Goal: Transaction & Acquisition: Purchase product/service

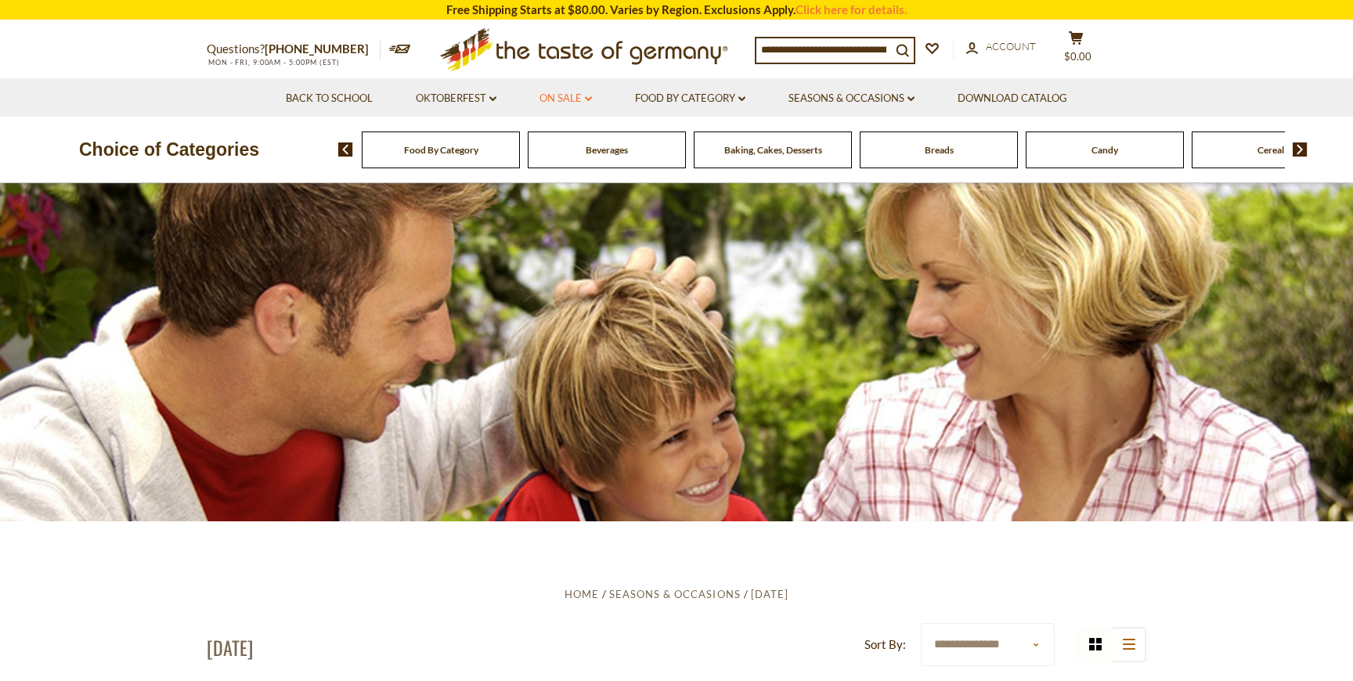
click at [558, 96] on link "On Sale dropdown_arrow" at bounding box center [566, 98] width 52 height 17
click at [569, 140] on link "All On Sale" at bounding box center [559, 139] width 56 height 14
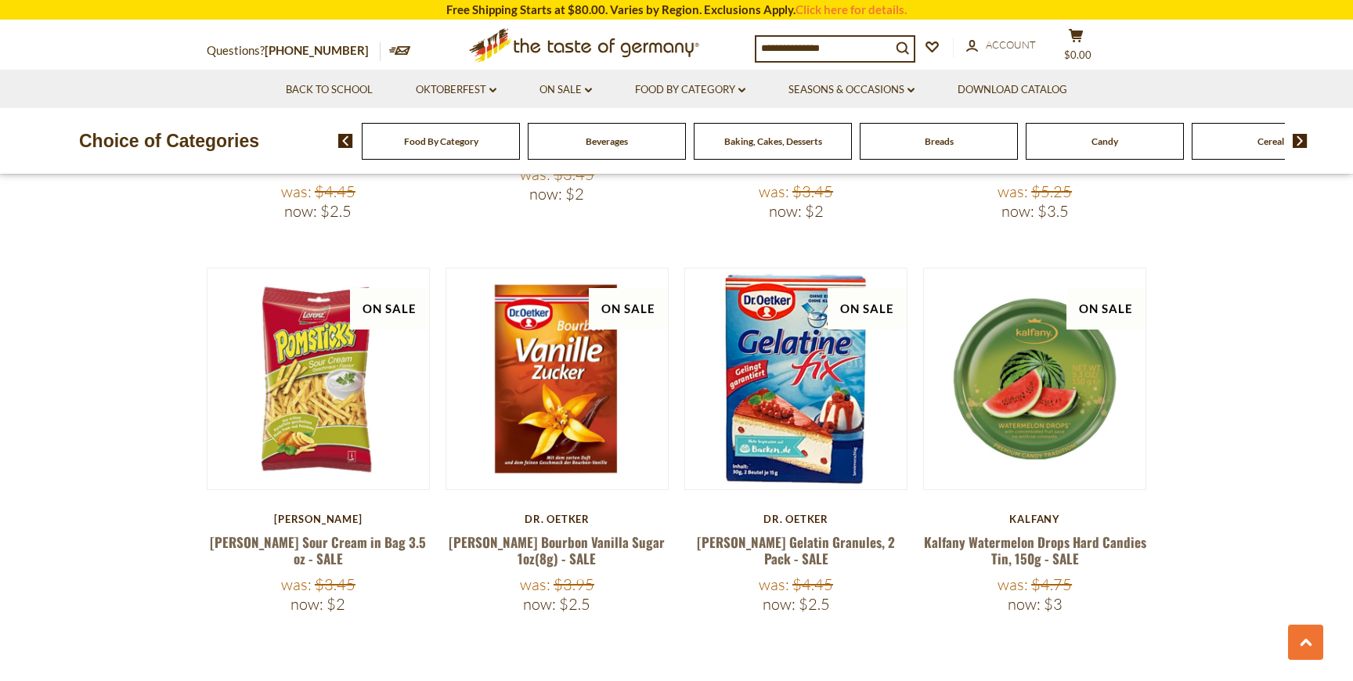
scroll to position [3398, 0]
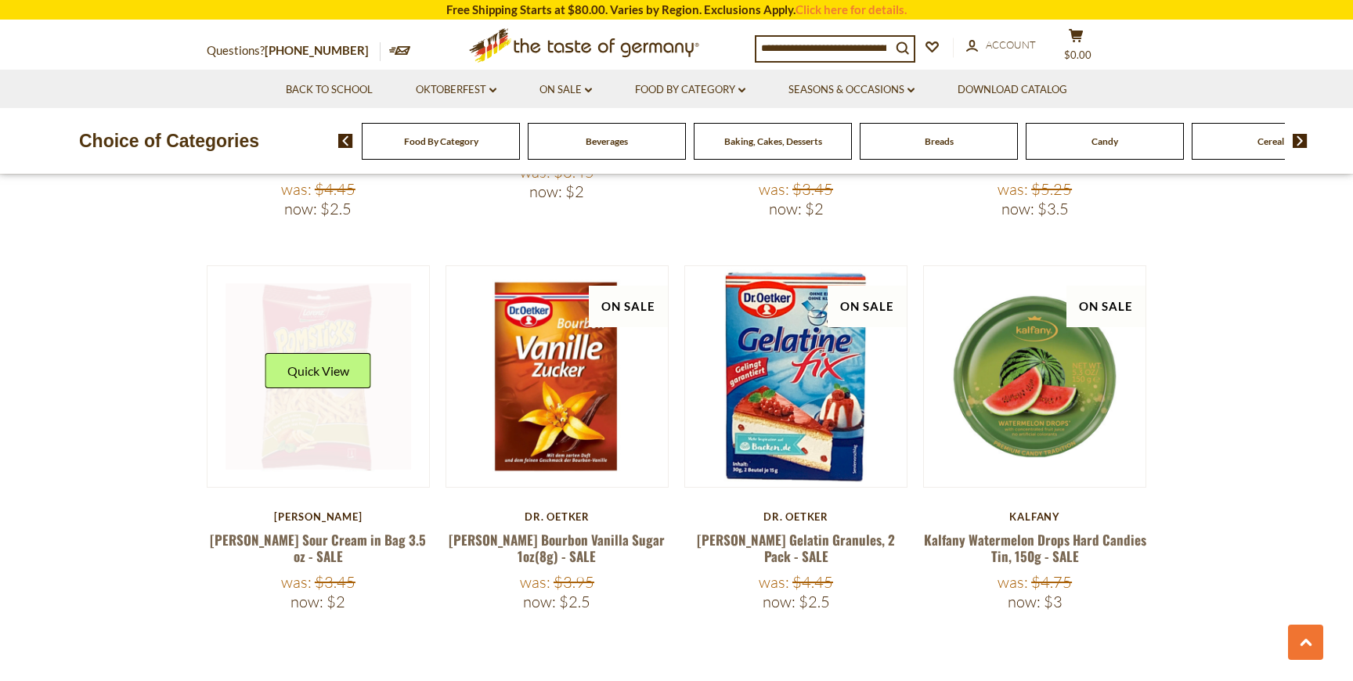
click at [311, 394] on link at bounding box center [319, 376] width 186 height 186
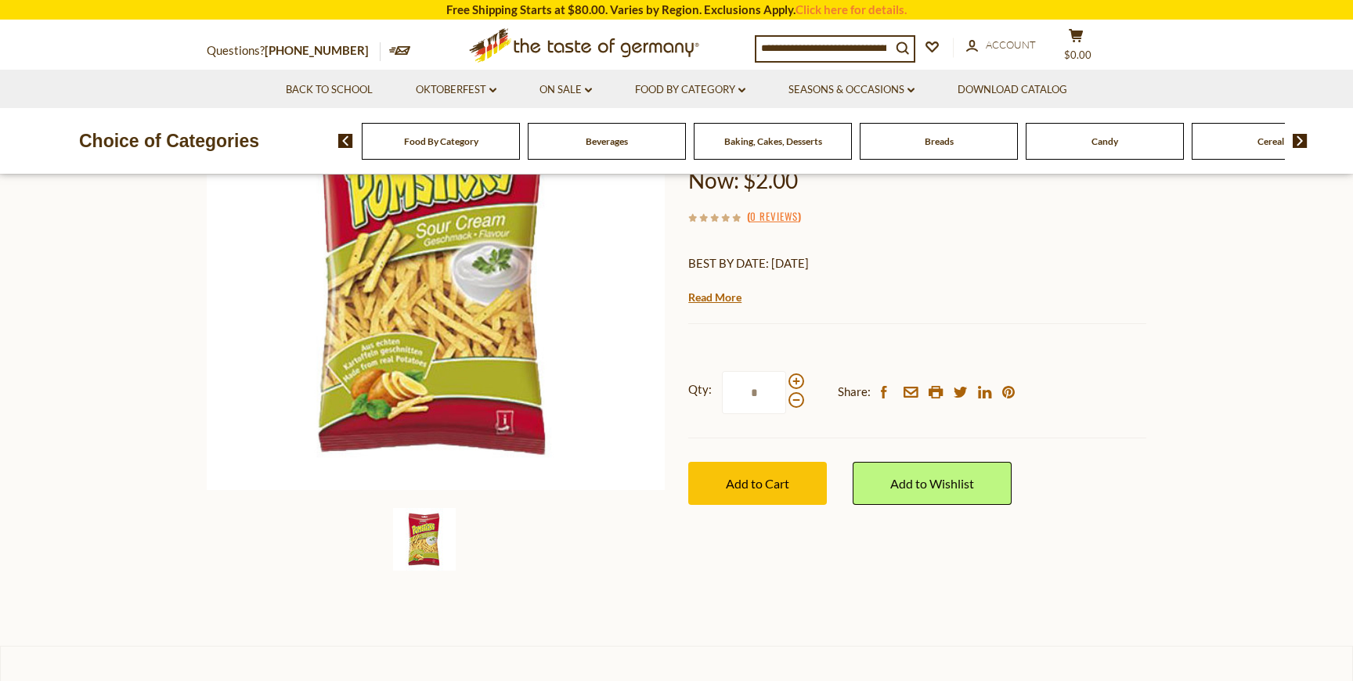
scroll to position [234, 0]
click at [793, 377] on span at bounding box center [797, 381] width 16 height 16
click at [786, 377] on input "*" at bounding box center [754, 391] width 64 height 43
click at [795, 378] on span at bounding box center [797, 381] width 16 height 16
click at [786, 378] on input "*" at bounding box center [754, 391] width 64 height 43
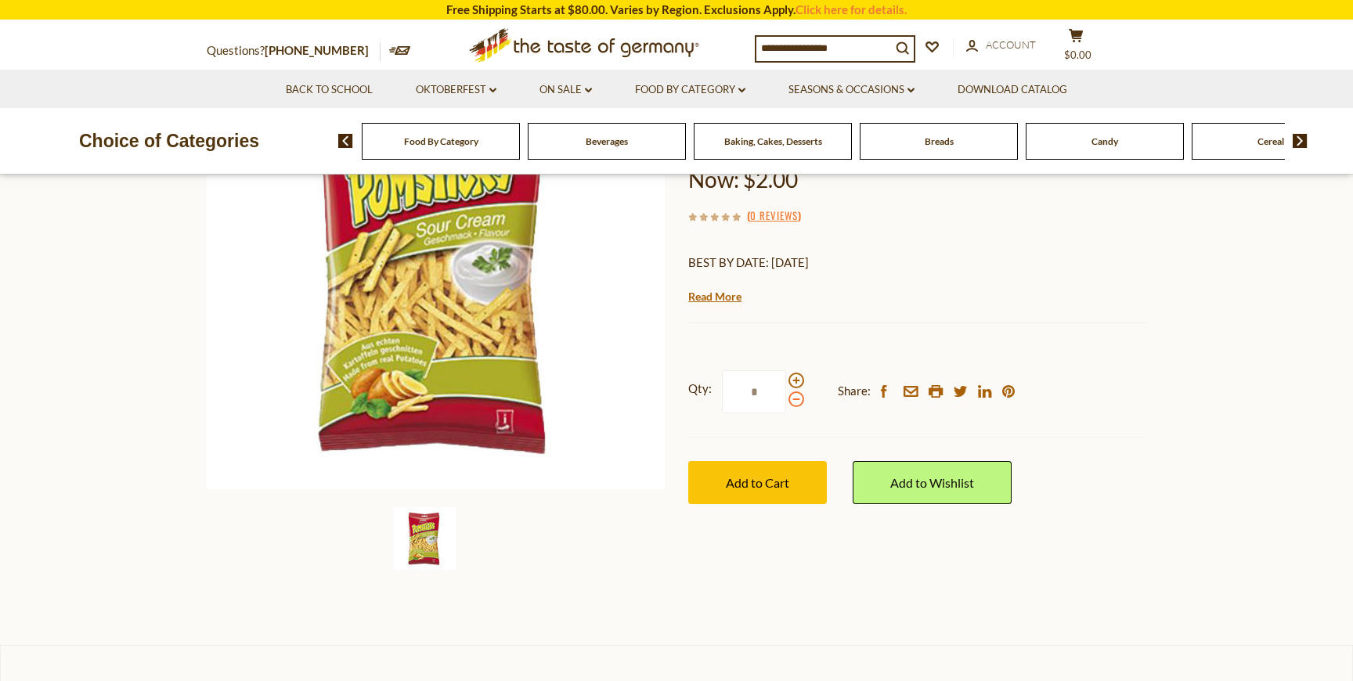
click at [796, 405] on span at bounding box center [797, 400] width 16 height 16
click at [786, 405] on input "*" at bounding box center [754, 391] width 64 height 43
click at [796, 405] on span at bounding box center [797, 400] width 16 height 16
click at [786, 405] on input "*" at bounding box center [754, 391] width 64 height 43
click at [791, 375] on div at bounding box center [797, 390] width 16 height 34
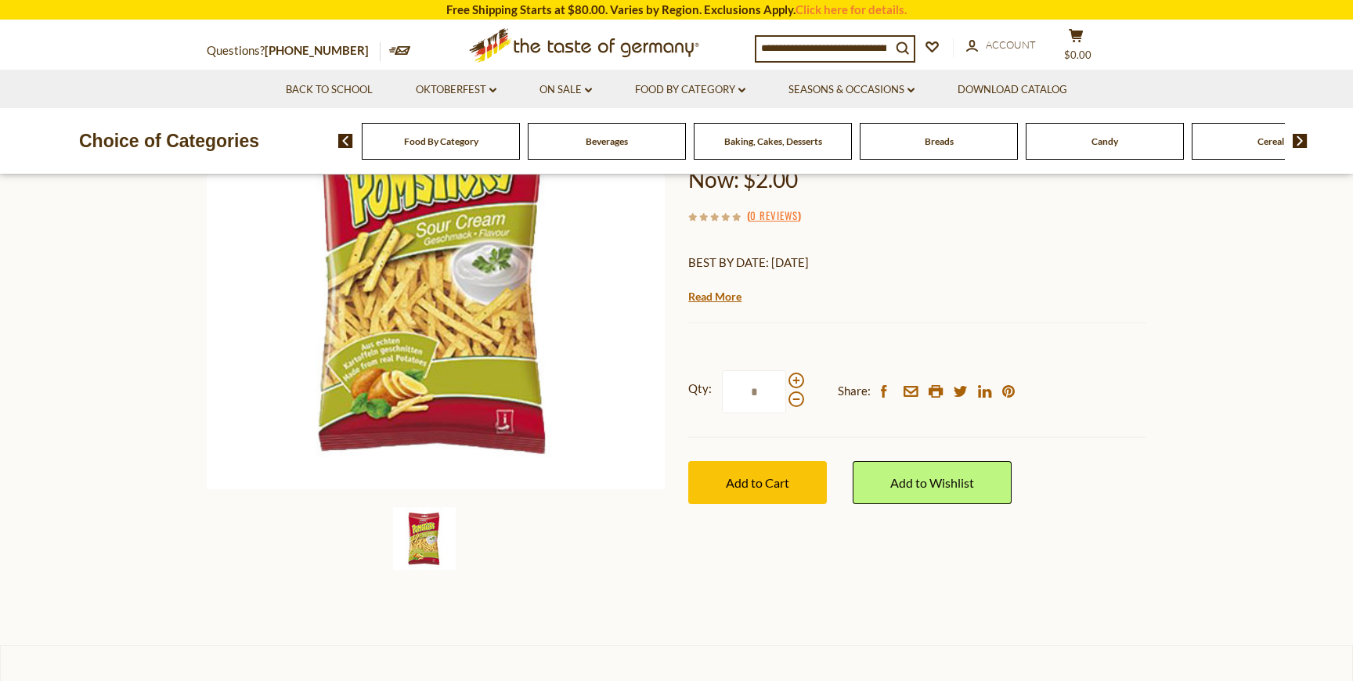
click at [786, 375] on input "*" at bounding box center [754, 391] width 64 height 43
click at [793, 377] on span at bounding box center [797, 381] width 16 height 16
click at [786, 377] on input "*" at bounding box center [754, 391] width 64 height 43
click at [794, 381] on span at bounding box center [797, 381] width 16 height 16
click at [786, 381] on input "*" at bounding box center [754, 391] width 64 height 43
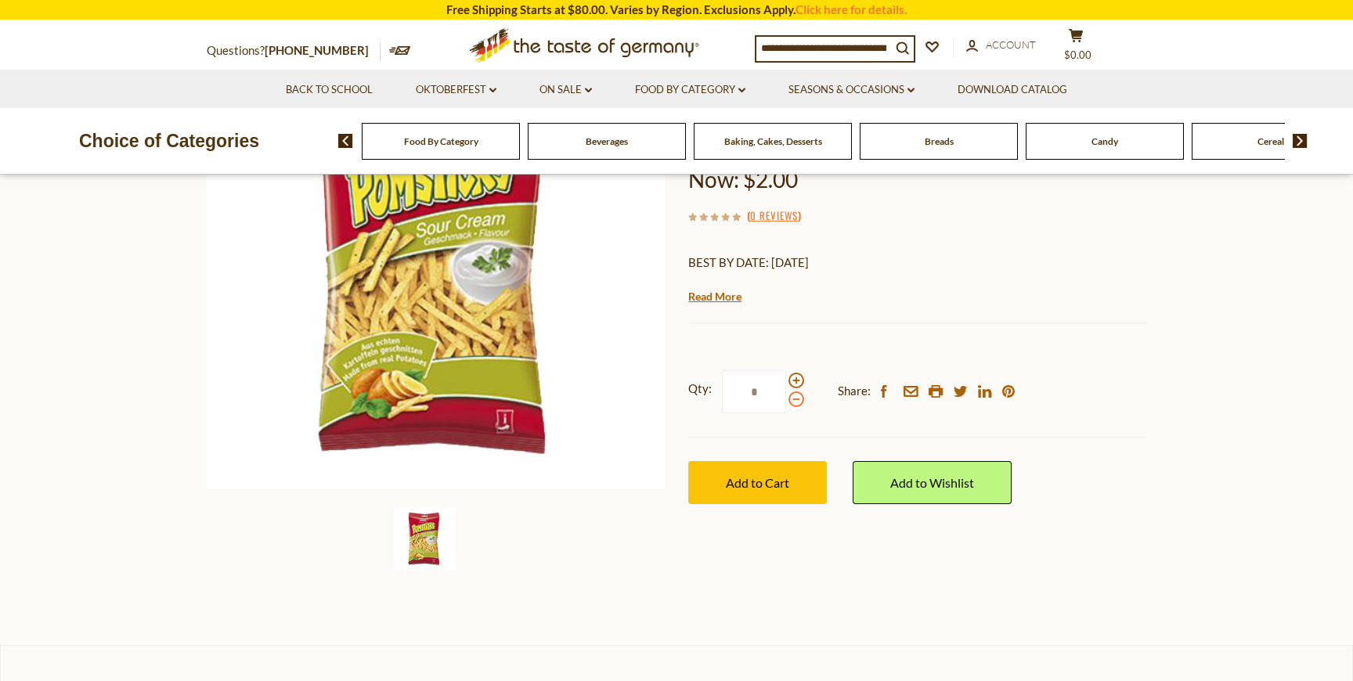
click at [795, 403] on span at bounding box center [797, 400] width 16 height 16
click at [786, 403] on input "*" at bounding box center [754, 391] width 64 height 43
type input "*"
click at [767, 488] on span "Add to Cart" at bounding box center [757, 482] width 63 height 15
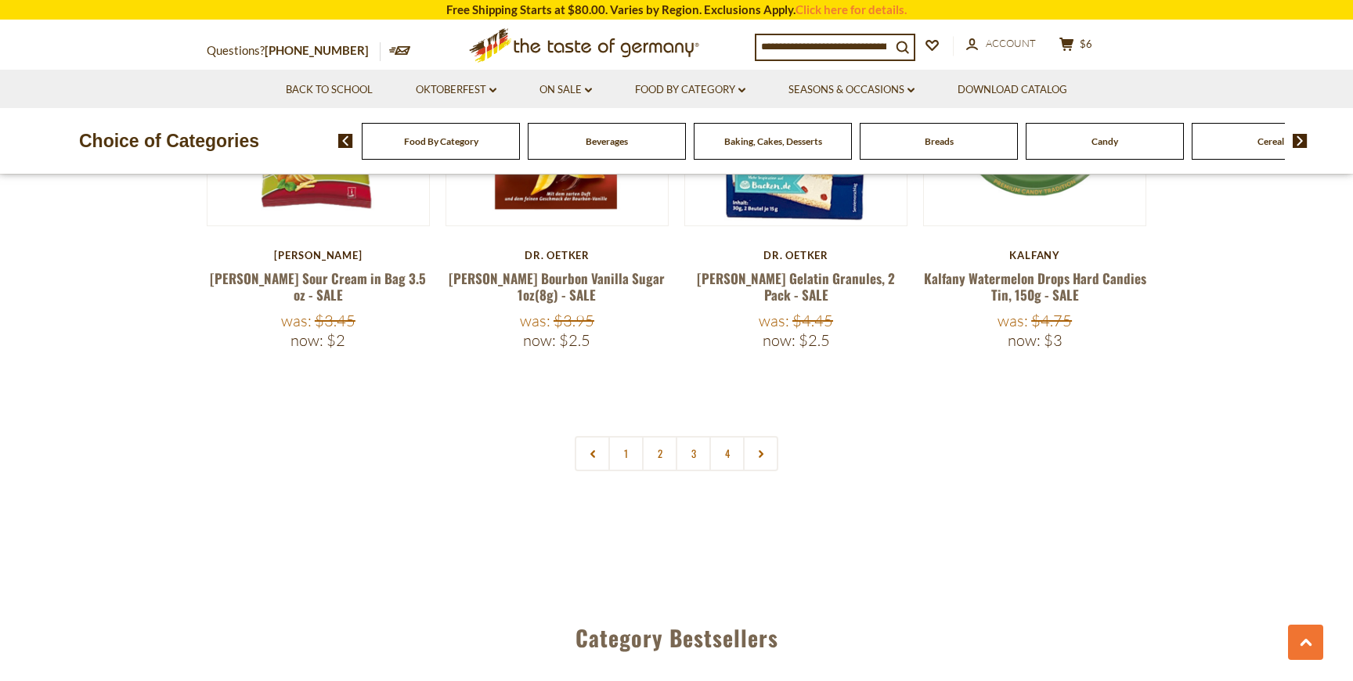
scroll to position [3660, 0]
click at [663, 435] on link "2" at bounding box center [659, 452] width 35 height 35
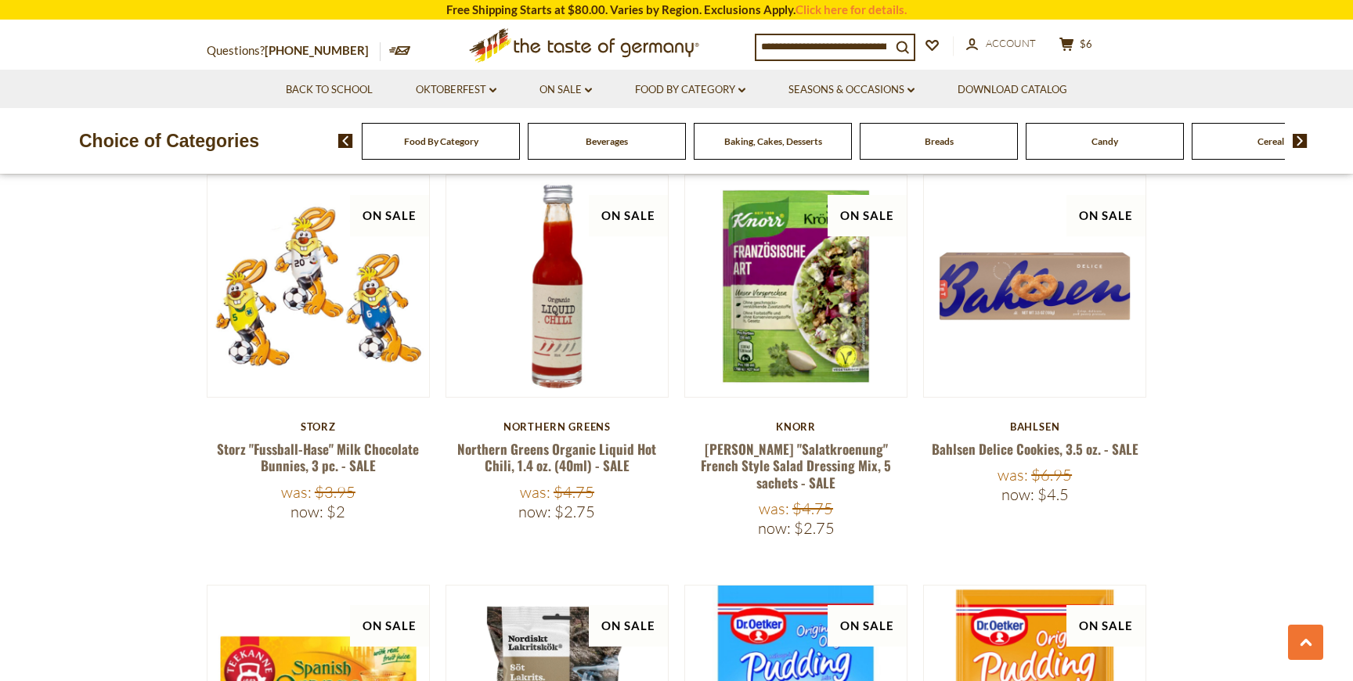
scroll to position [1435, 0]
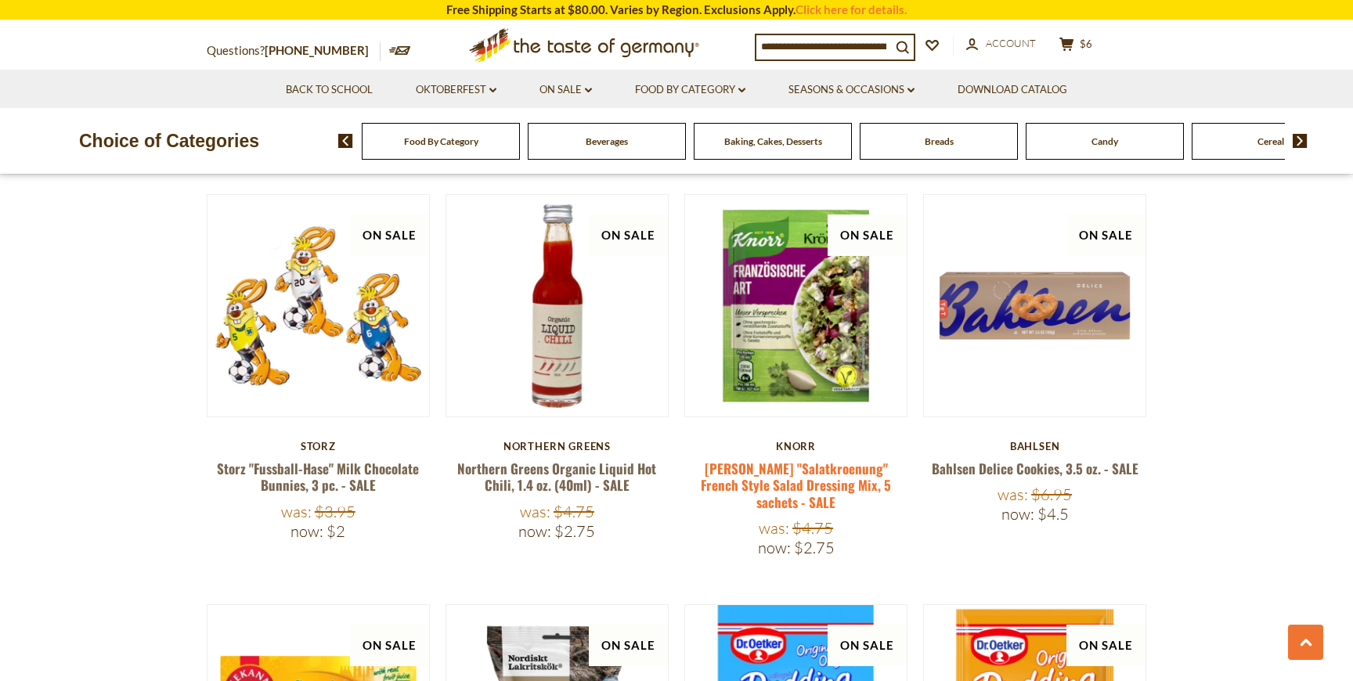
click at [815, 459] on link "[PERSON_NAME] "Salatkroenung" French Style Salad Dressing Mix, 5 sachets - SALE" at bounding box center [796, 485] width 190 height 53
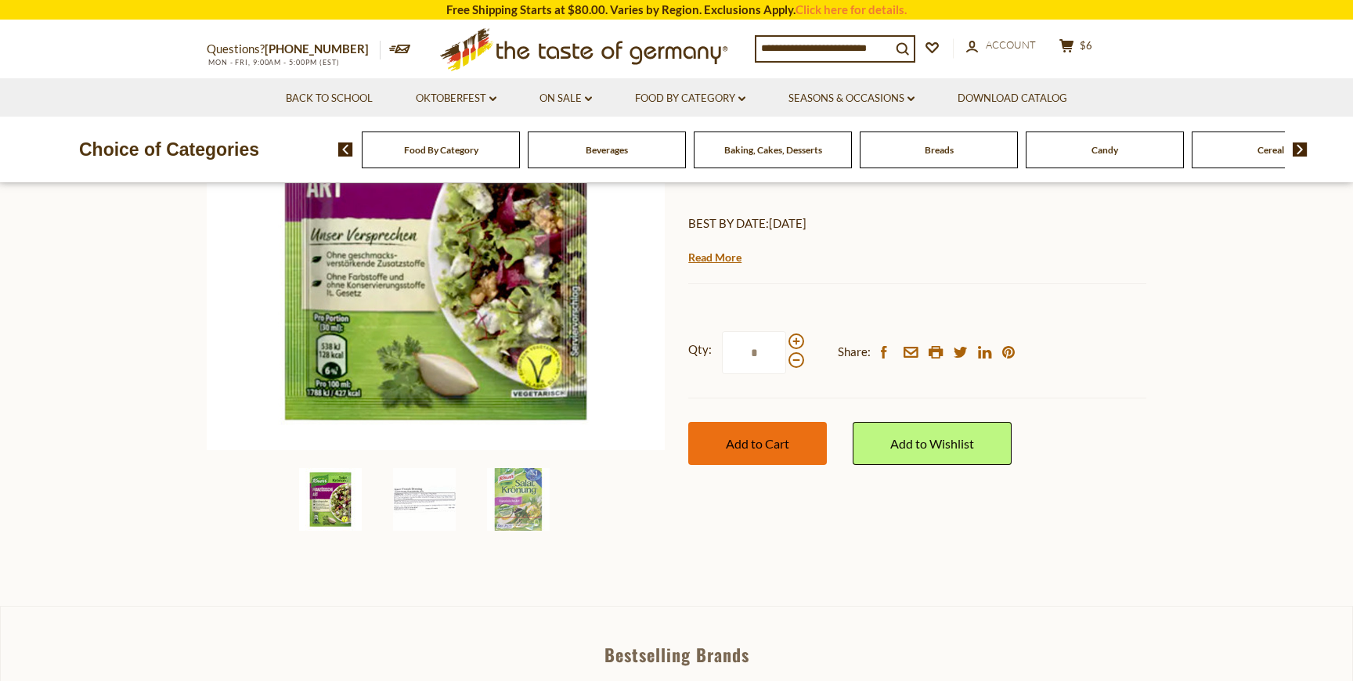
scroll to position [276, 0]
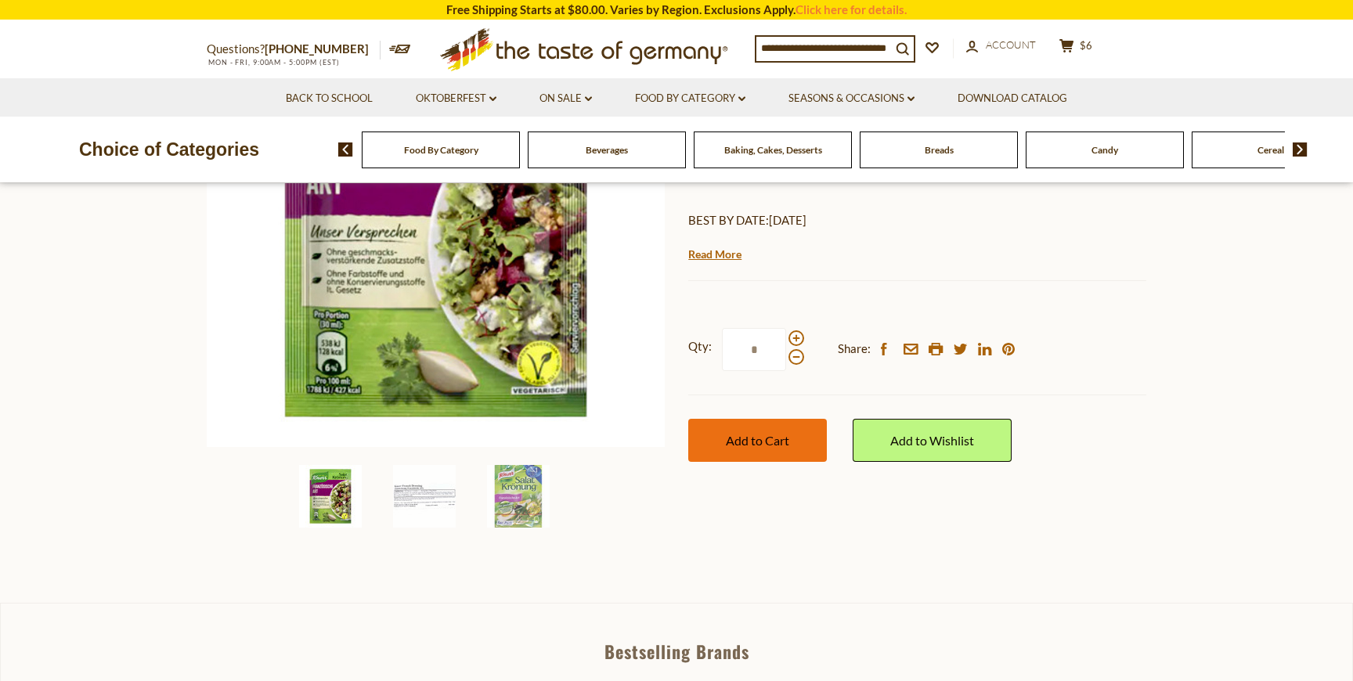
click at [785, 450] on button "Add to Cart" at bounding box center [757, 440] width 139 height 43
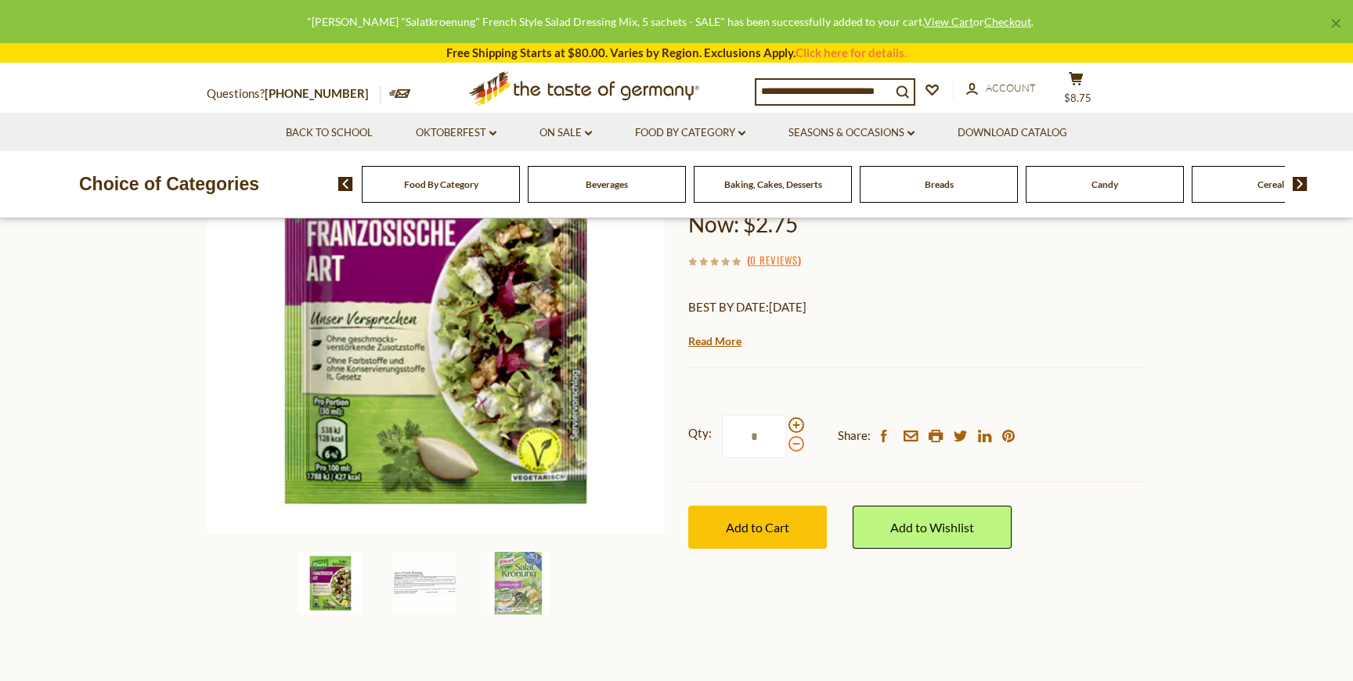
scroll to position [194, 0]
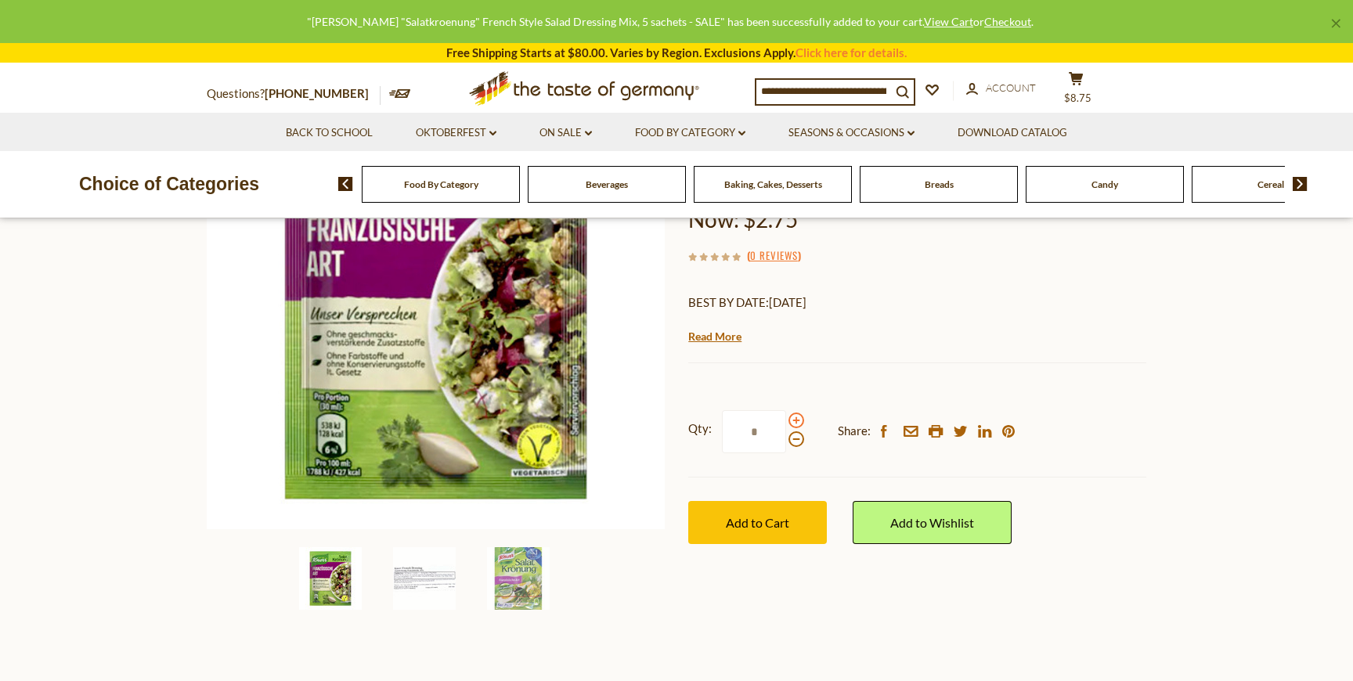
click at [796, 422] on span at bounding box center [797, 421] width 16 height 16
click at [786, 422] on input "*" at bounding box center [754, 431] width 64 height 43
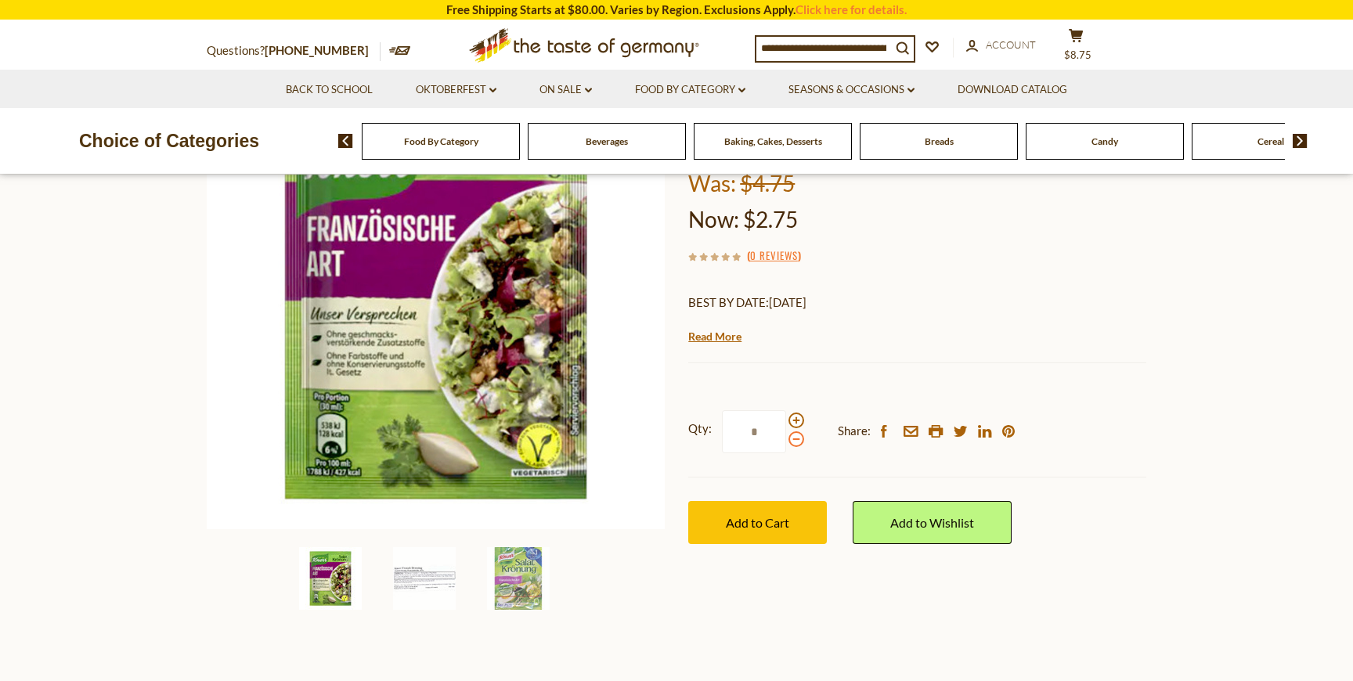
click at [793, 441] on span at bounding box center [797, 439] width 16 height 16
click at [786, 441] on input "*" at bounding box center [754, 431] width 64 height 43
click at [795, 421] on span at bounding box center [797, 421] width 16 height 16
click at [786, 421] on input "*" at bounding box center [754, 431] width 64 height 43
click at [801, 425] on span at bounding box center [797, 421] width 16 height 16
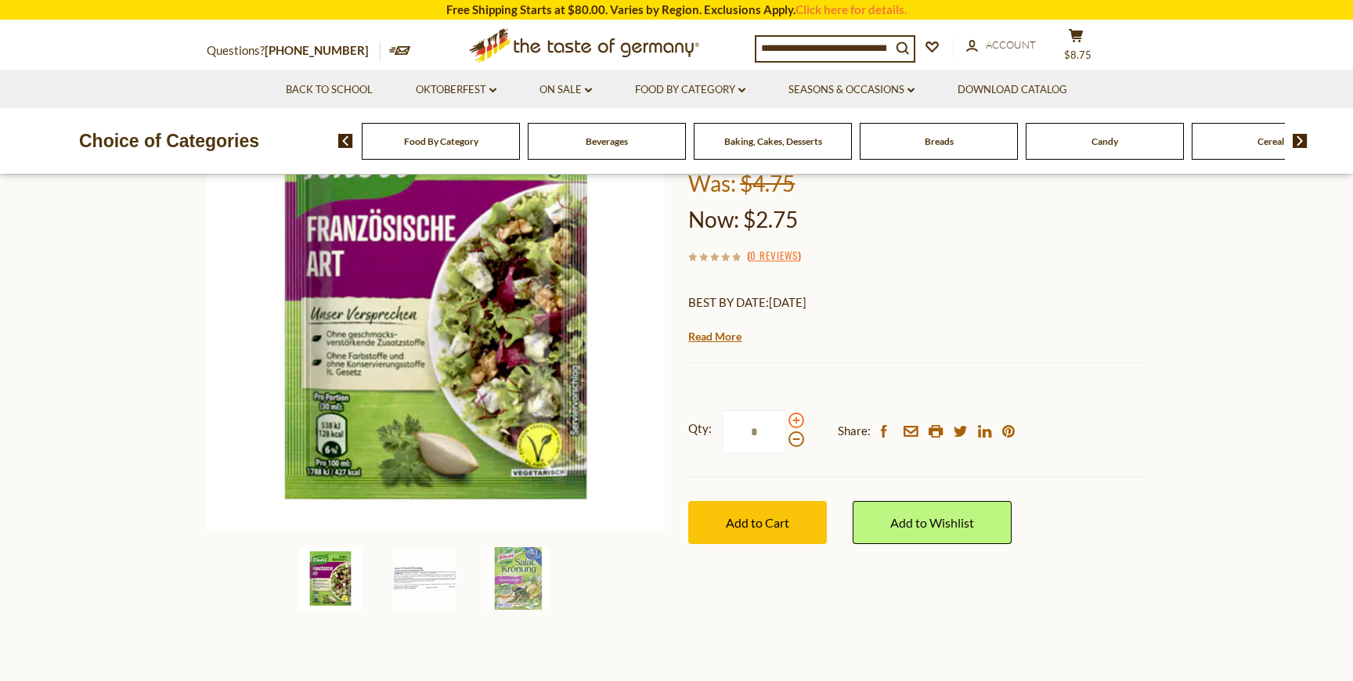
click at [786, 425] on input "*" at bounding box center [754, 431] width 64 height 43
click at [798, 423] on span at bounding box center [797, 421] width 16 height 16
click at [786, 423] on input "*" at bounding box center [754, 431] width 64 height 43
click at [796, 443] on span at bounding box center [797, 439] width 16 height 16
click at [786, 443] on input "*" at bounding box center [754, 431] width 64 height 43
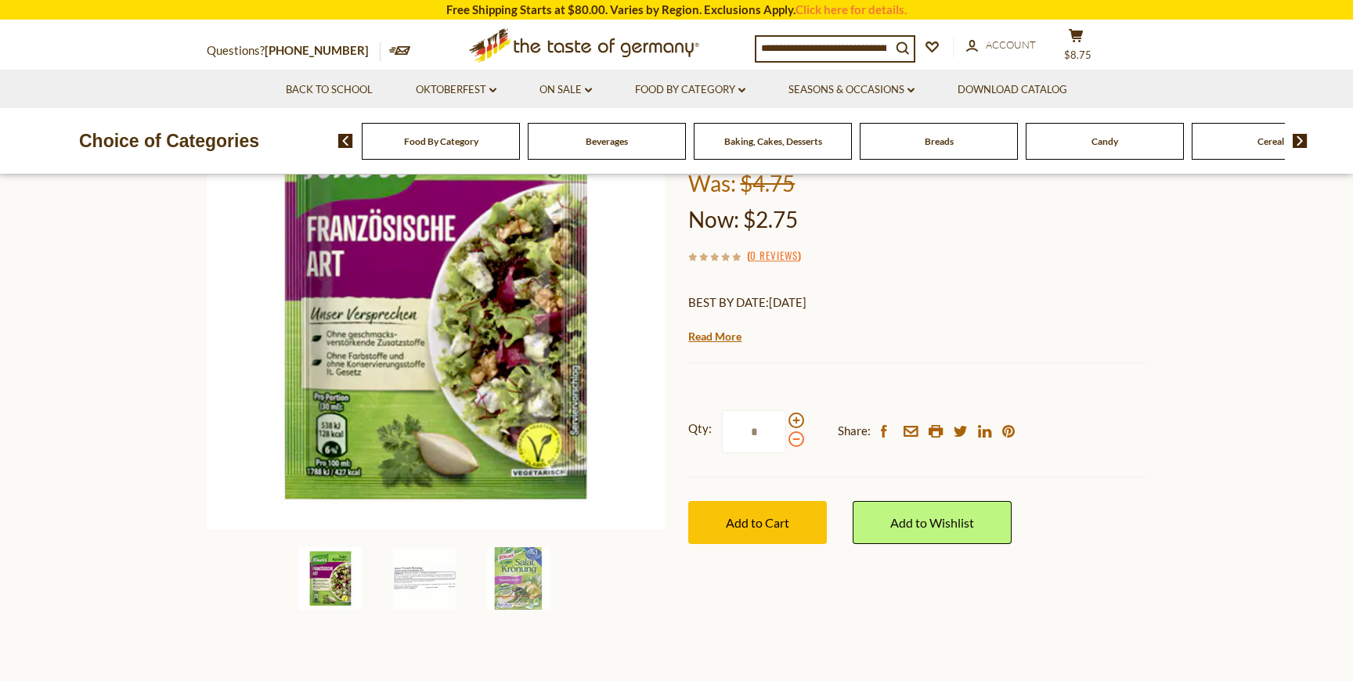
click at [796, 443] on span at bounding box center [797, 439] width 16 height 16
click at [786, 443] on input "*" at bounding box center [754, 431] width 64 height 43
click at [777, 529] on span "Add to Cart" at bounding box center [757, 522] width 63 height 15
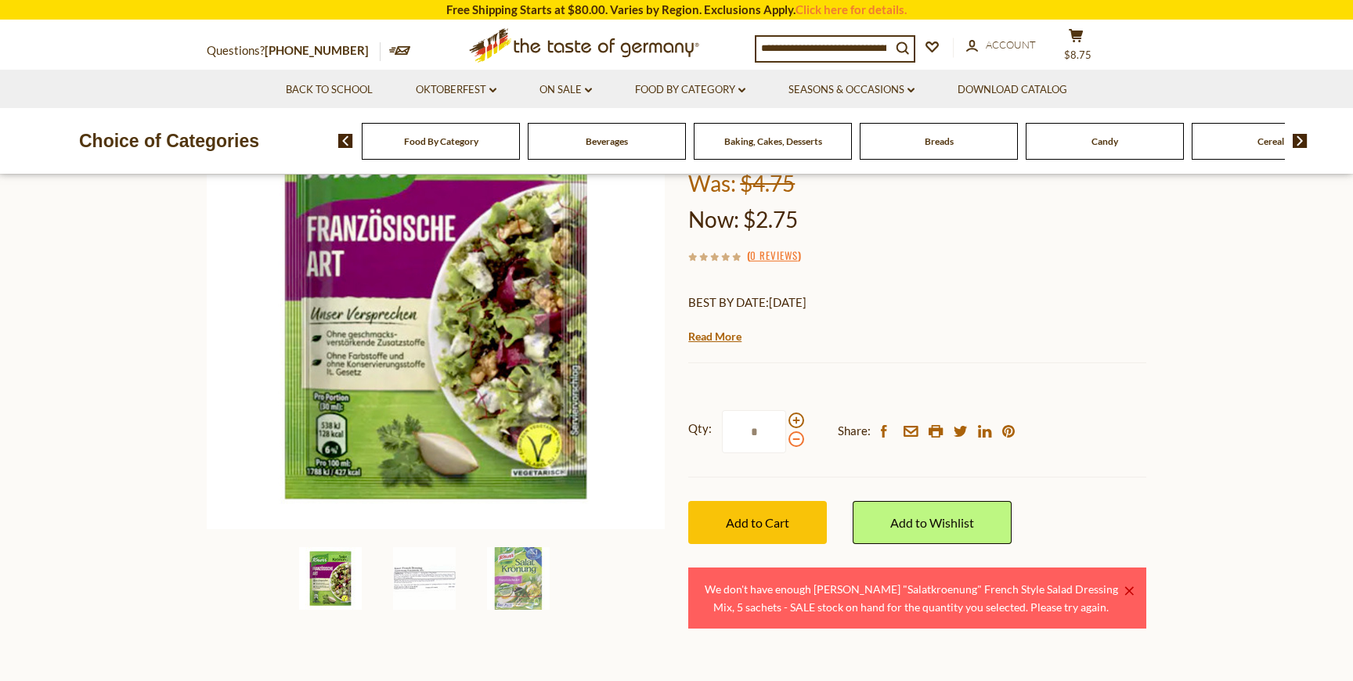
click at [798, 442] on span at bounding box center [797, 439] width 16 height 16
click at [786, 442] on input "*" at bounding box center [754, 431] width 64 height 43
type input "*"
click at [764, 511] on button "Add to Cart" at bounding box center [757, 522] width 139 height 43
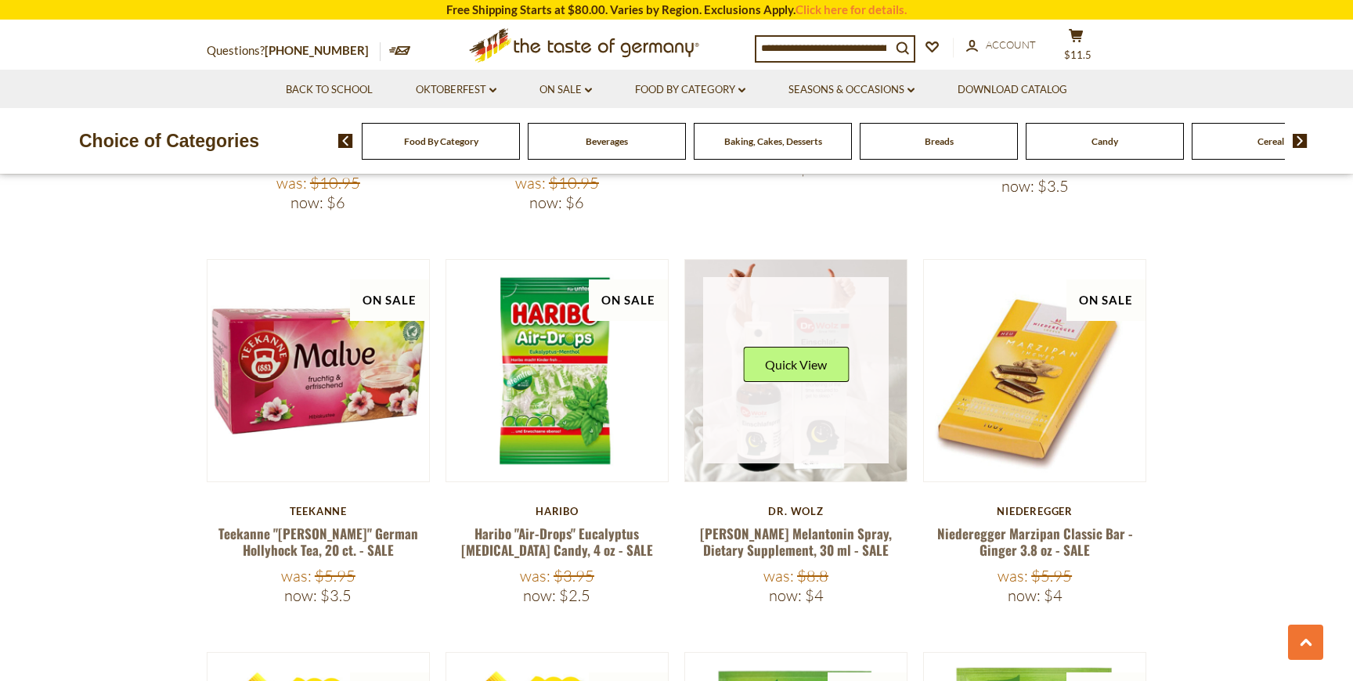
scroll to position [3015, 0]
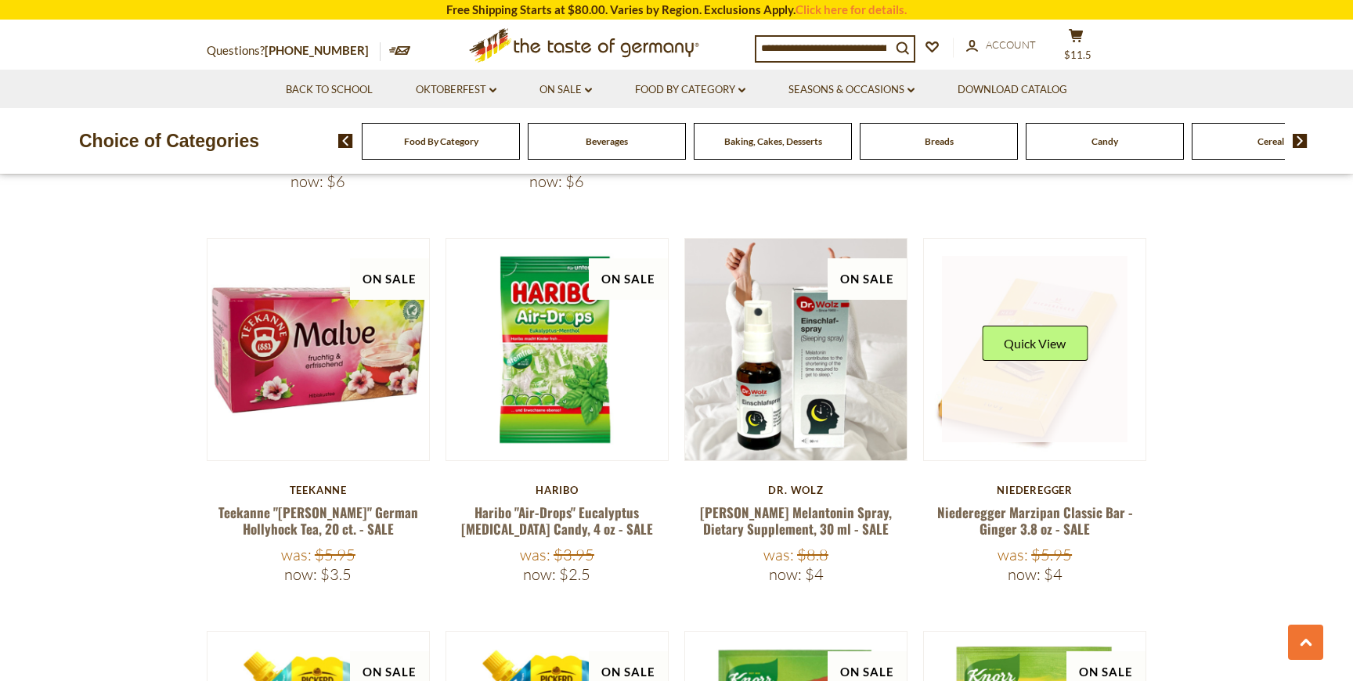
click at [1035, 344] on link at bounding box center [1035, 349] width 186 height 186
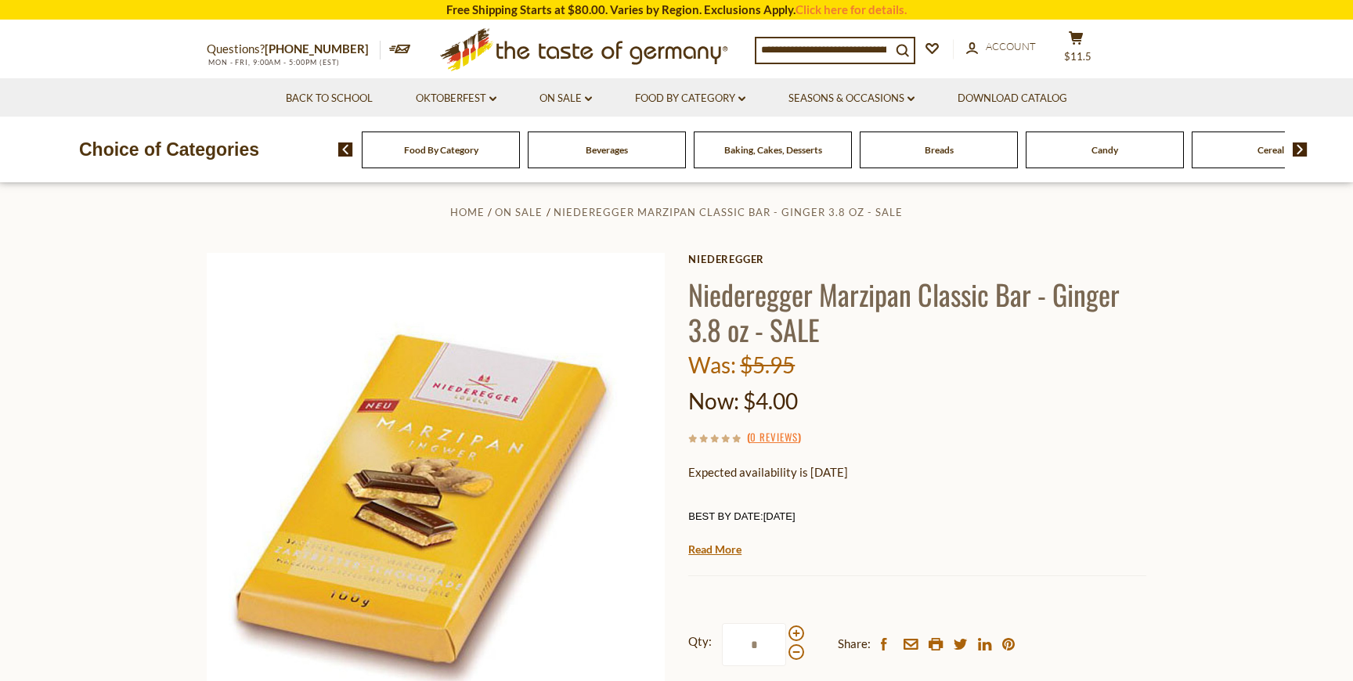
scroll to position [16, 0]
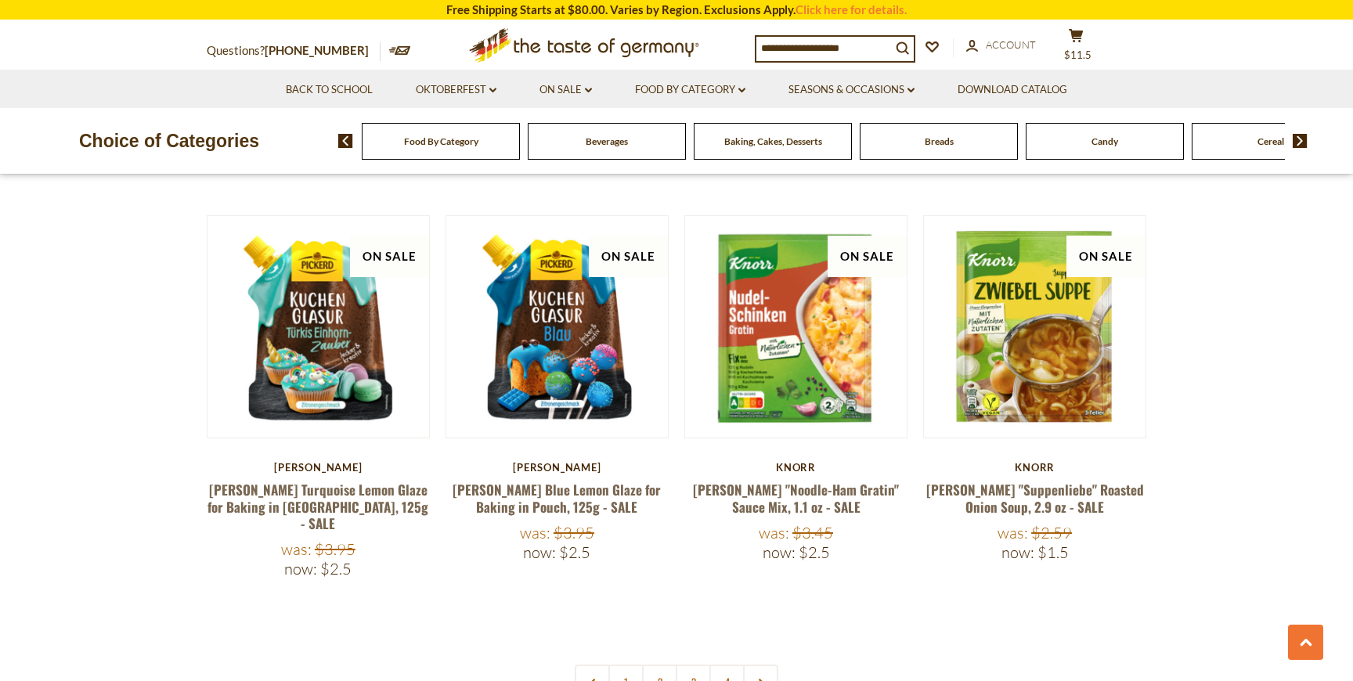
scroll to position [3422, 0]
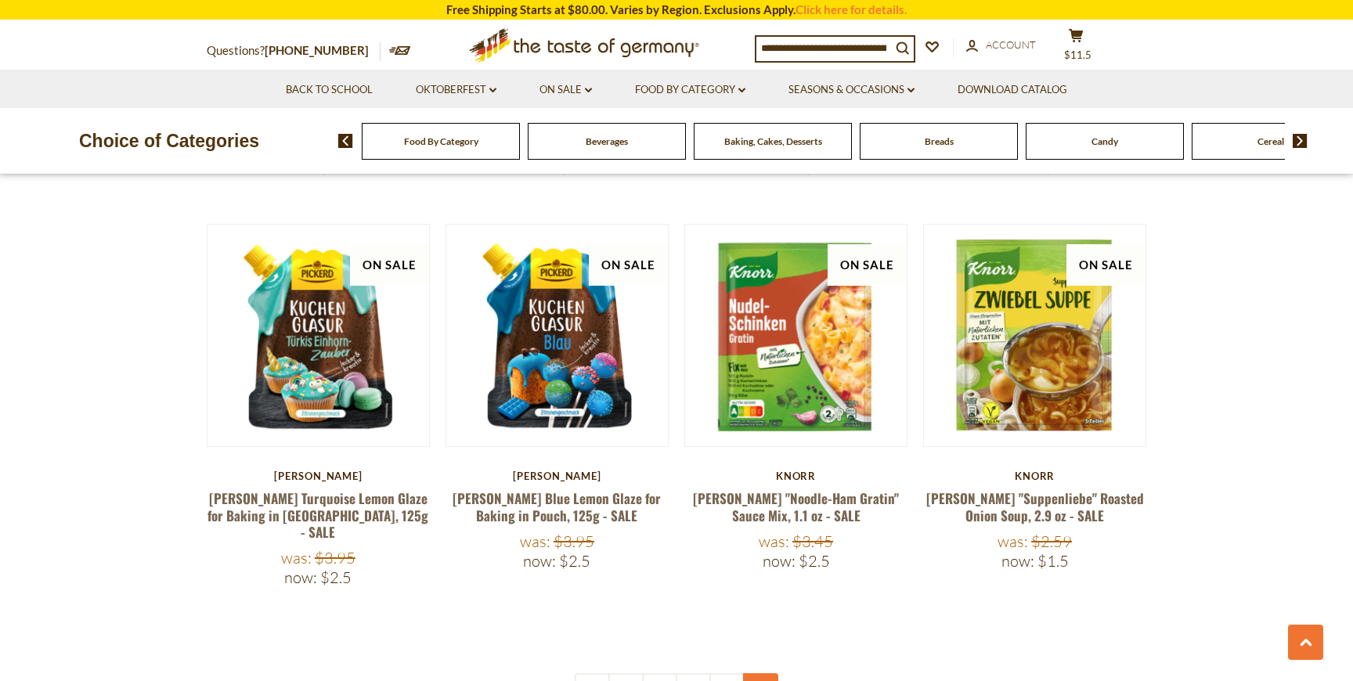
click at [763, 673] on link at bounding box center [760, 690] width 35 height 35
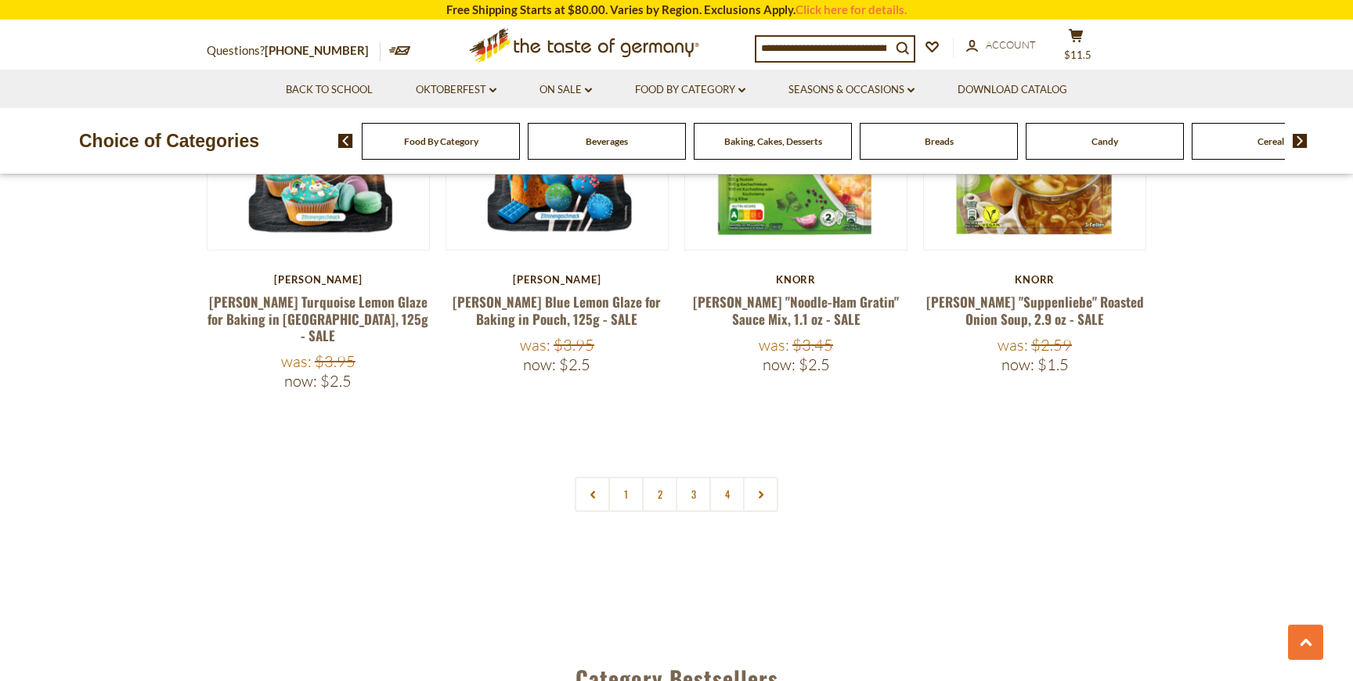
scroll to position [3620, 0]
click at [764, 476] on link at bounding box center [760, 493] width 35 height 35
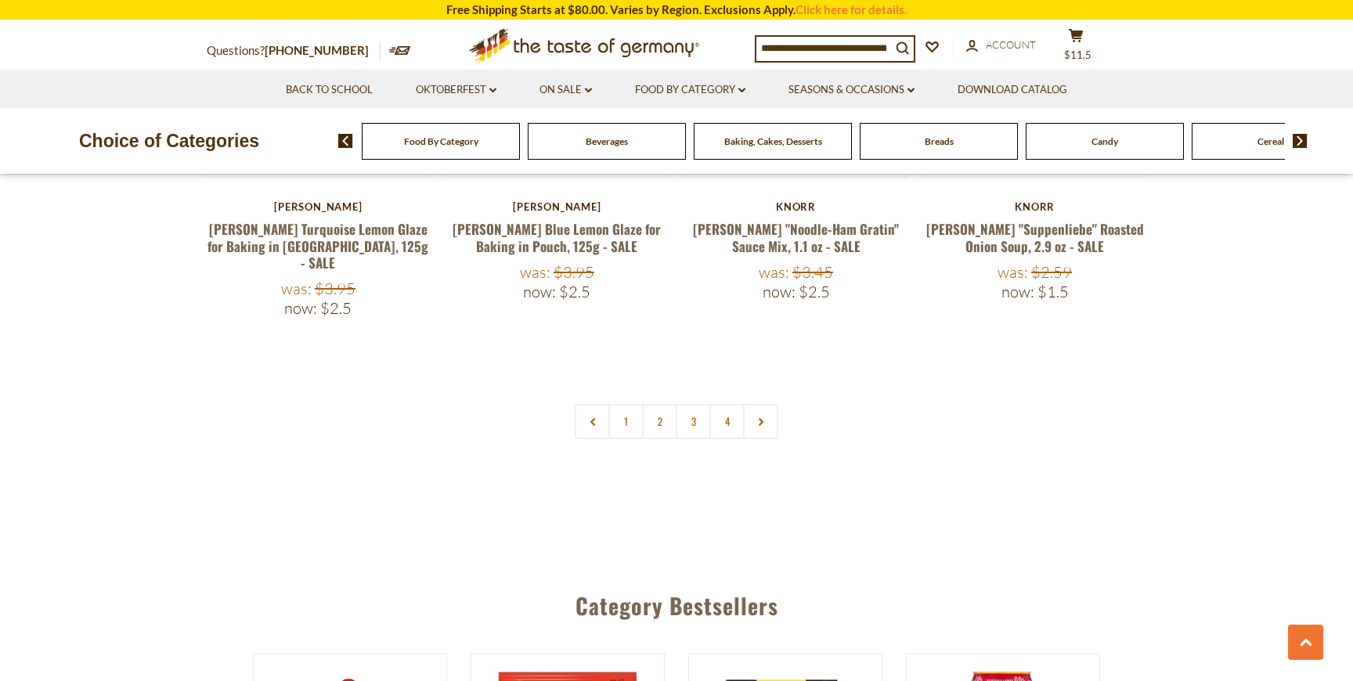
scroll to position [3723, 0]
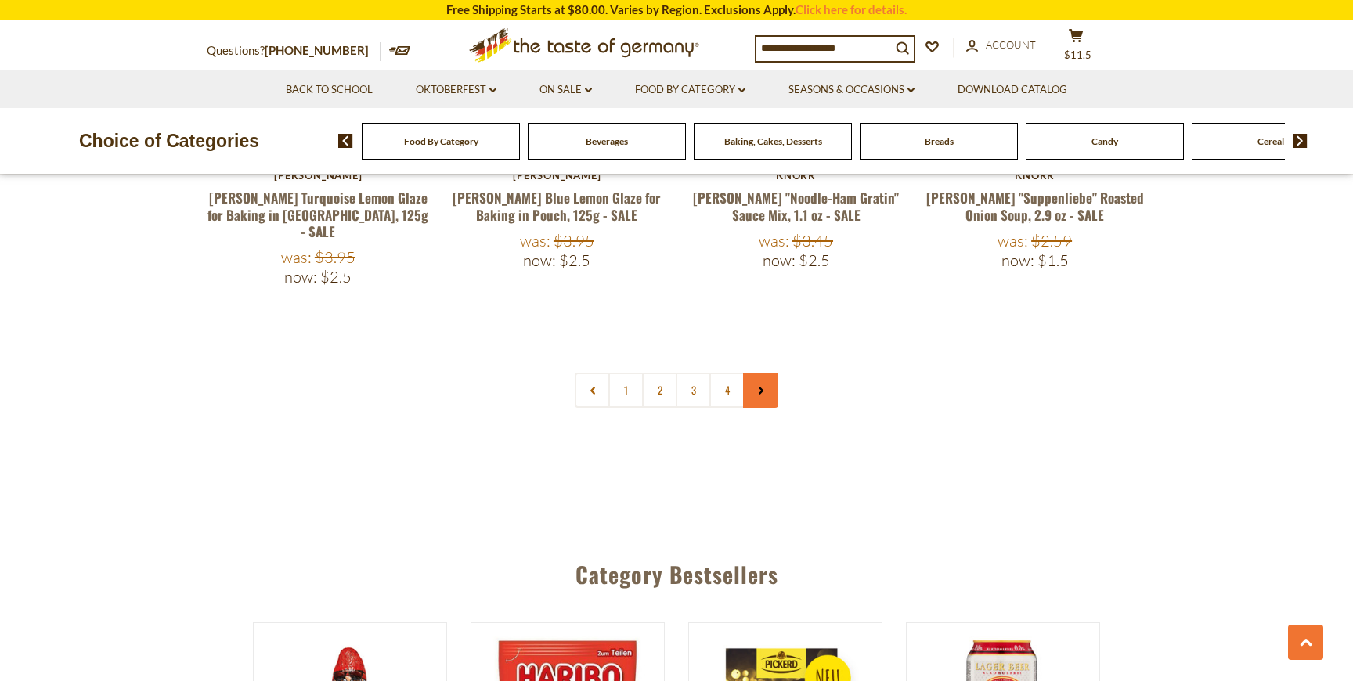
click at [753, 373] on link at bounding box center [760, 390] width 35 height 35
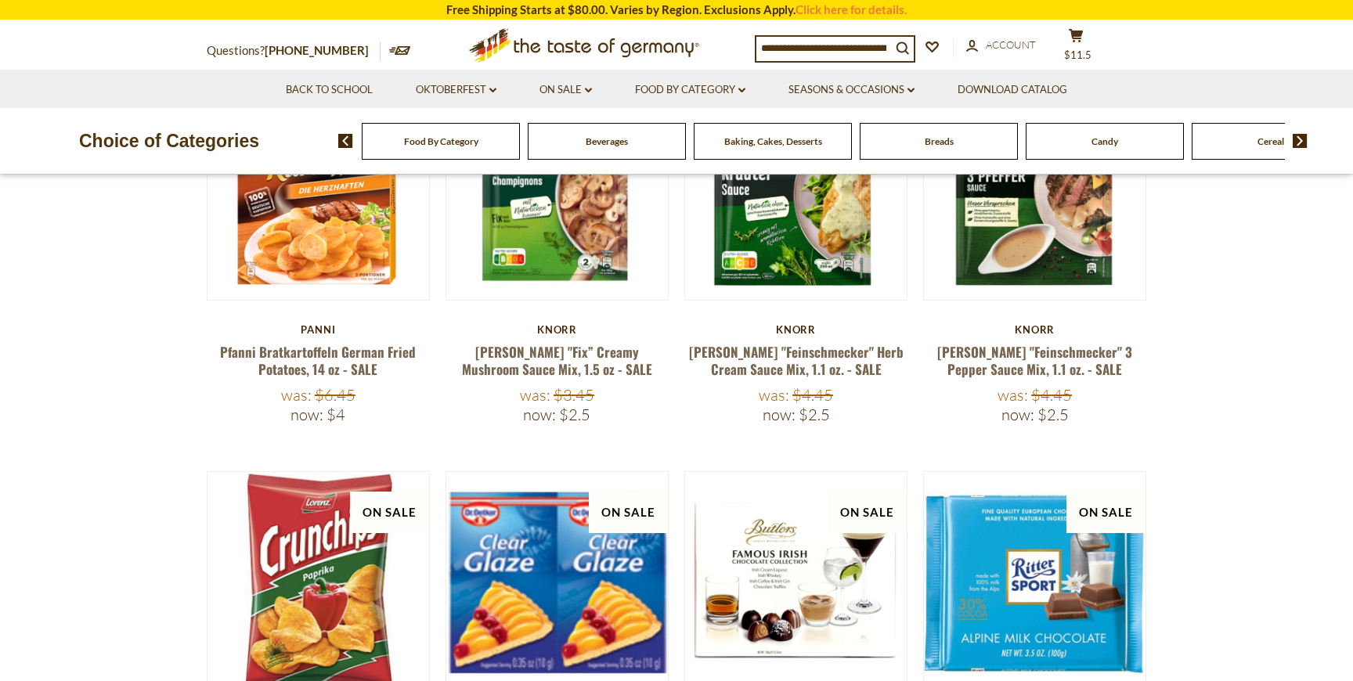
scroll to position [309, 0]
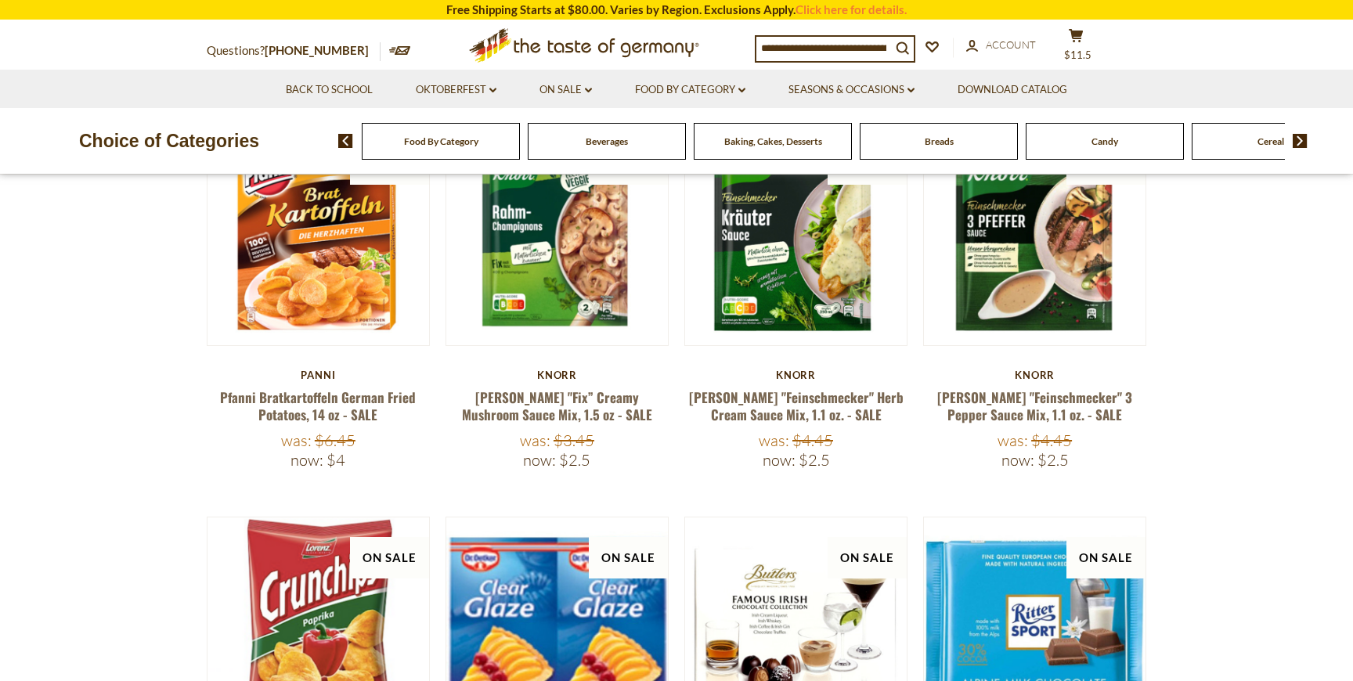
click at [475, 143] on span "Food By Category" at bounding box center [441, 141] width 74 height 12
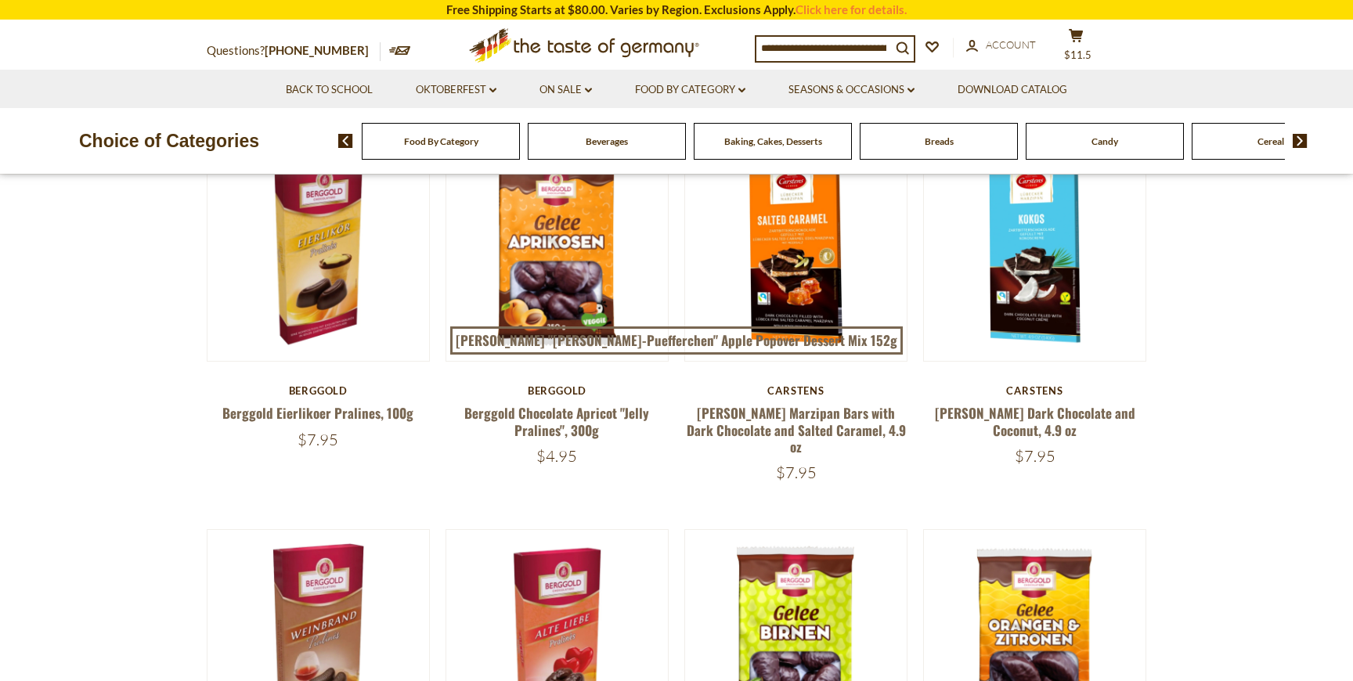
scroll to position [283, 0]
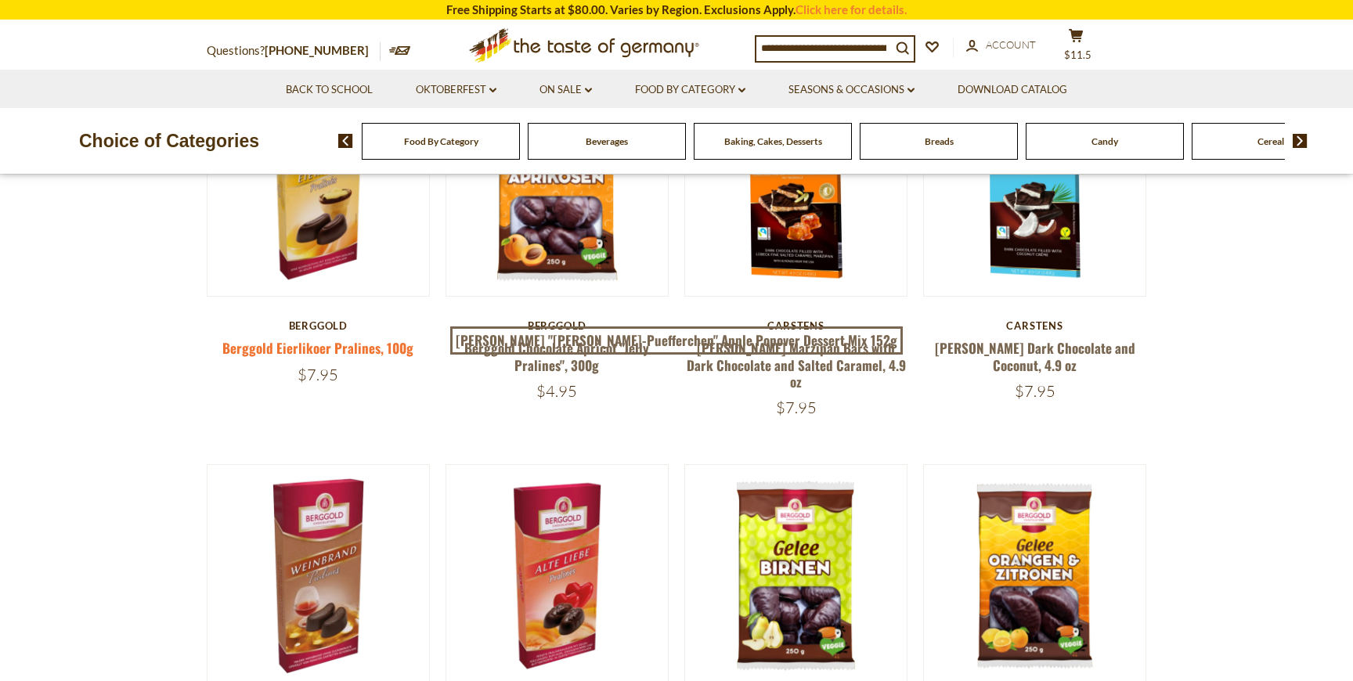
click at [330, 344] on link "Berggold Eierlikoer Pralines, 100g" at bounding box center [317, 348] width 191 height 20
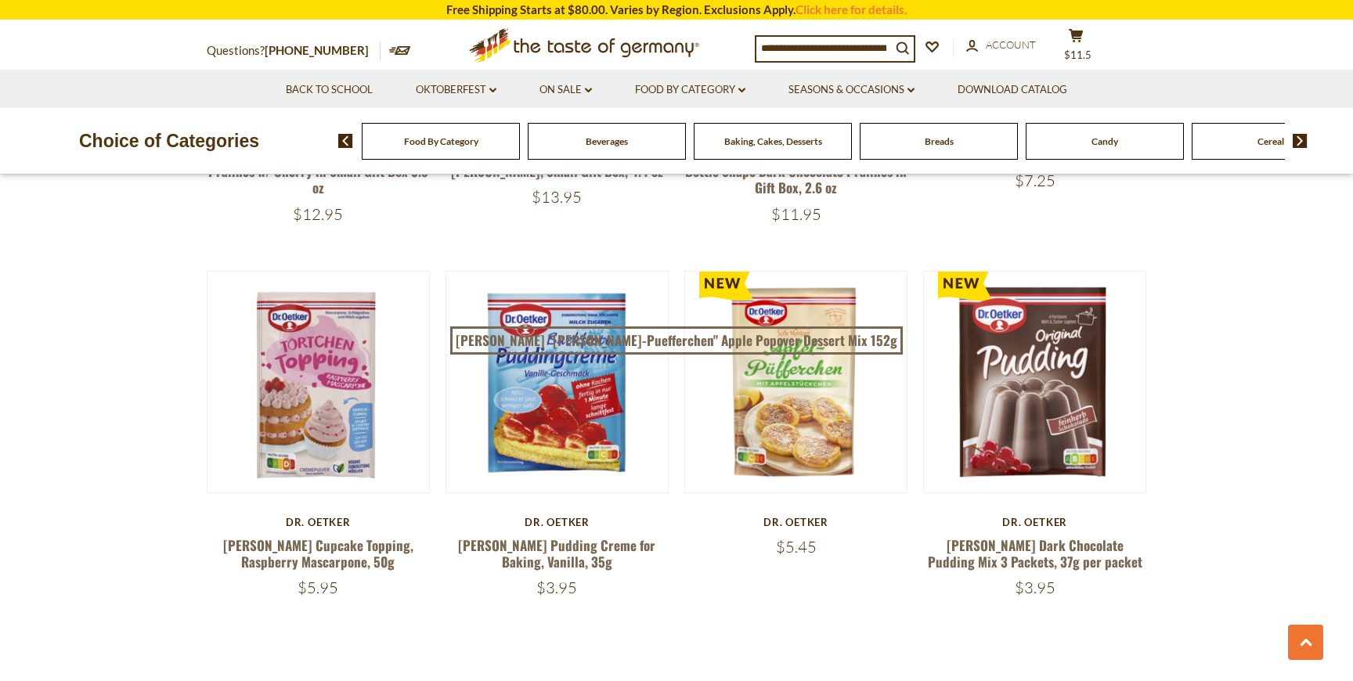
scroll to position [3175, 0]
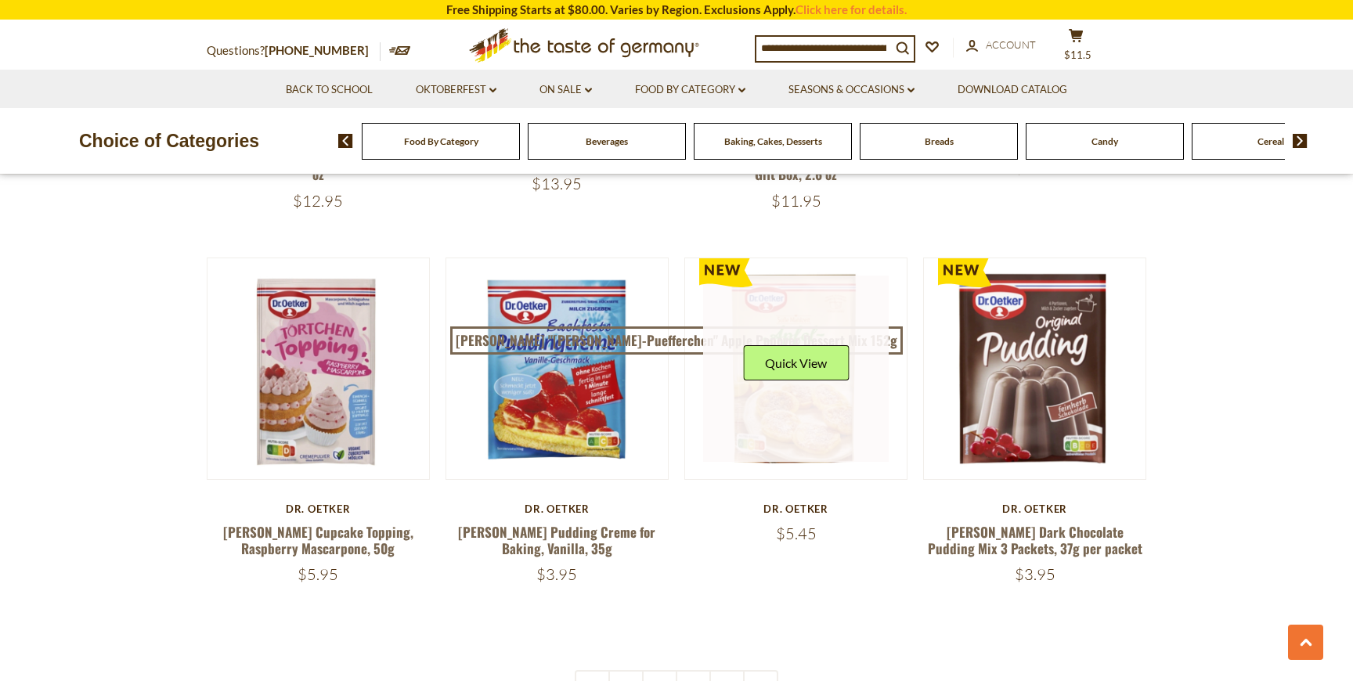
click at [825, 385] on link at bounding box center [796, 369] width 186 height 186
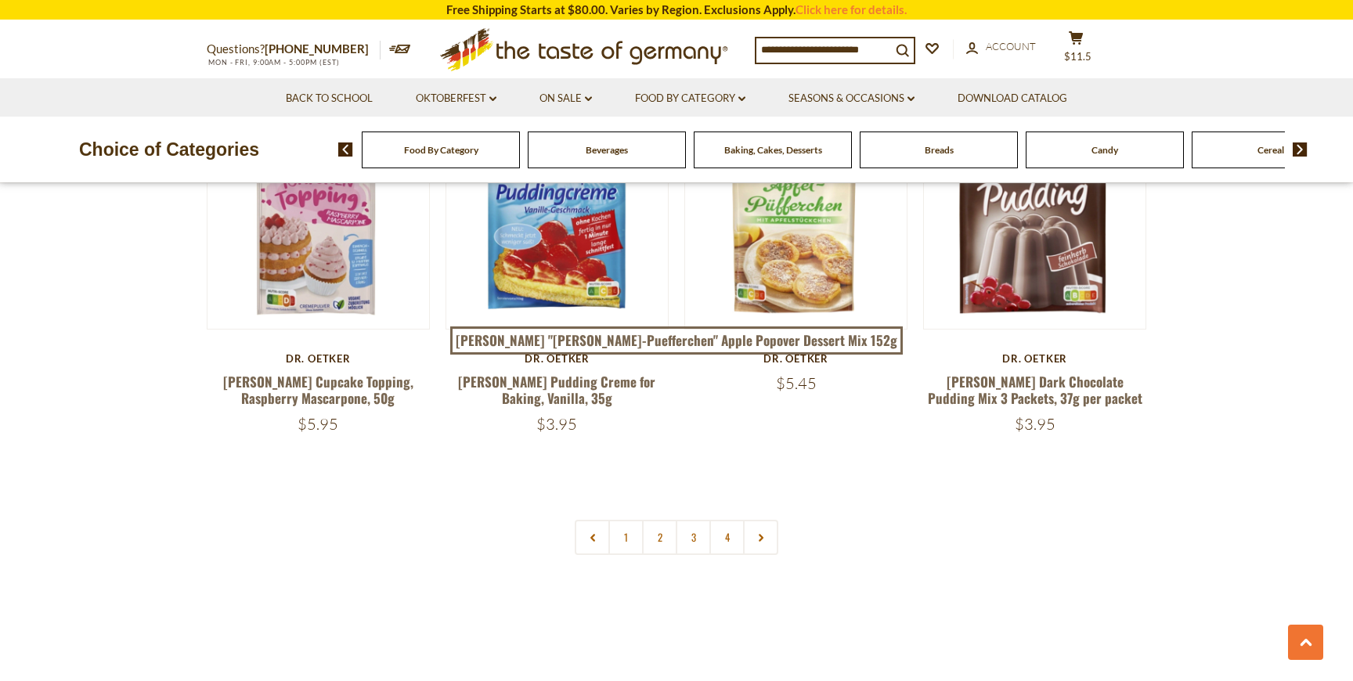
scroll to position [3422, 0]
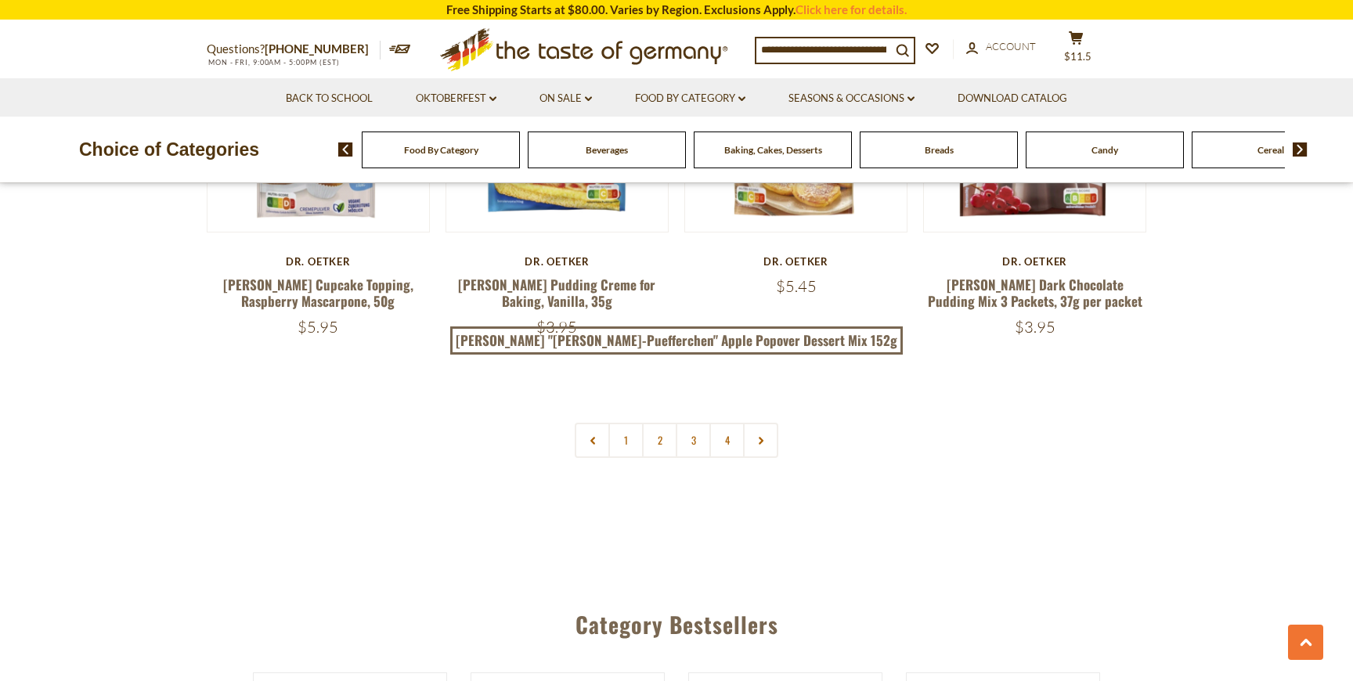
click at [758, 423] on link at bounding box center [760, 440] width 35 height 35
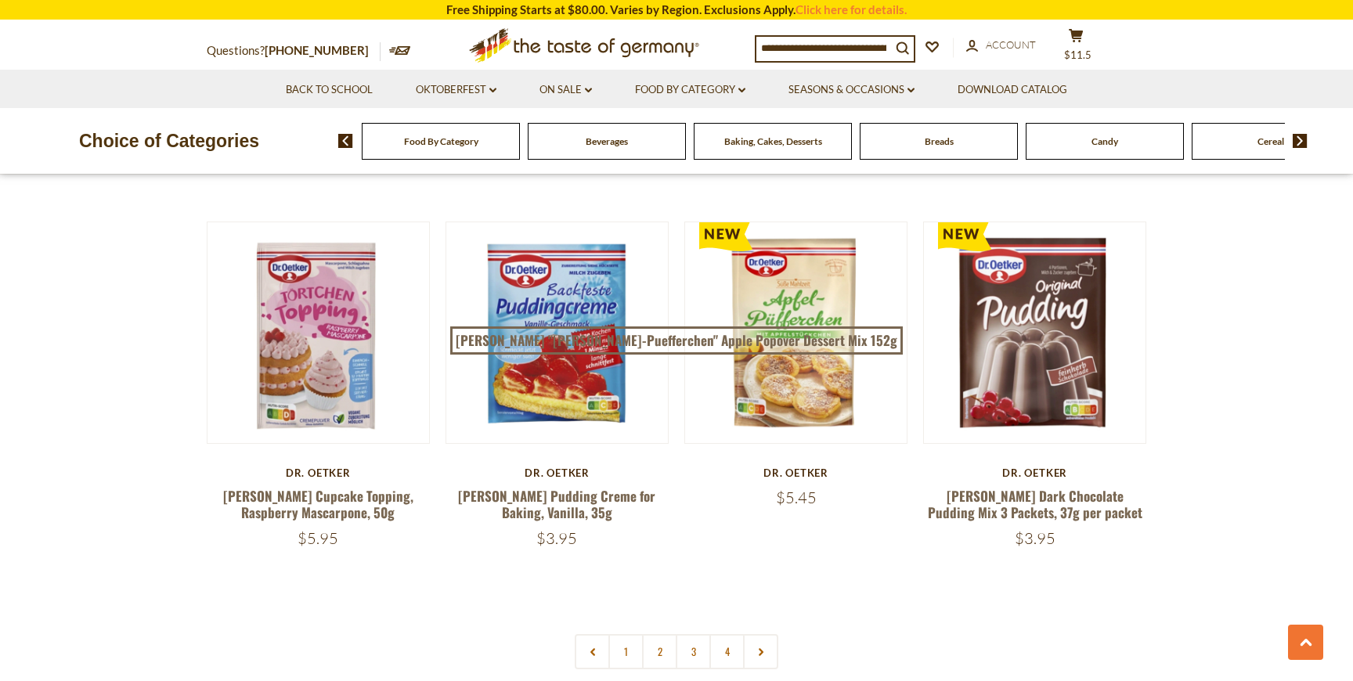
scroll to position [3212, 0]
click at [760, 634] on link at bounding box center [760, 651] width 35 height 35
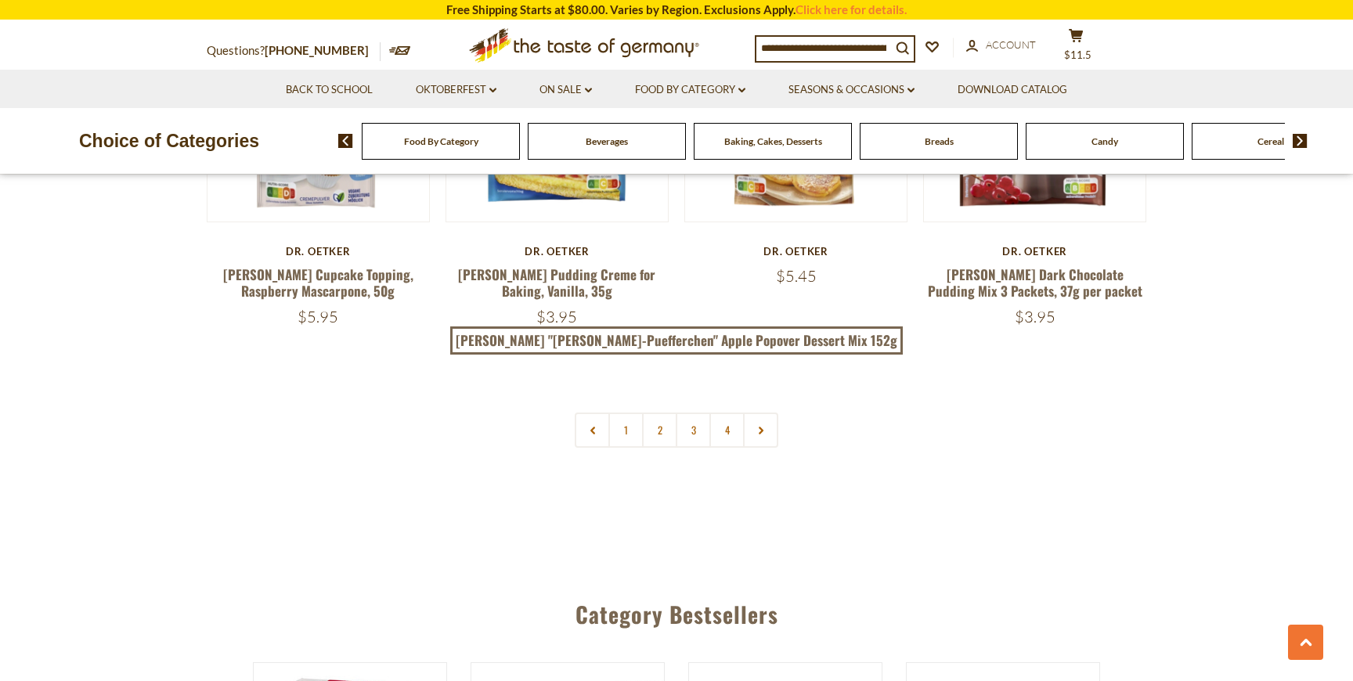
scroll to position [3426, 0]
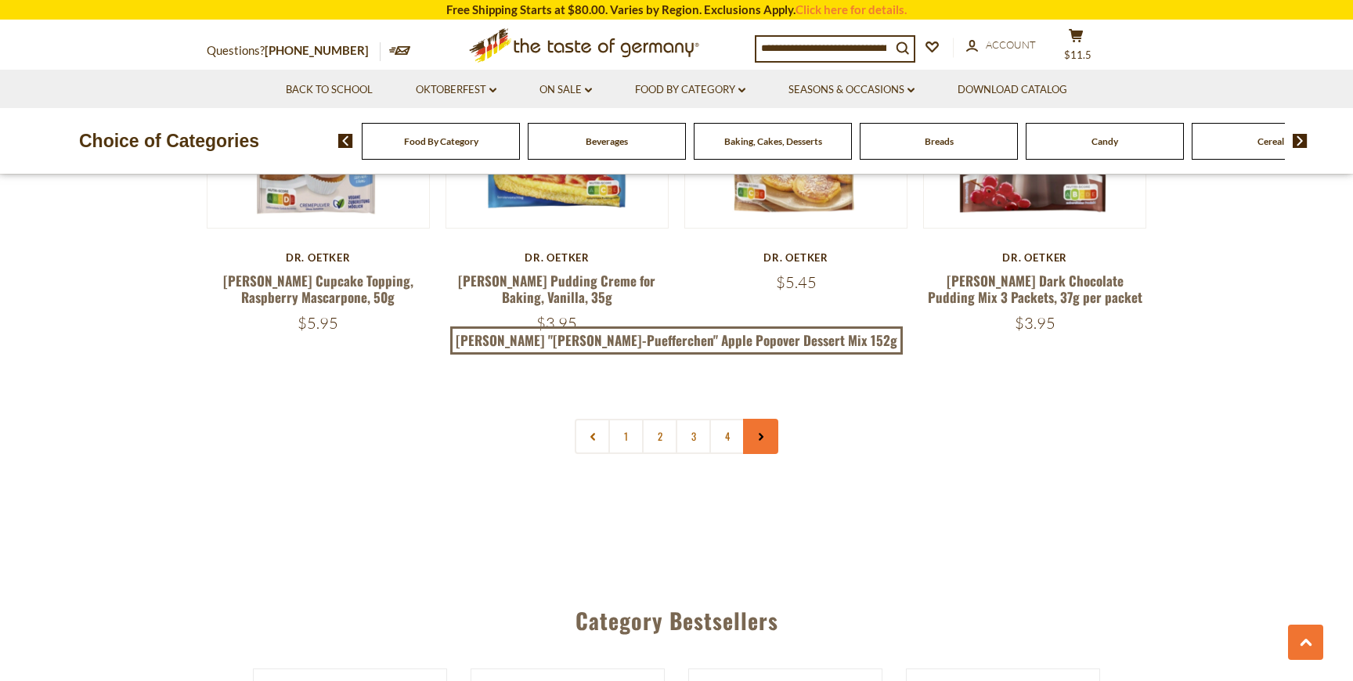
click at [771, 419] on link at bounding box center [760, 436] width 35 height 35
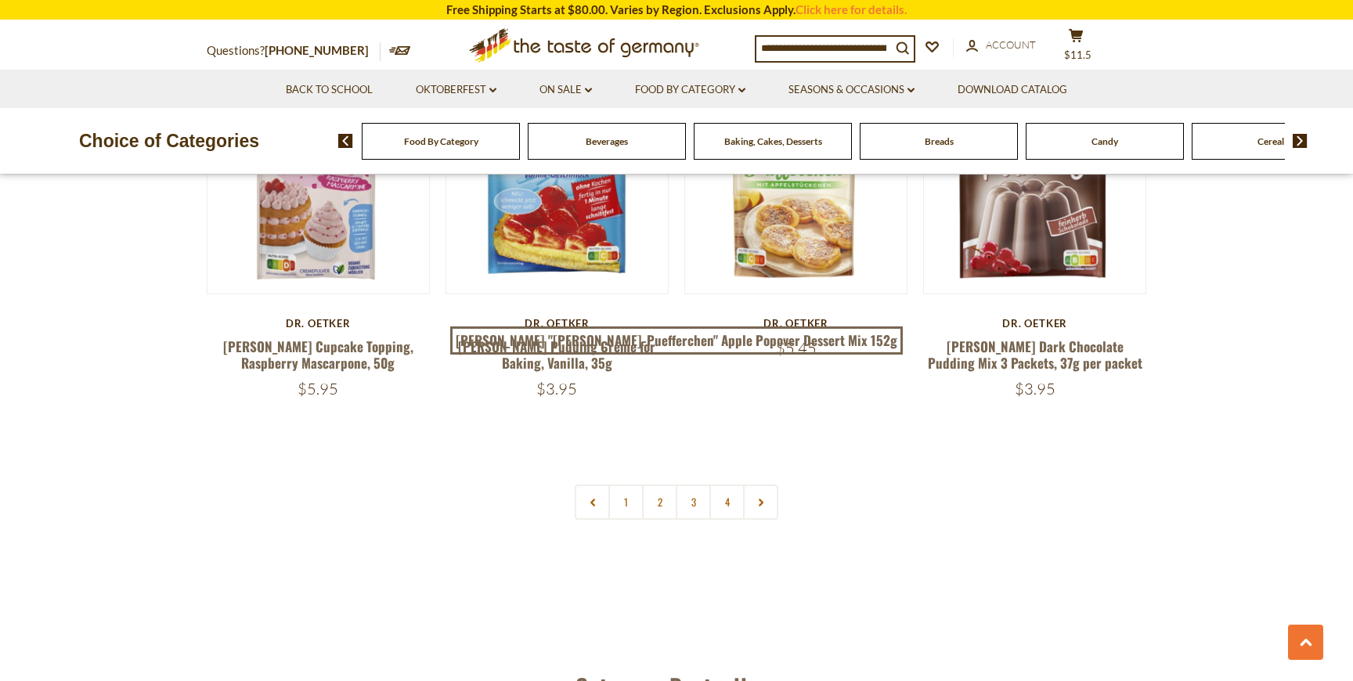
scroll to position [3363, 0]
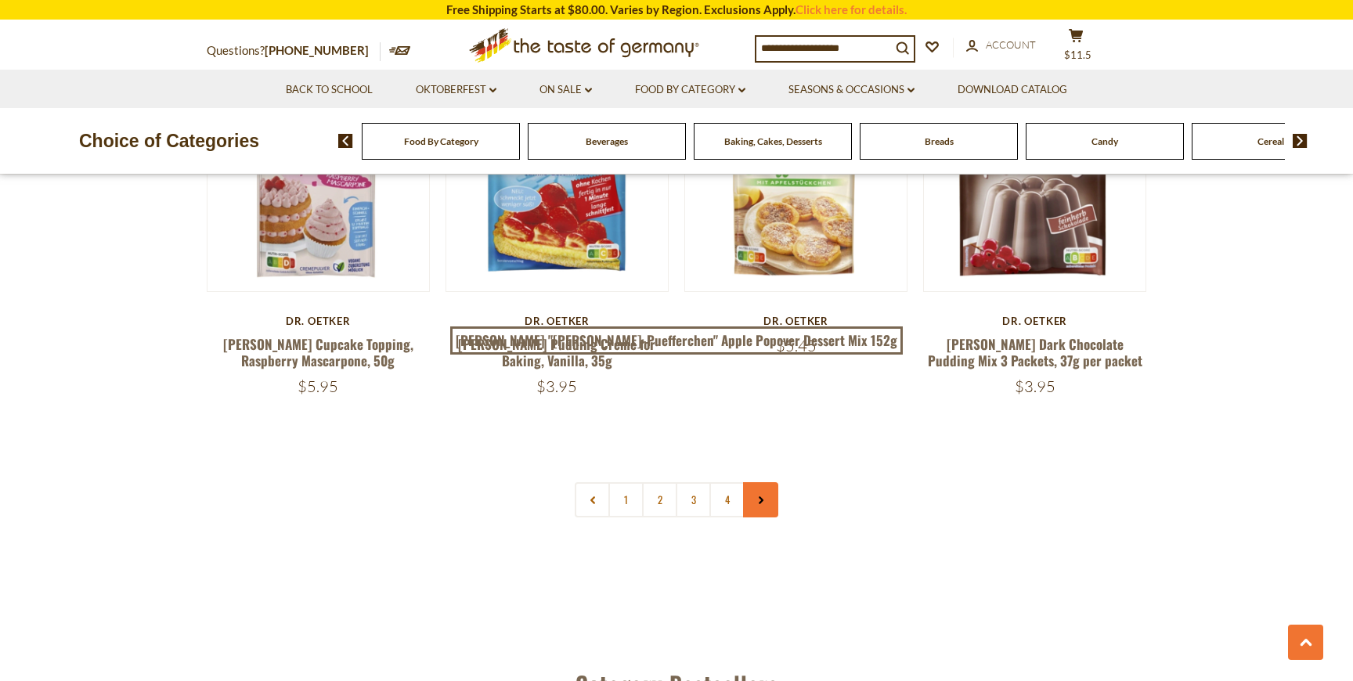
click at [763, 482] on link at bounding box center [760, 499] width 35 height 35
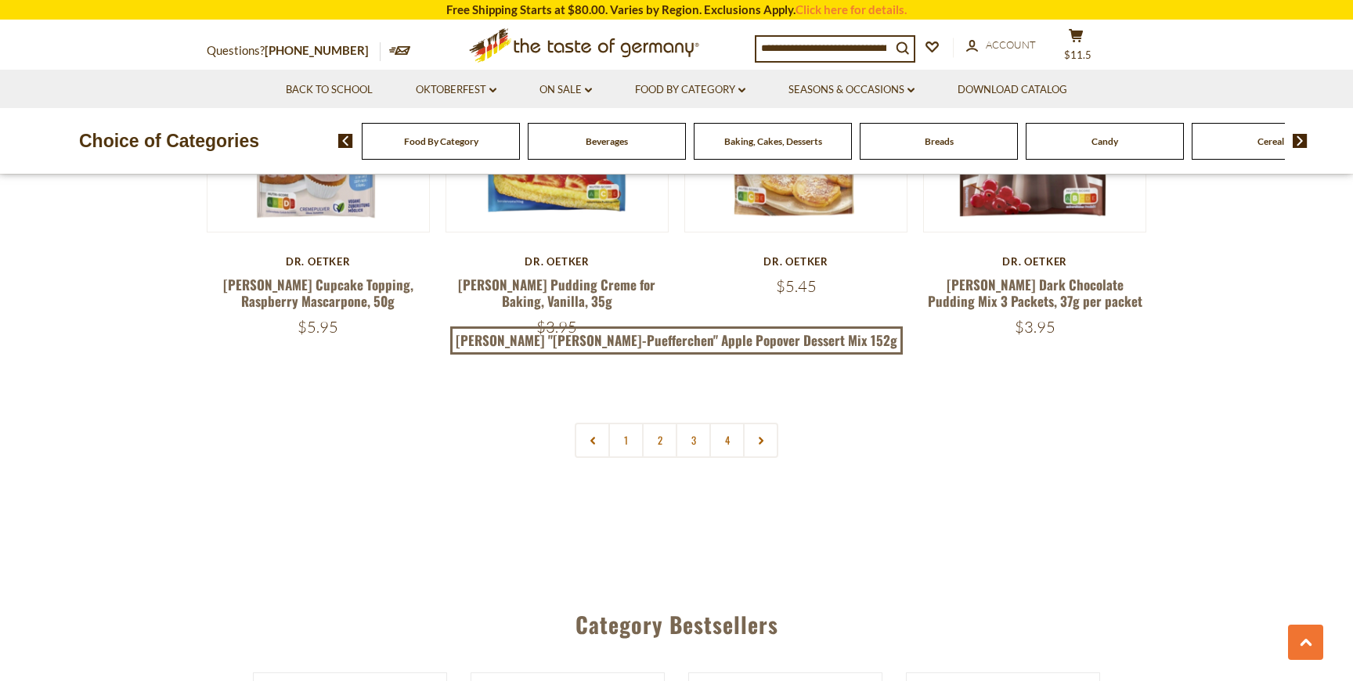
scroll to position [3424, 0]
click at [766, 421] on link at bounding box center [760, 438] width 35 height 35
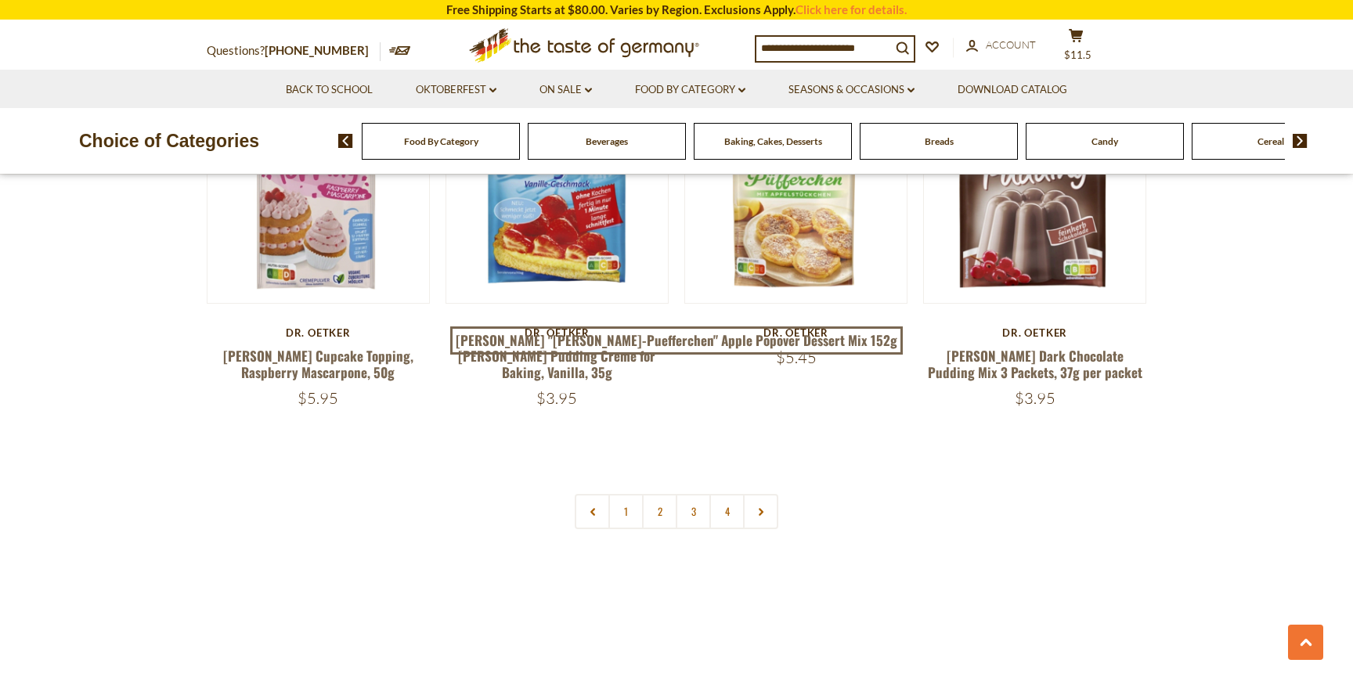
scroll to position [3353, 0]
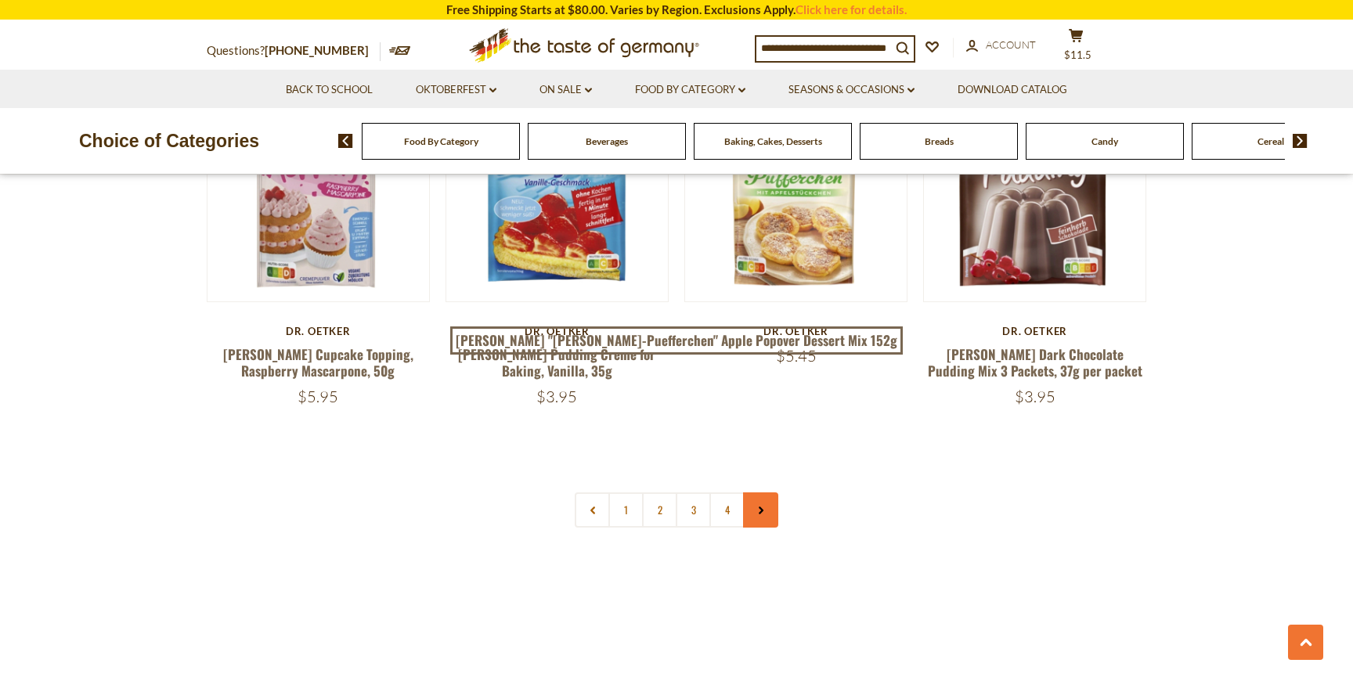
click at [767, 493] on link at bounding box center [760, 510] width 35 height 35
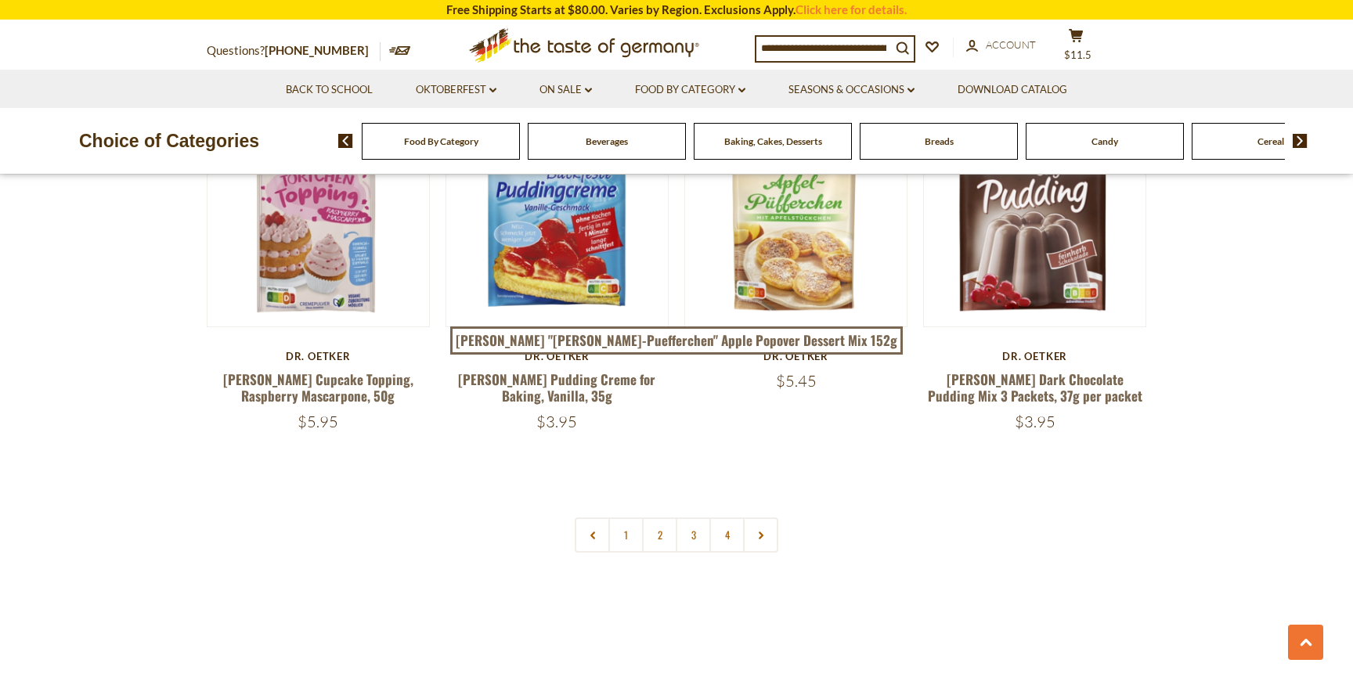
scroll to position [3328, 0]
click at [763, 531] on icon at bounding box center [760, 535] width 9 height 8
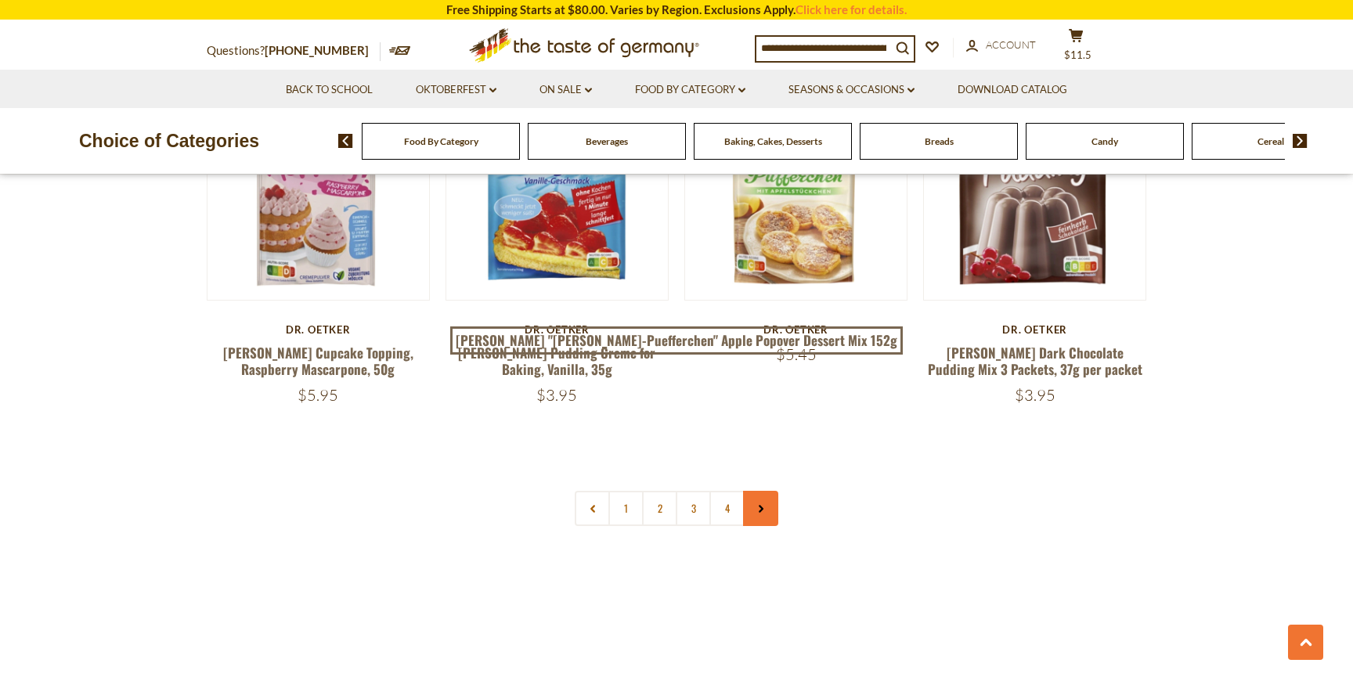
scroll to position [3356, 0]
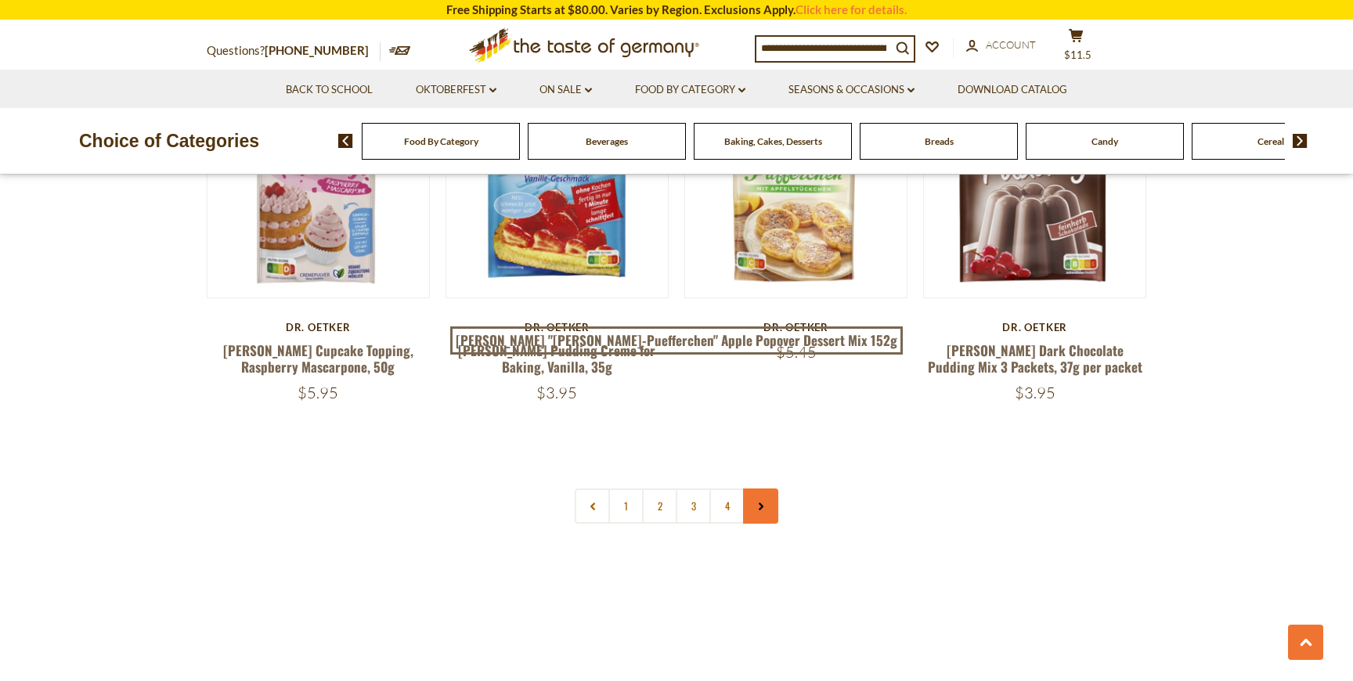
click at [764, 489] on link at bounding box center [760, 506] width 35 height 35
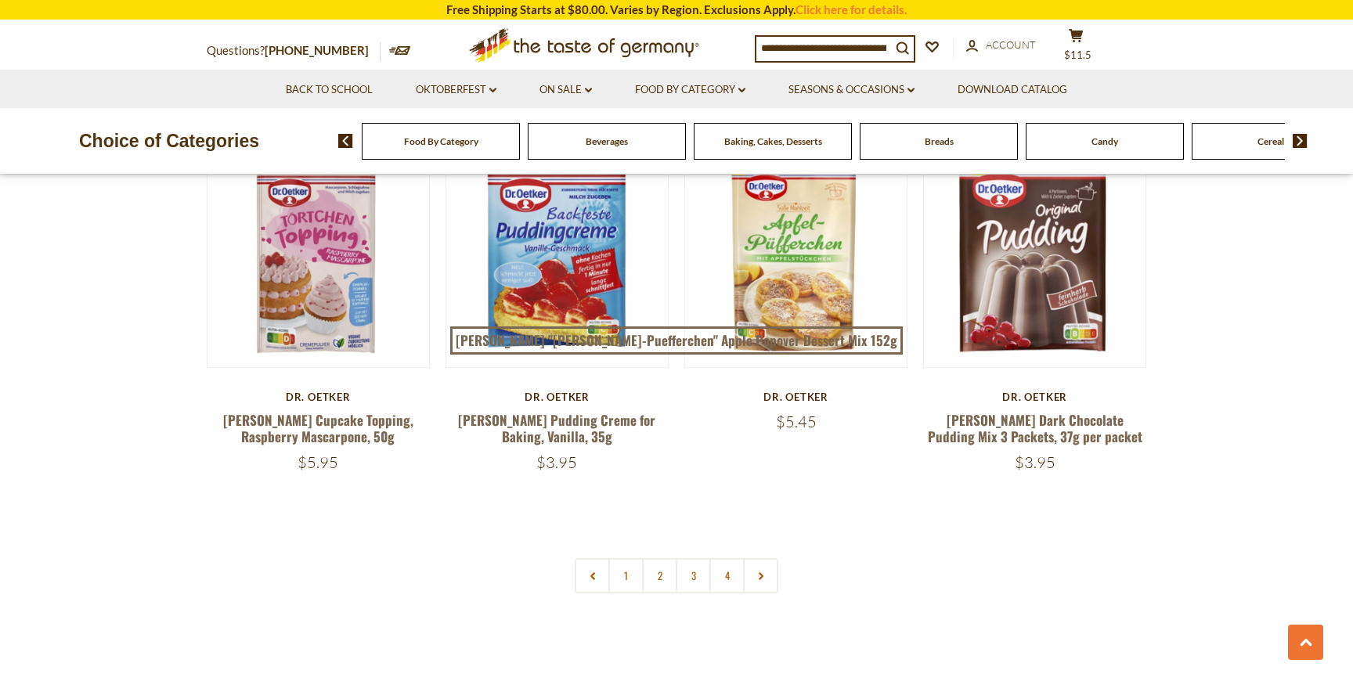
scroll to position [3288, 0]
click at [761, 572] on use at bounding box center [761, 576] width 5 height 8
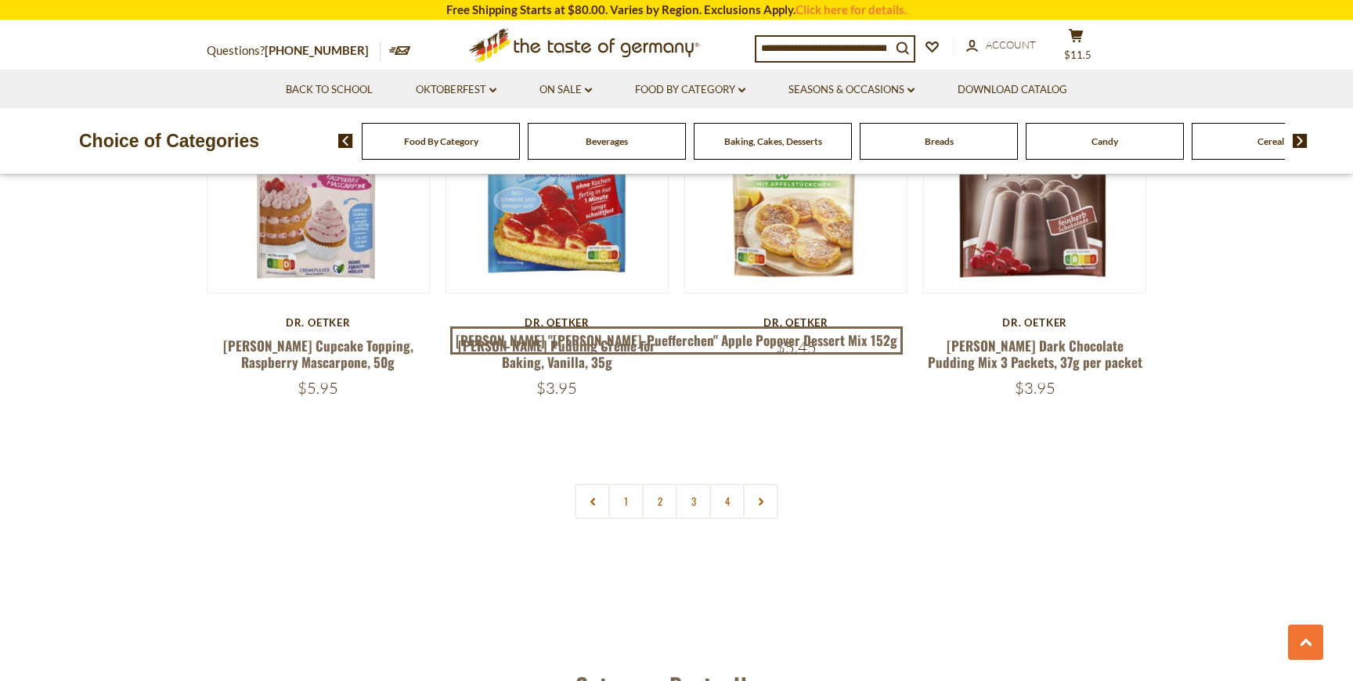
scroll to position [3363, 0]
click at [768, 482] on link at bounding box center [760, 499] width 35 height 35
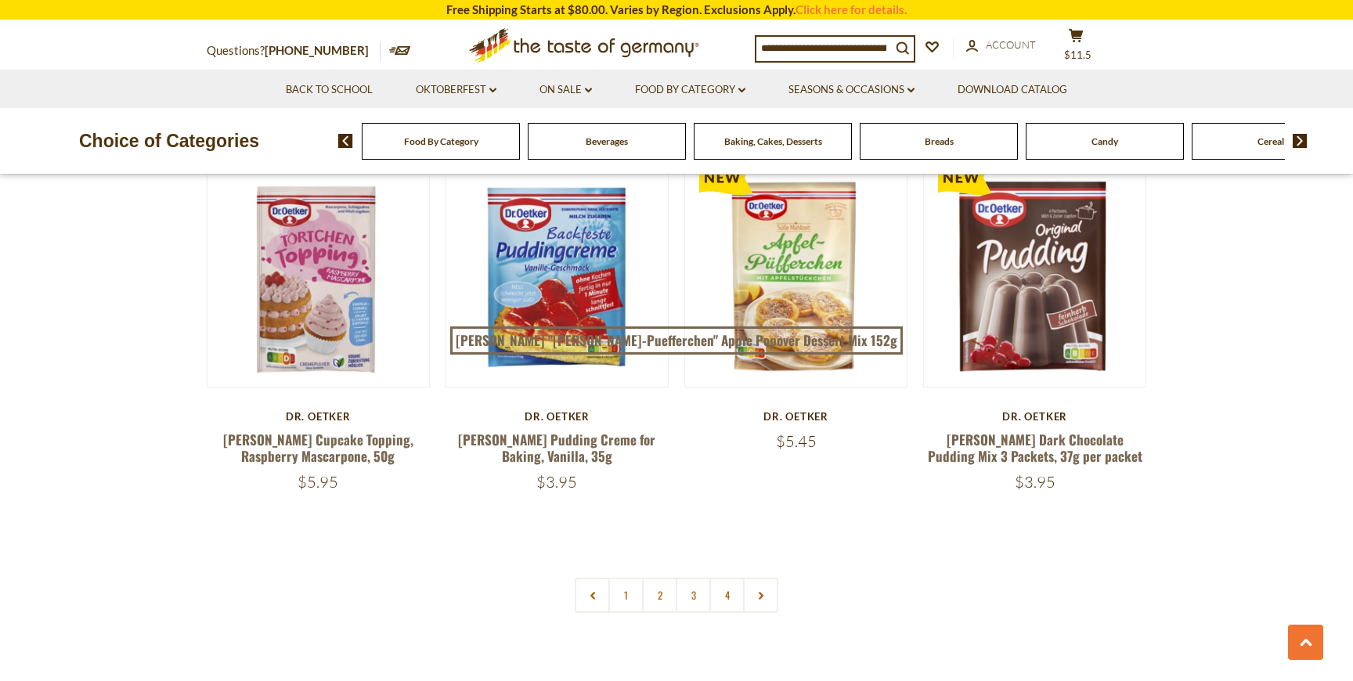
scroll to position [3268, 0]
click at [765, 591] on icon at bounding box center [760, 595] width 9 height 8
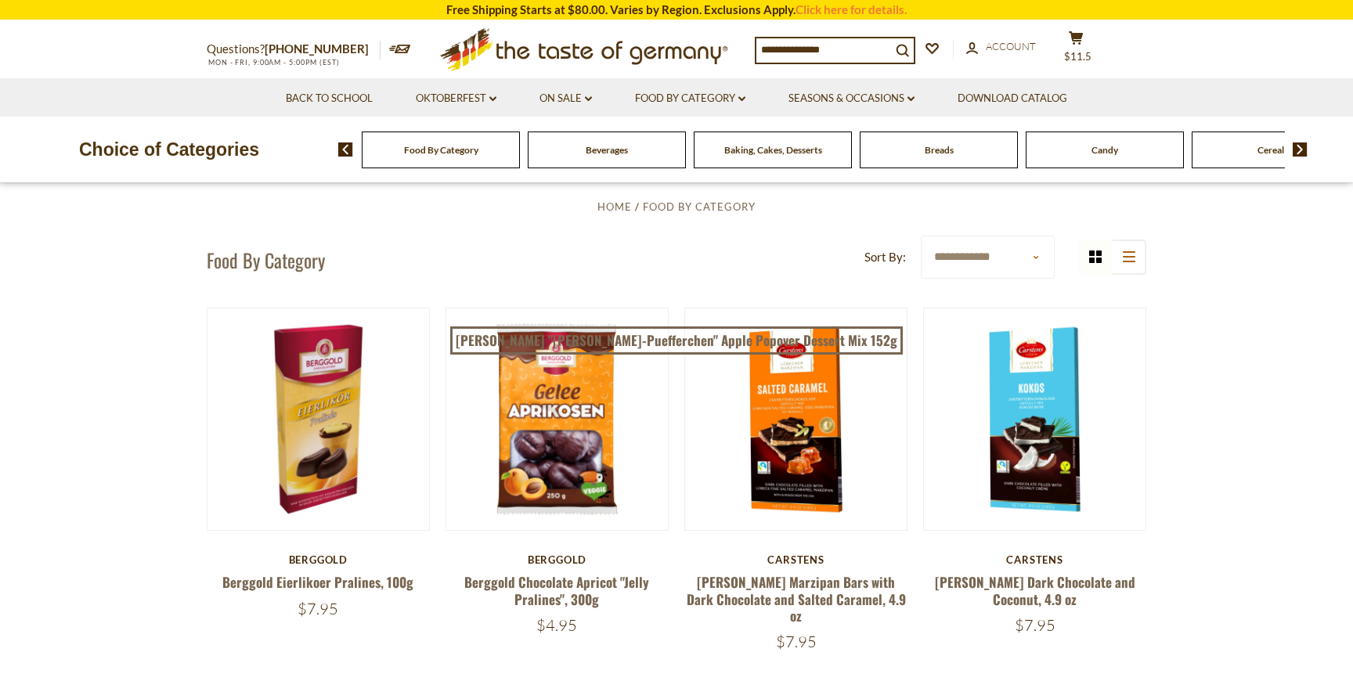
scroll to position [0, 0]
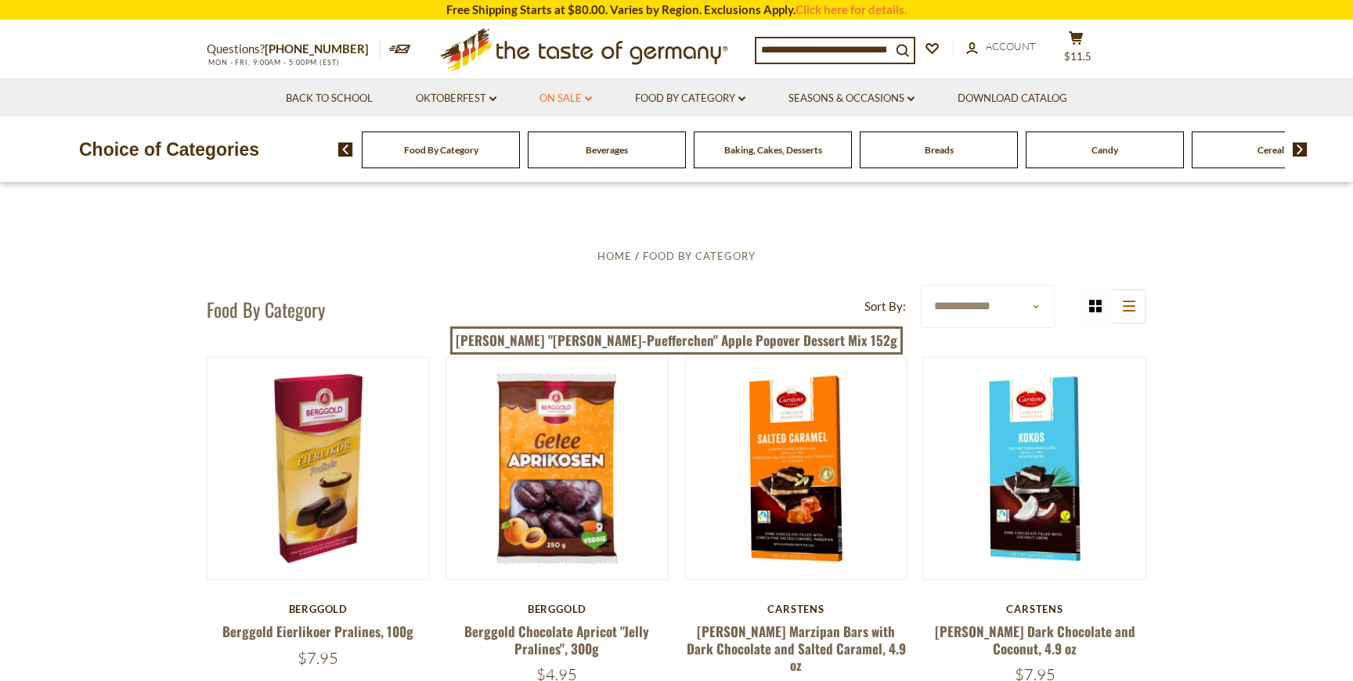
click at [561, 96] on link "On Sale dropdown_arrow" at bounding box center [566, 98] width 52 height 17
click at [578, 137] on link "All On Sale" at bounding box center [559, 139] width 56 height 14
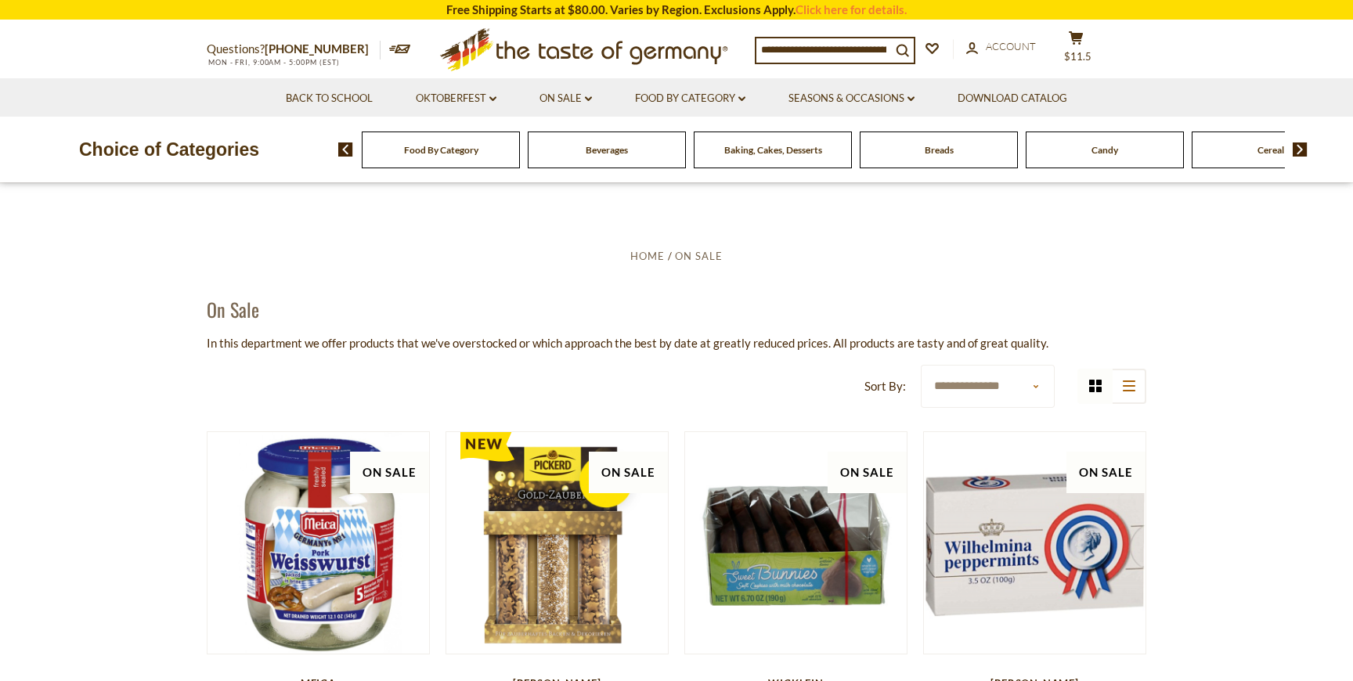
click at [520, 159] on div "Breads" at bounding box center [441, 150] width 158 height 37
click at [482, 154] on div "Food By Category" at bounding box center [441, 150] width 158 height 37
click at [948, 155] on span "Breads" at bounding box center [939, 150] width 29 height 12
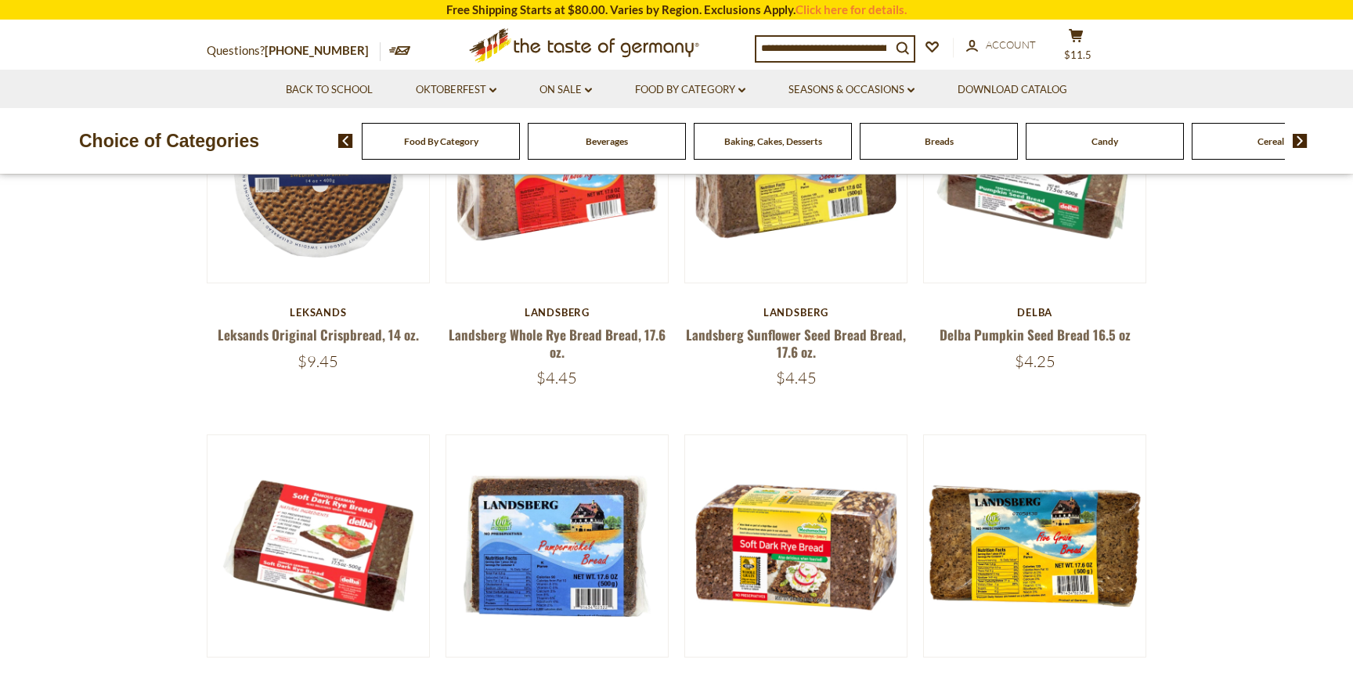
scroll to position [637, 0]
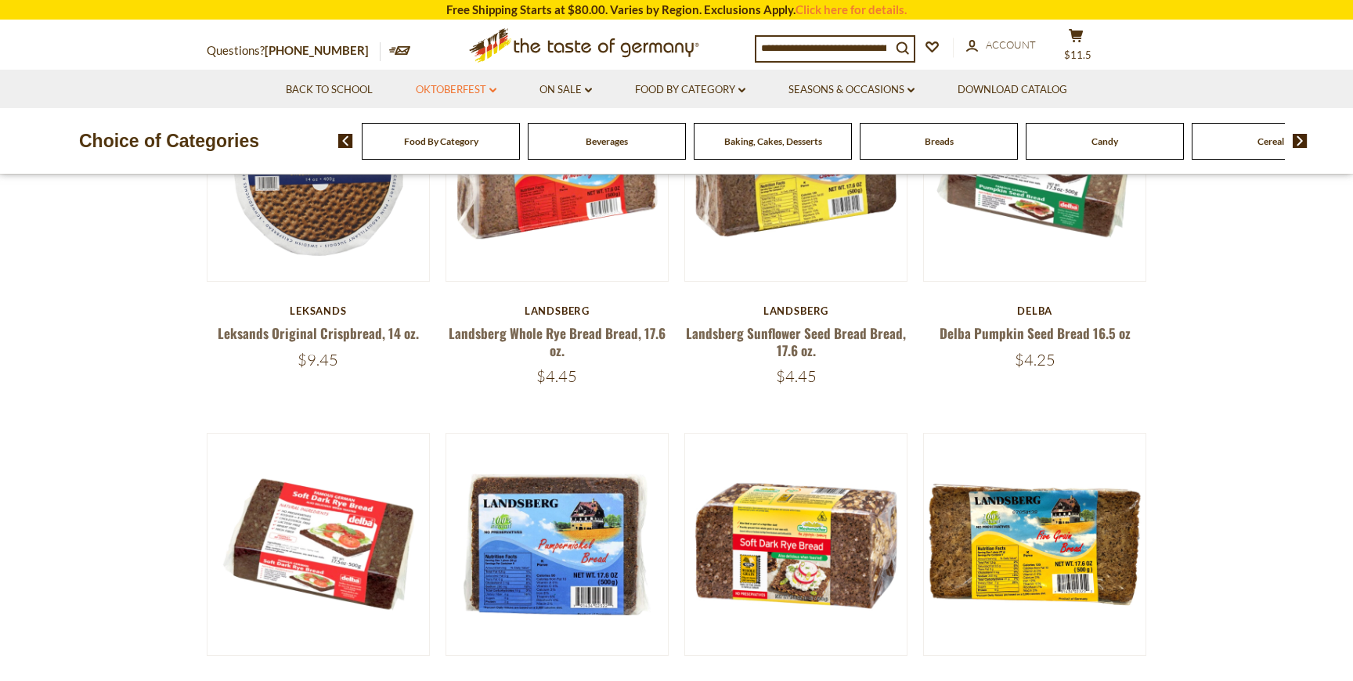
click at [421, 87] on link "Oktoberfest dropdown_arrow" at bounding box center [456, 89] width 81 height 17
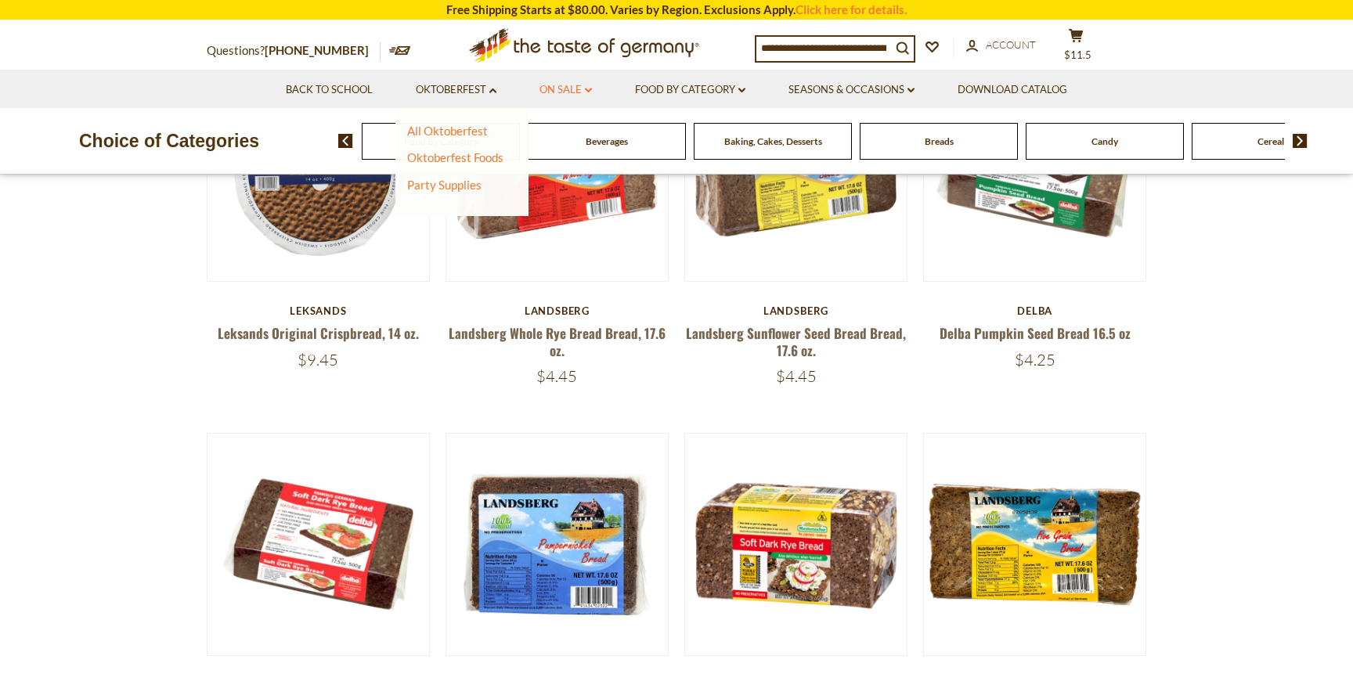
click at [572, 92] on link "On Sale dropdown_arrow" at bounding box center [566, 89] width 52 height 17
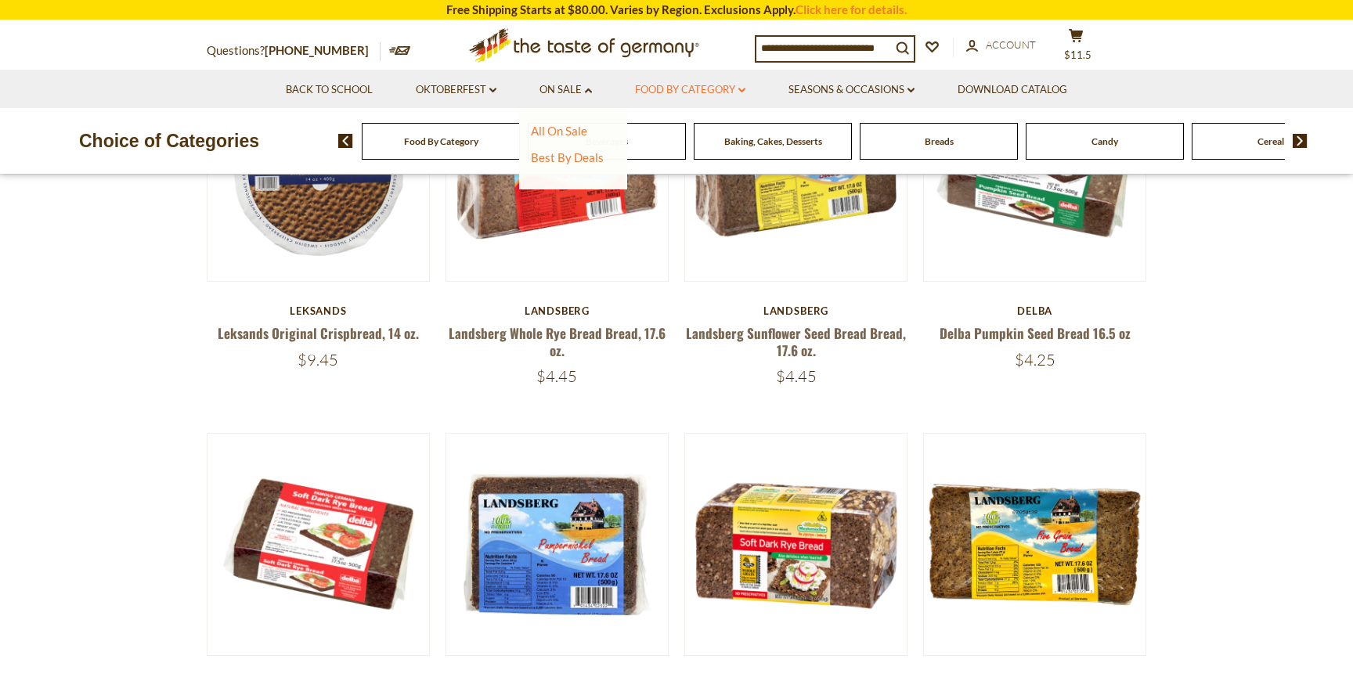
click at [699, 92] on link "Food By Category dropdown_arrow" at bounding box center [690, 89] width 110 height 17
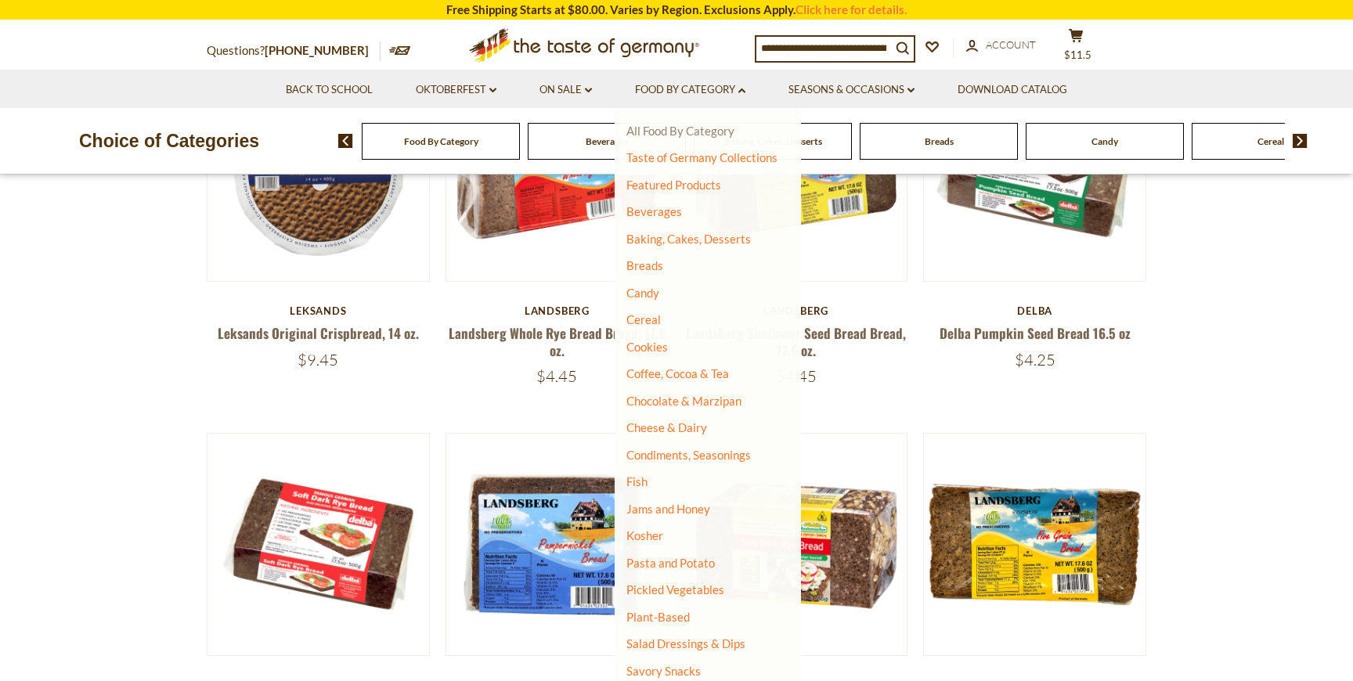
click at [690, 129] on link "All Food By Category" at bounding box center [680, 131] width 108 height 14
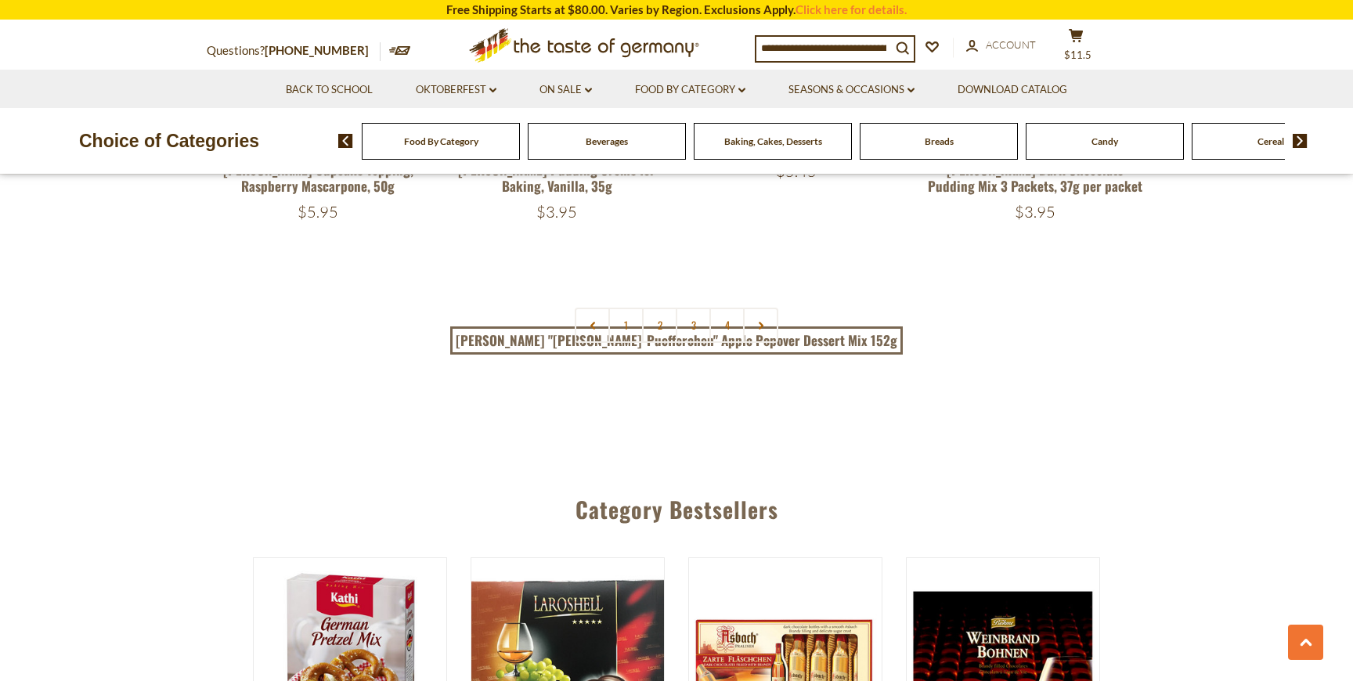
scroll to position [3539, 0]
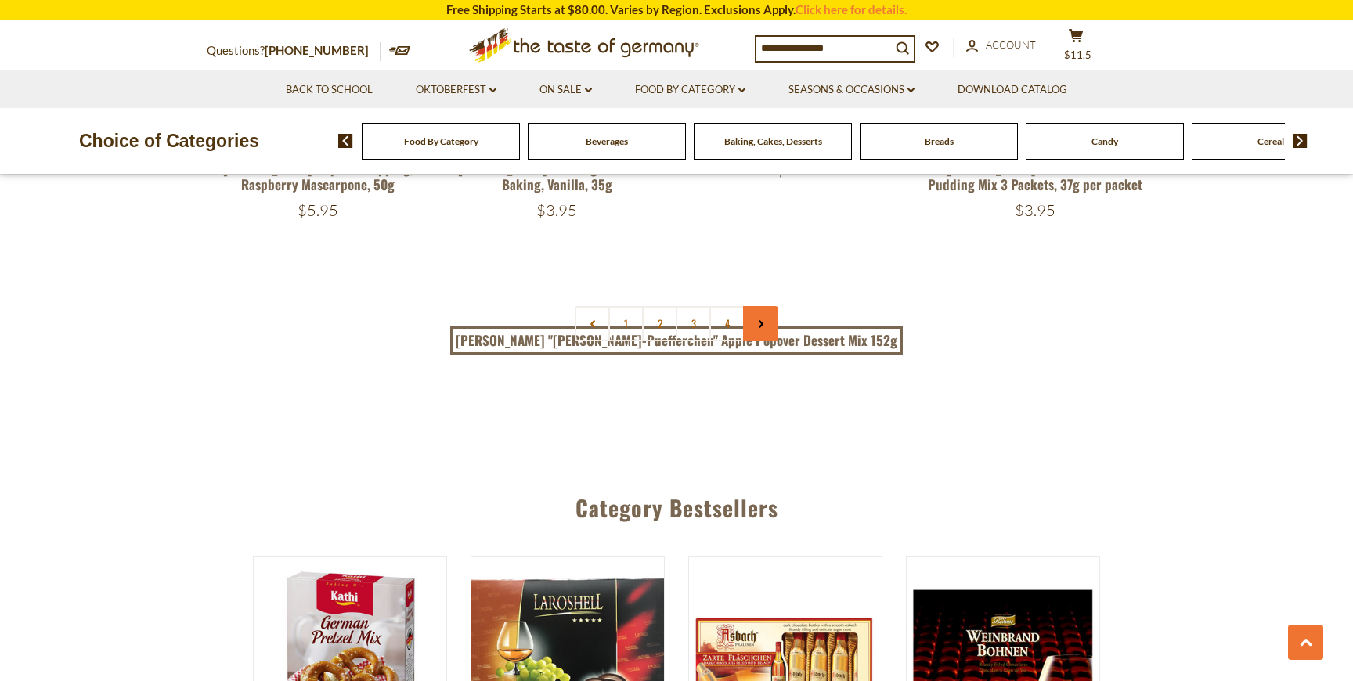
click at [761, 306] on link at bounding box center [760, 323] width 35 height 35
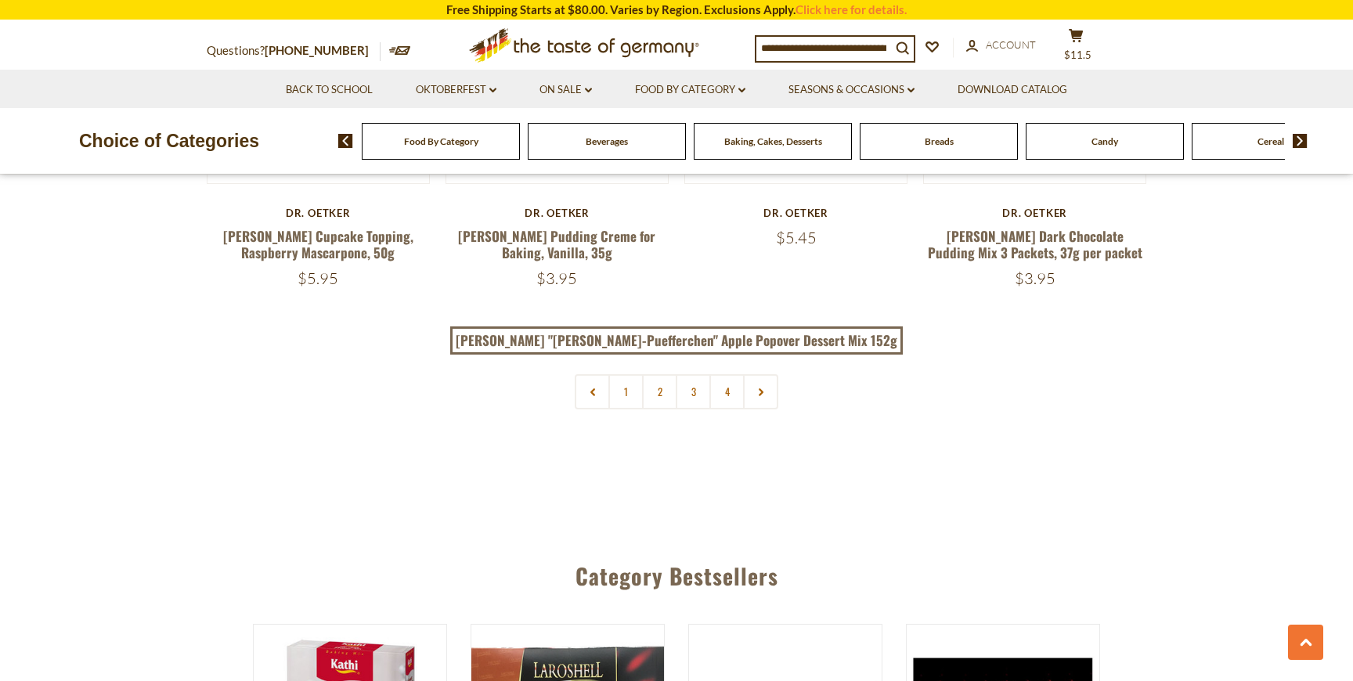
scroll to position [3438, 0]
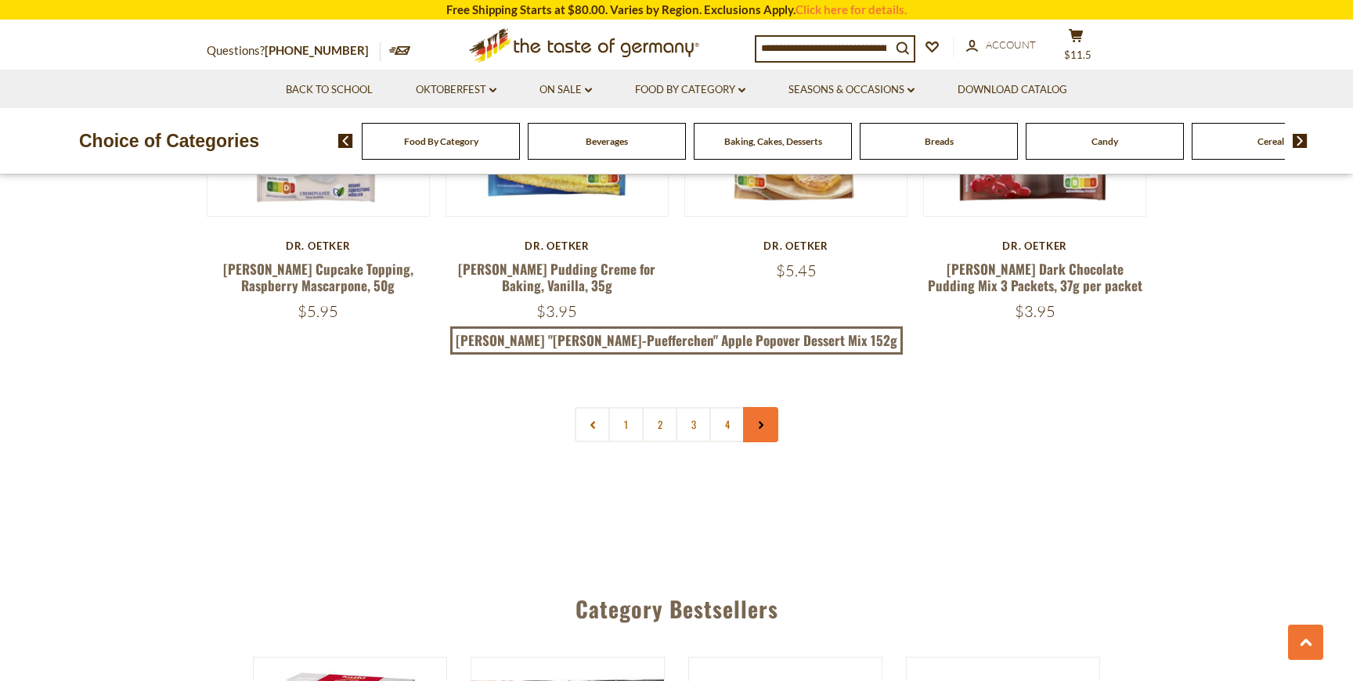
click at [767, 407] on link at bounding box center [760, 424] width 35 height 35
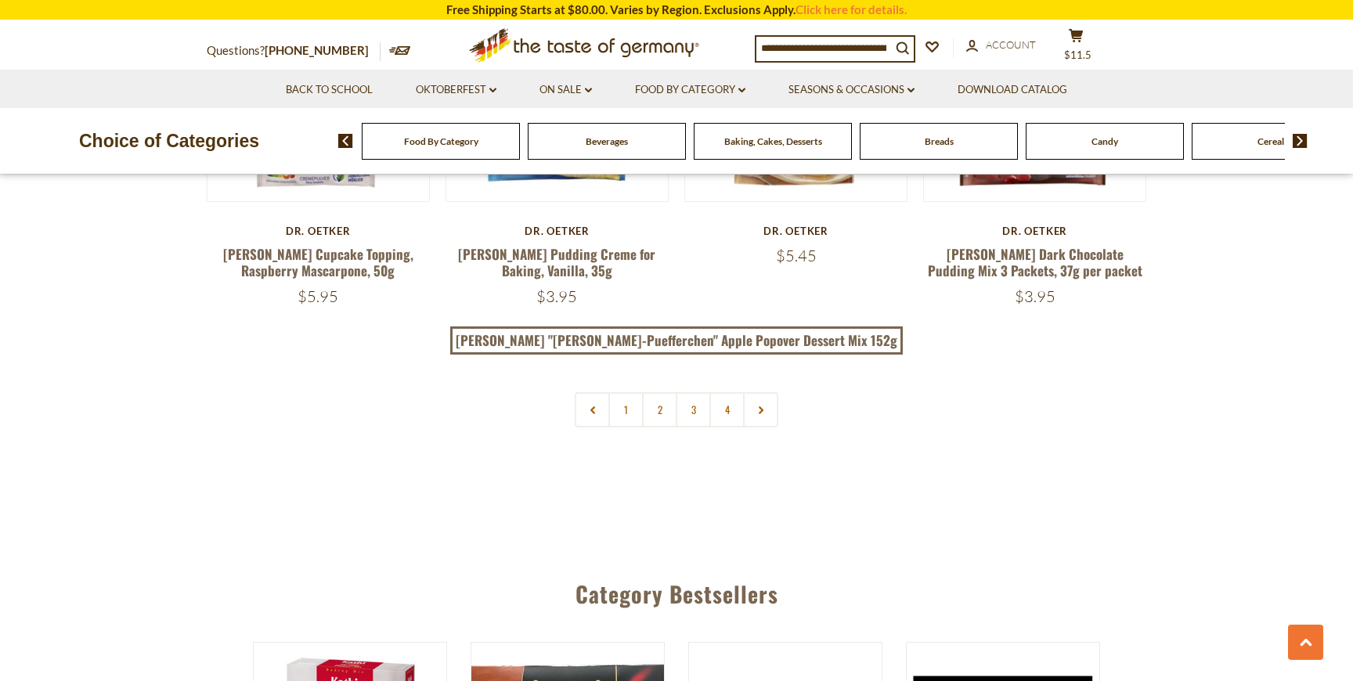
scroll to position [3479, 0]
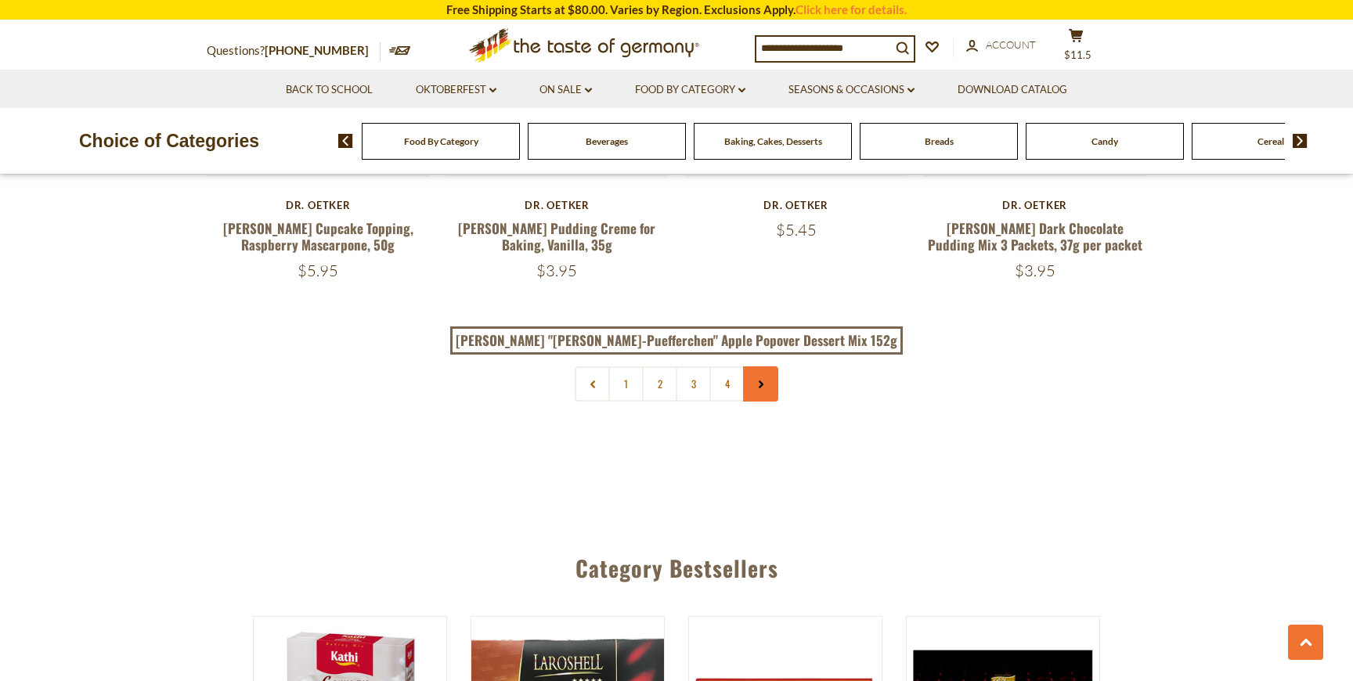
click at [757, 381] on icon at bounding box center [760, 385] width 9 height 8
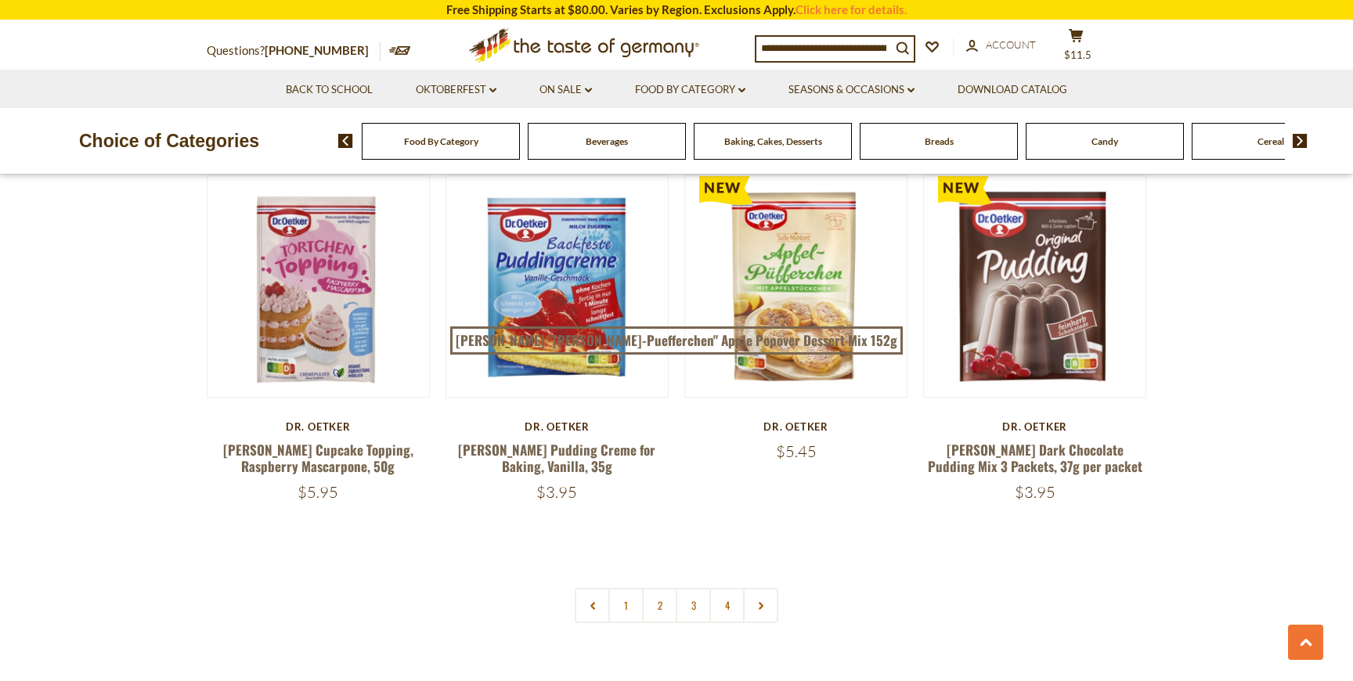
scroll to position [3259, 0]
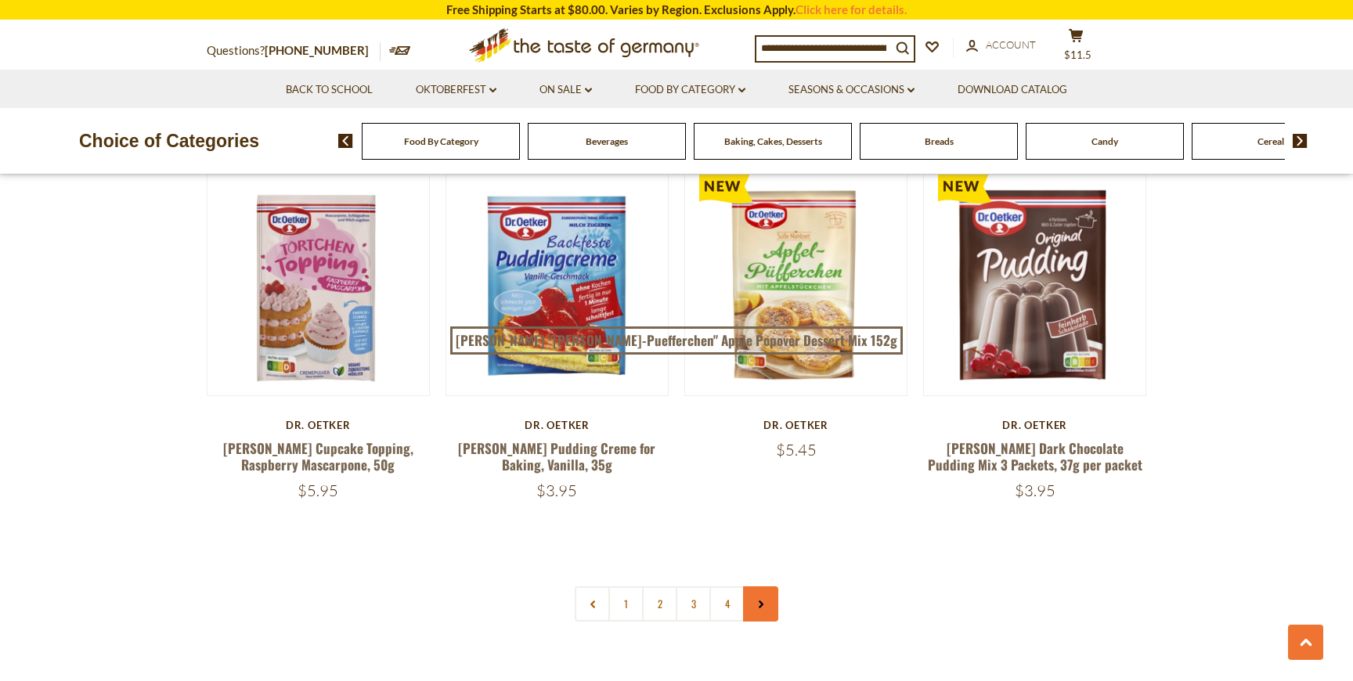
click at [771, 587] on link at bounding box center [760, 604] width 35 height 35
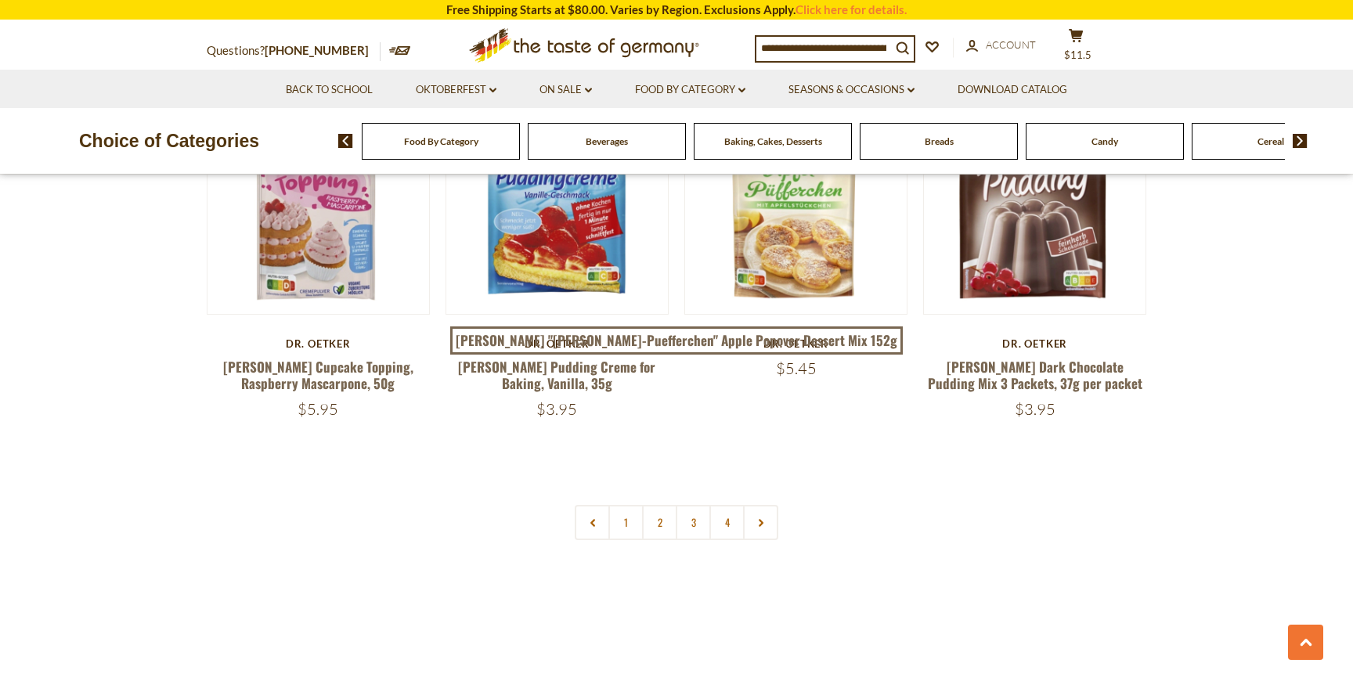
scroll to position [3341, 0]
click at [764, 504] on link at bounding box center [760, 521] width 35 height 35
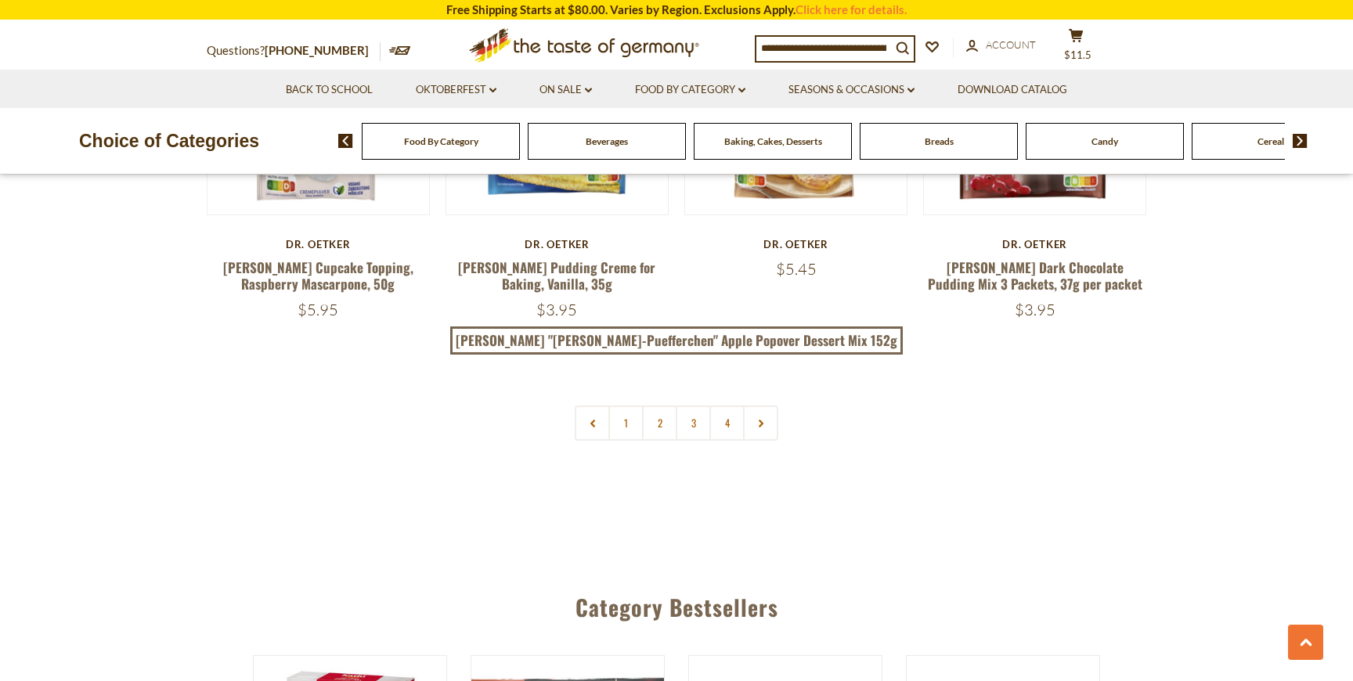
scroll to position [3447, 0]
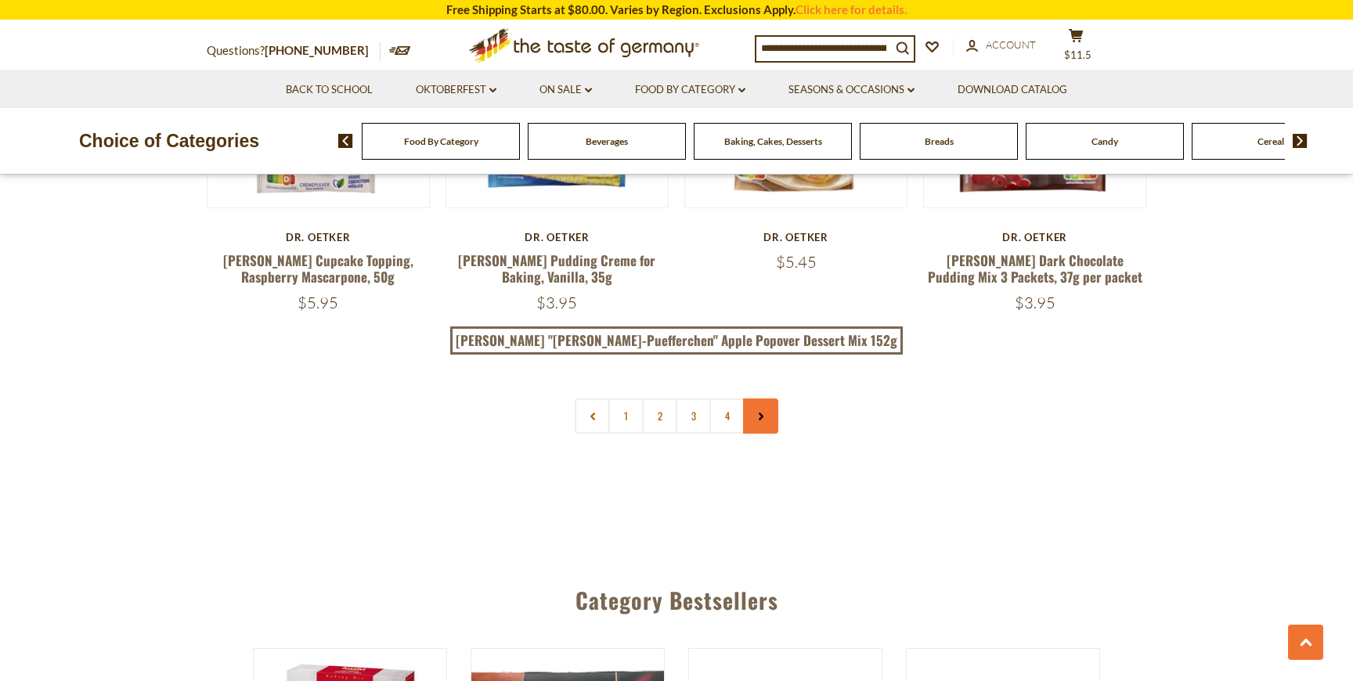
click at [766, 399] on link at bounding box center [760, 416] width 35 height 35
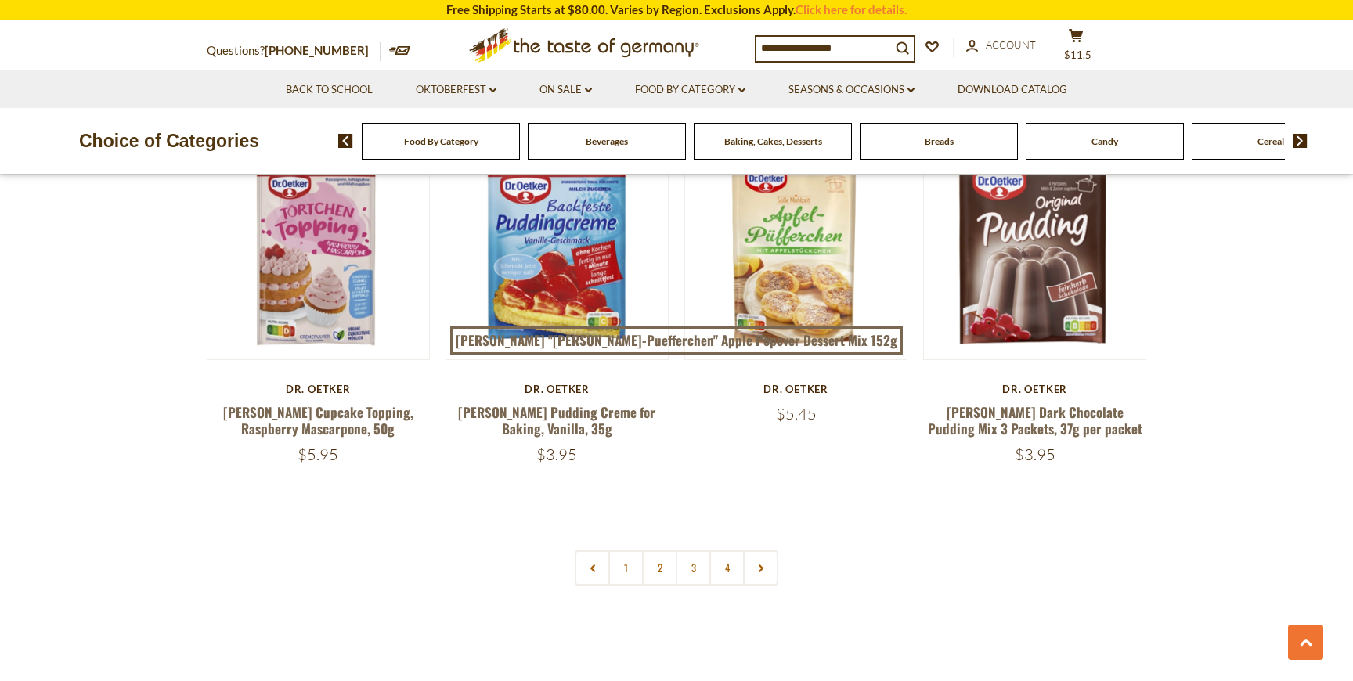
scroll to position [3376, 0]
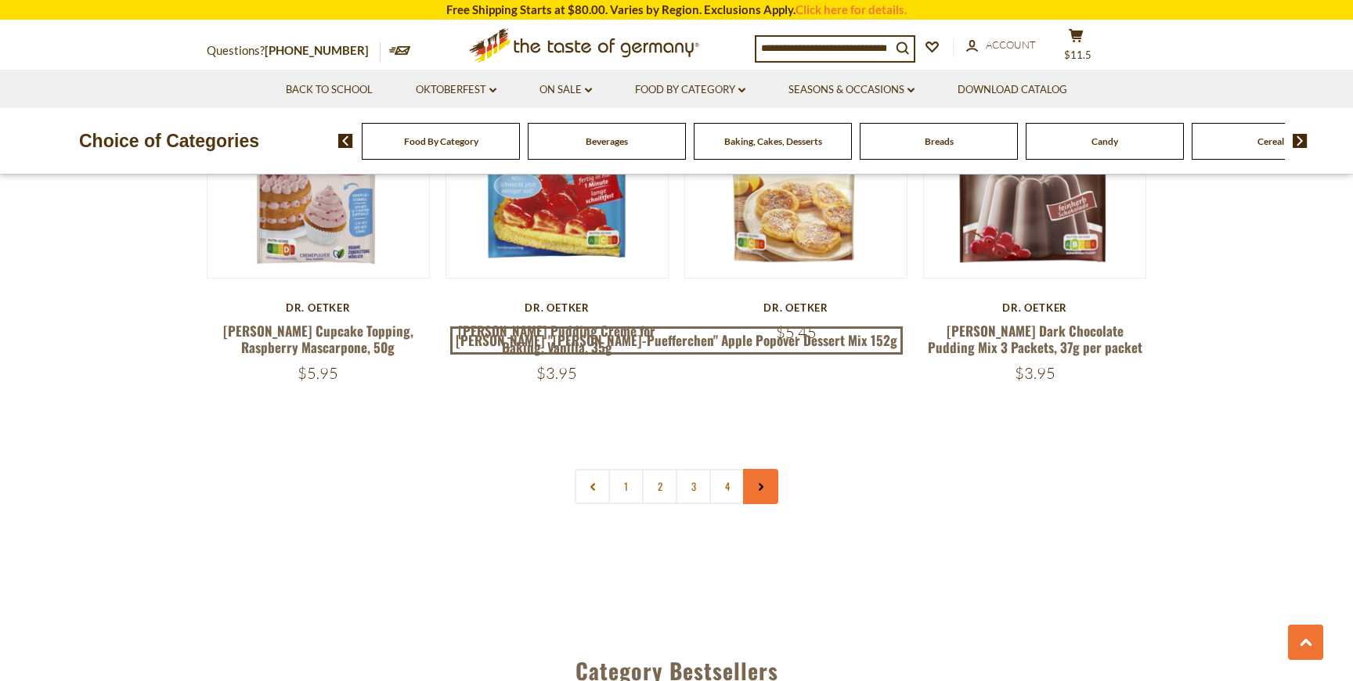
click at [763, 483] on icon at bounding box center [760, 487] width 9 height 8
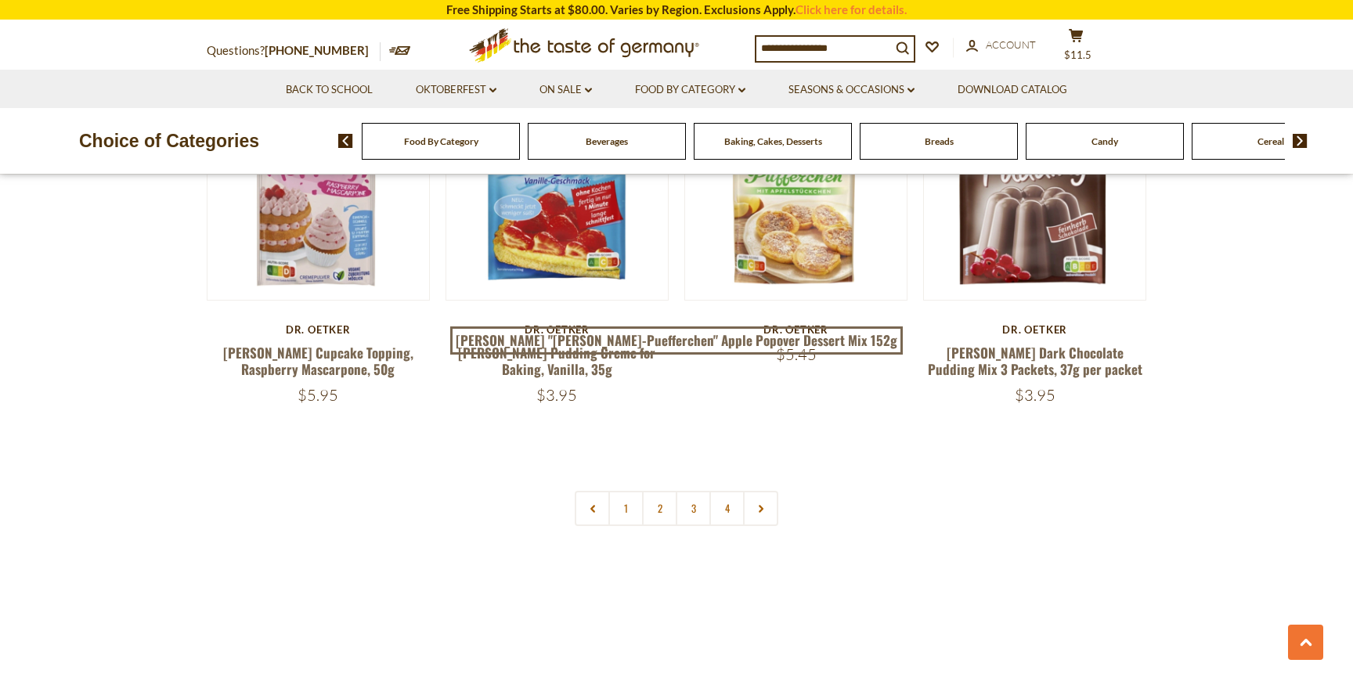
scroll to position [3382, 0]
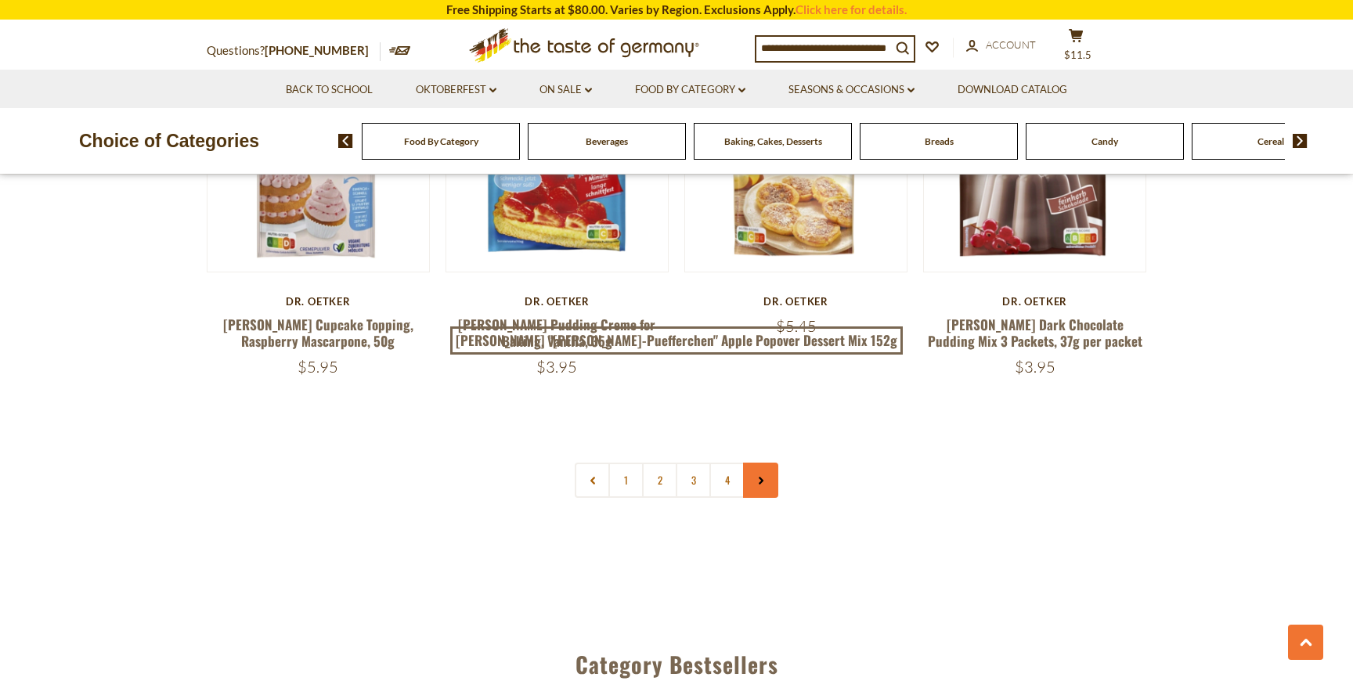
click at [769, 463] on link at bounding box center [760, 480] width 35 height 35
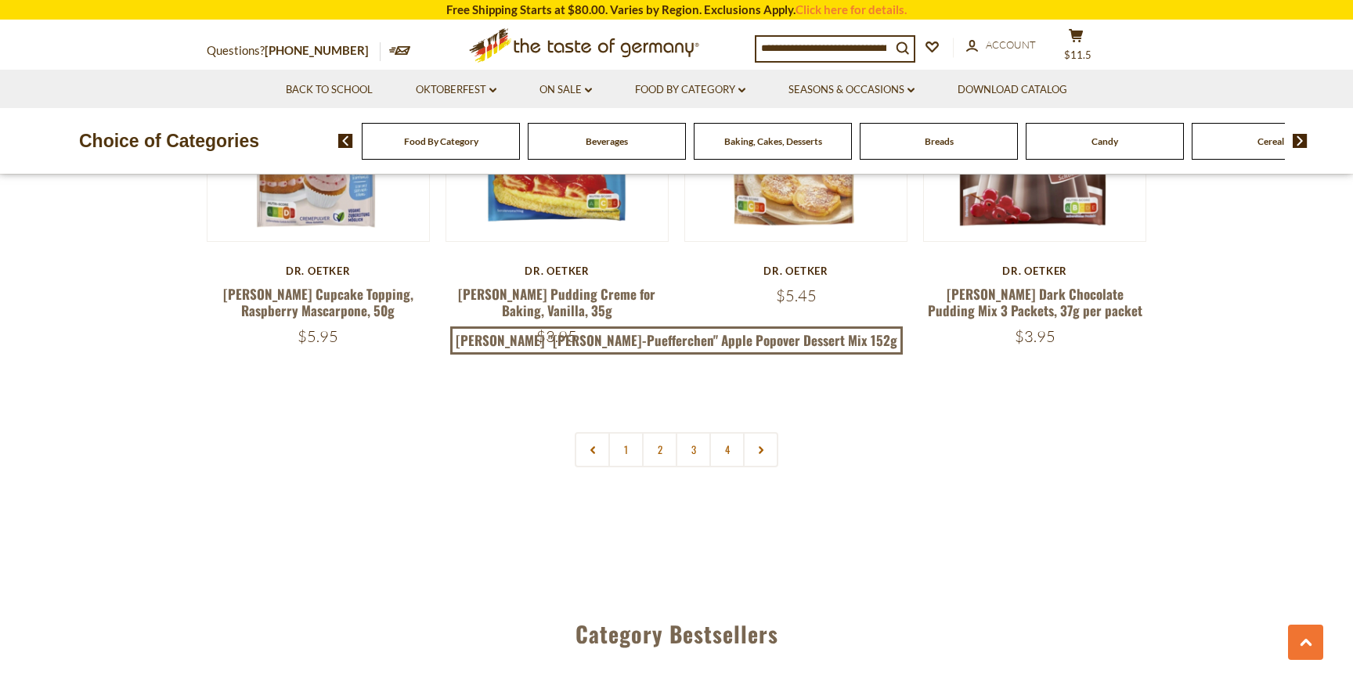
scroll to position [3418, 0]
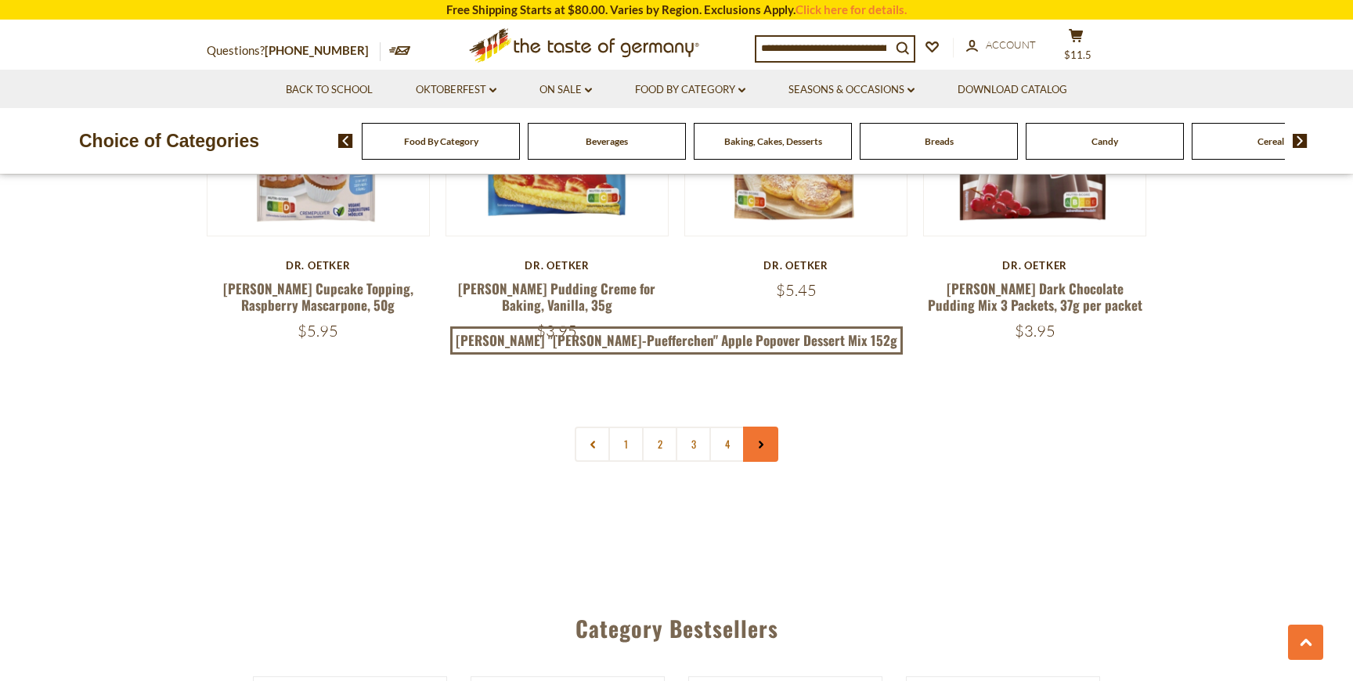
click at [769, 427] on link at bounding box center [760, 444] width 35 height 35
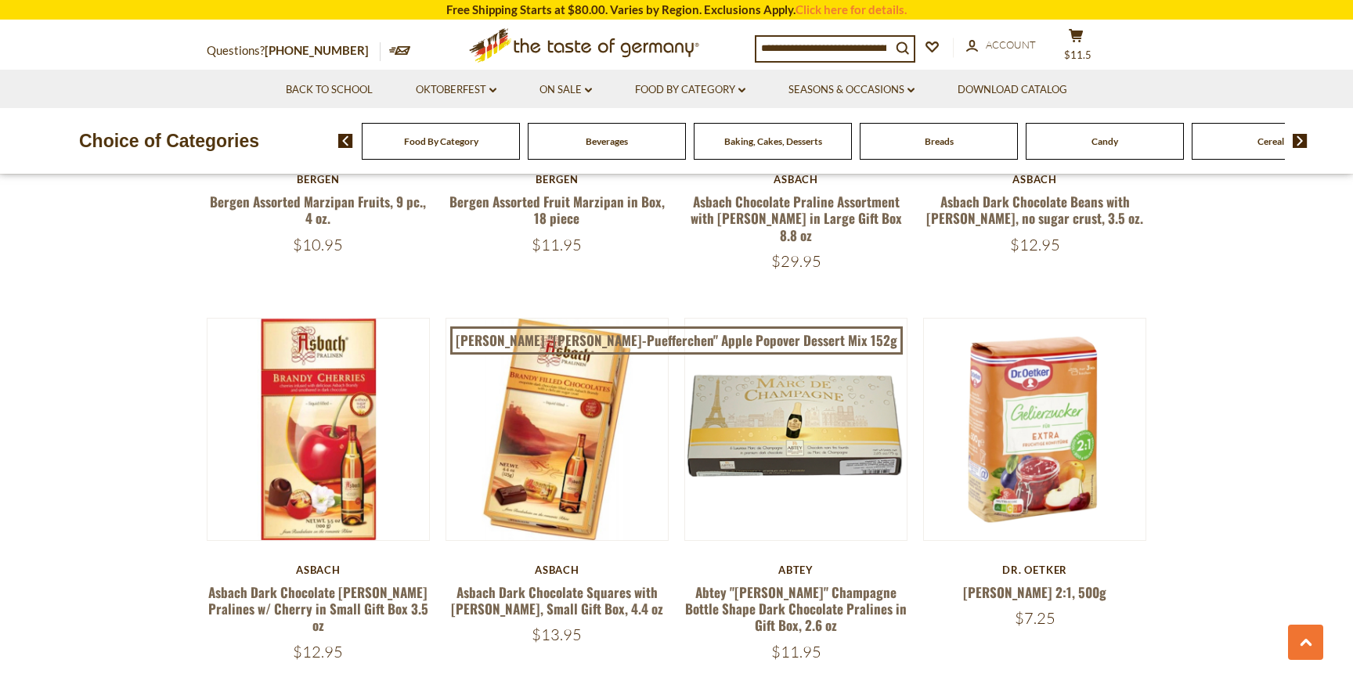
scroll to position [2727, 0]
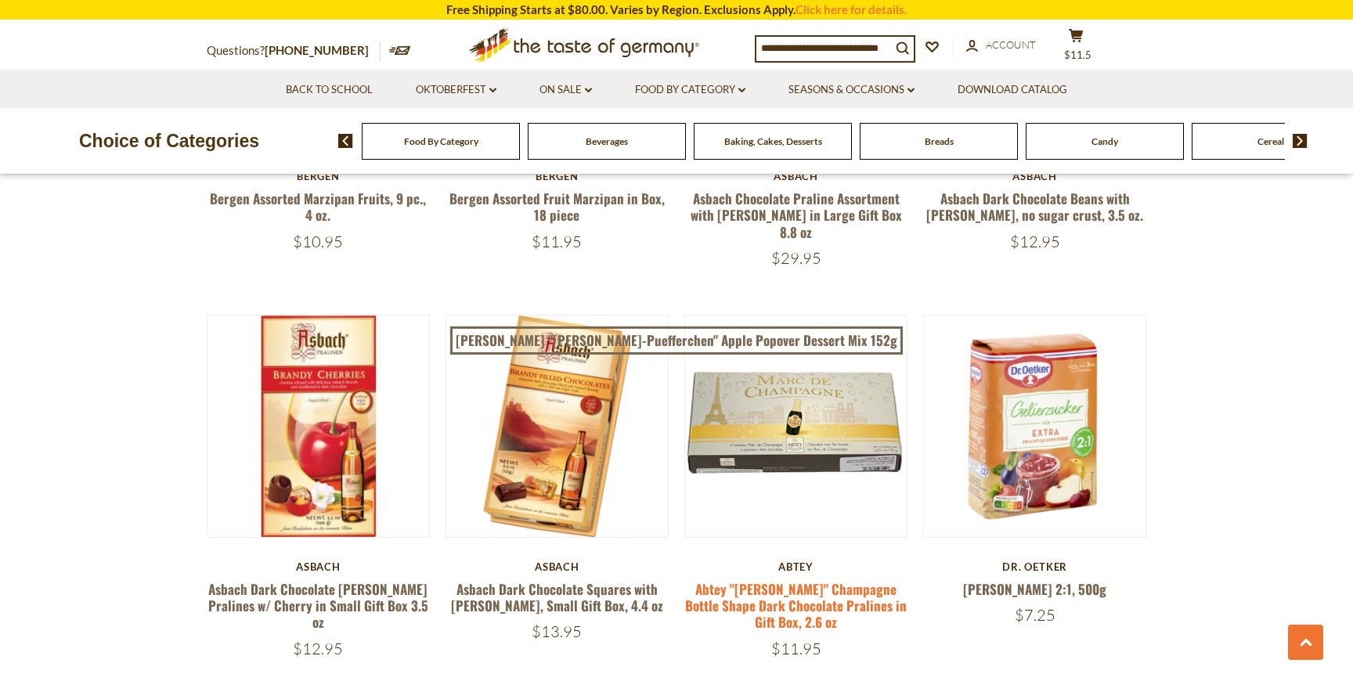
click at [843, 580] on link "Abtey "Marc de Champagne" Champagne Bottle Shape Dark Chocolate Pralines in Gif…" at bounding box center [796, 606] width 222 height 53
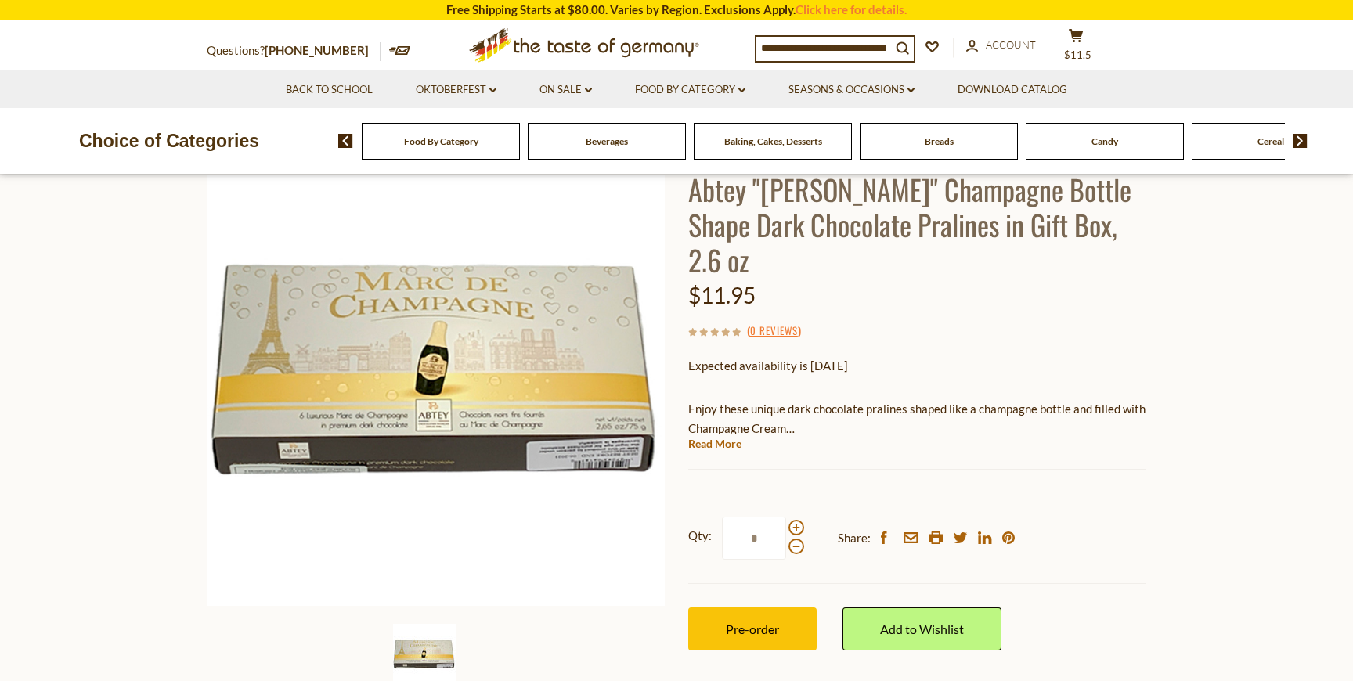
scroll to position [117, 0]
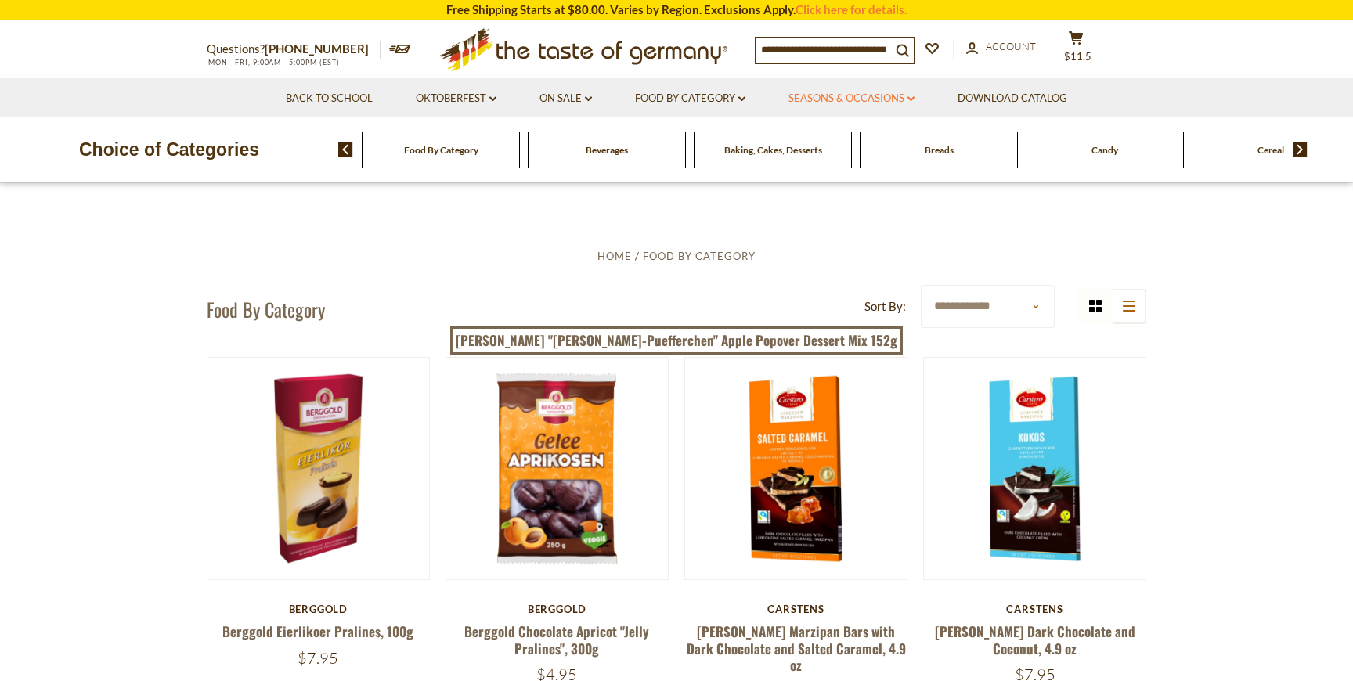
click at [814, 105] on link "Seasons & Occasions dropdown_arrow" at bounding box center [852, 98] width 126 height 17
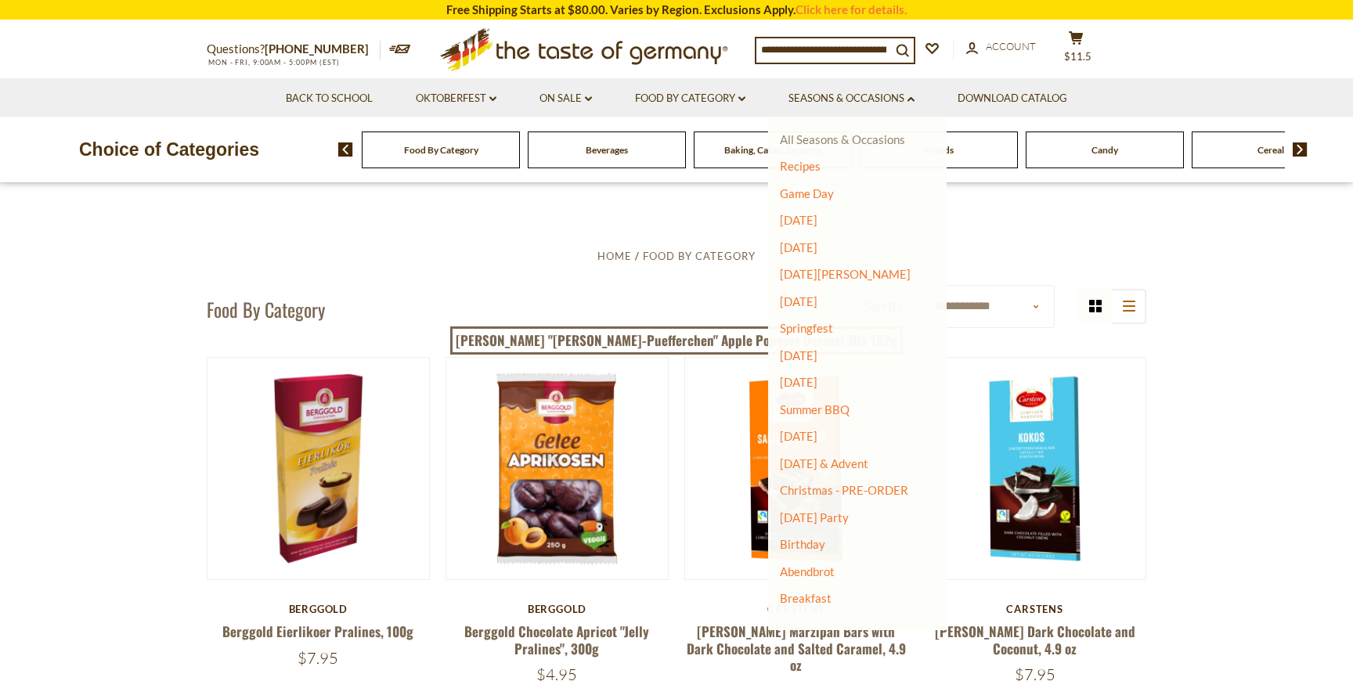
click at [810, 135] on link "All Seasons & Occasions" at bounding box center [842, 139] width 125 height 14
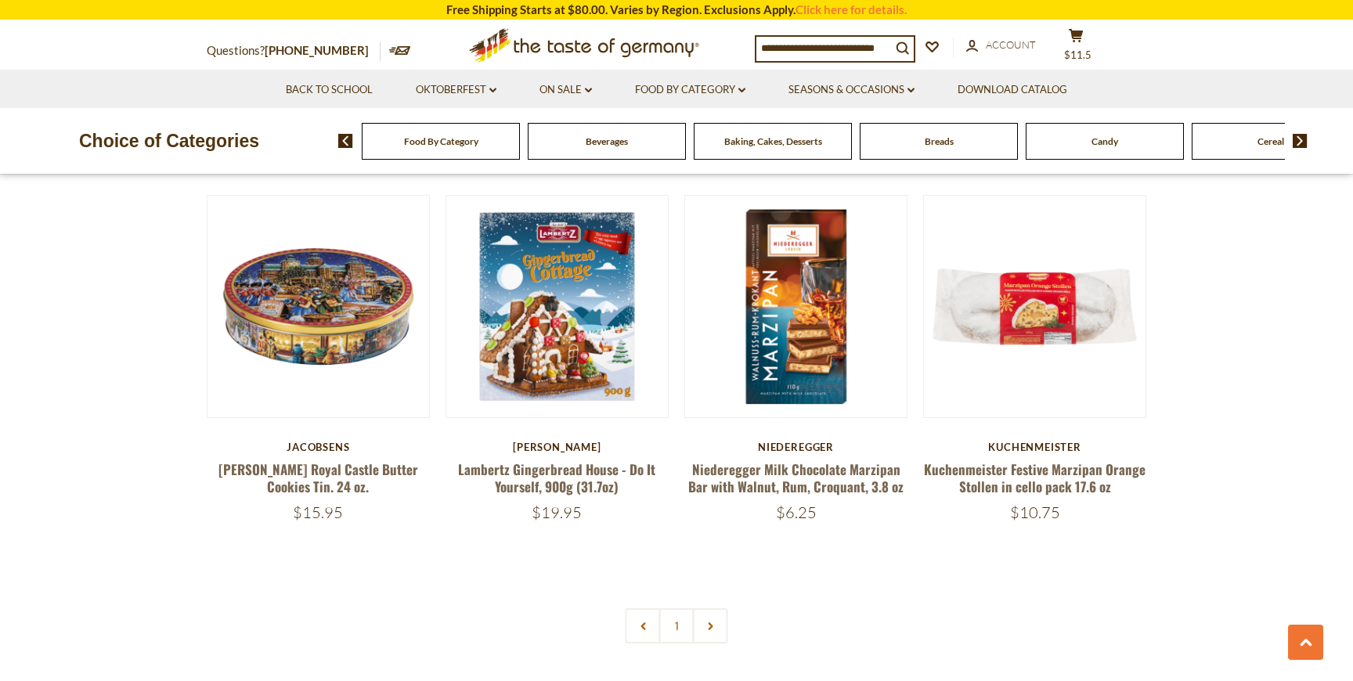
scroll to position [943, 0]
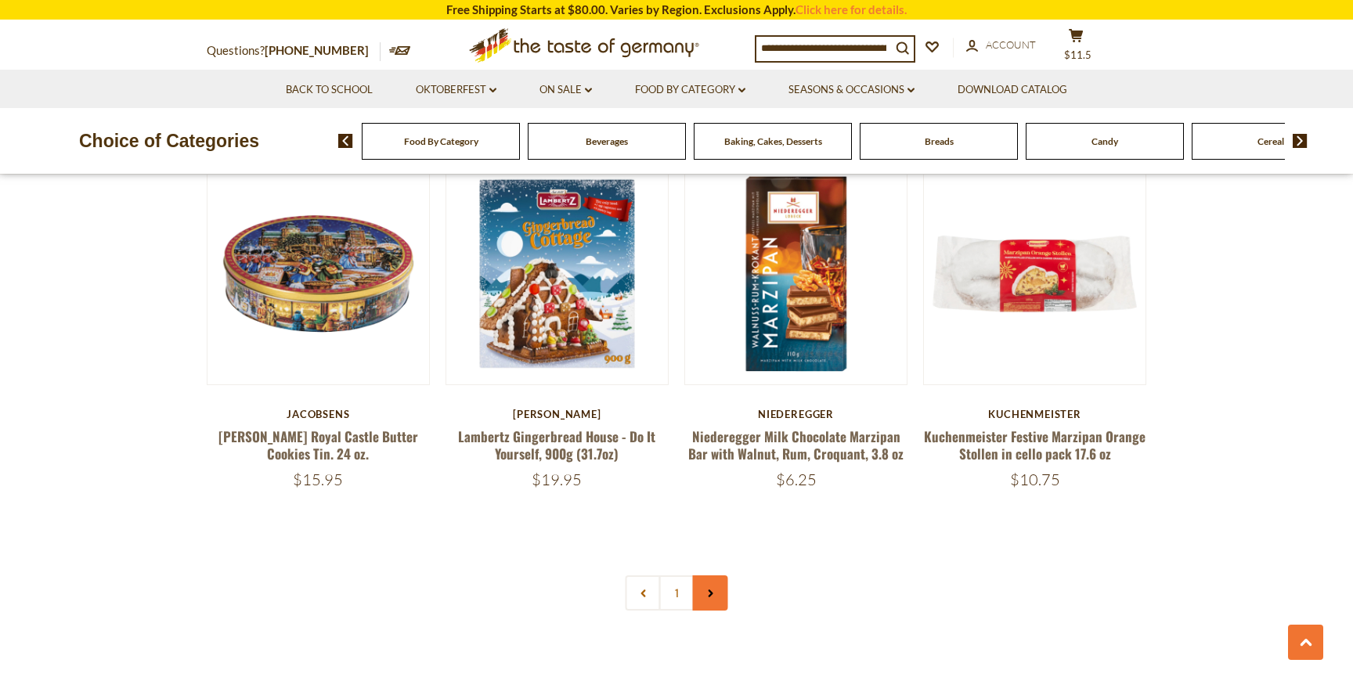
click at [710, 600] on link at bounding box center [710, 593] width 35 height 35
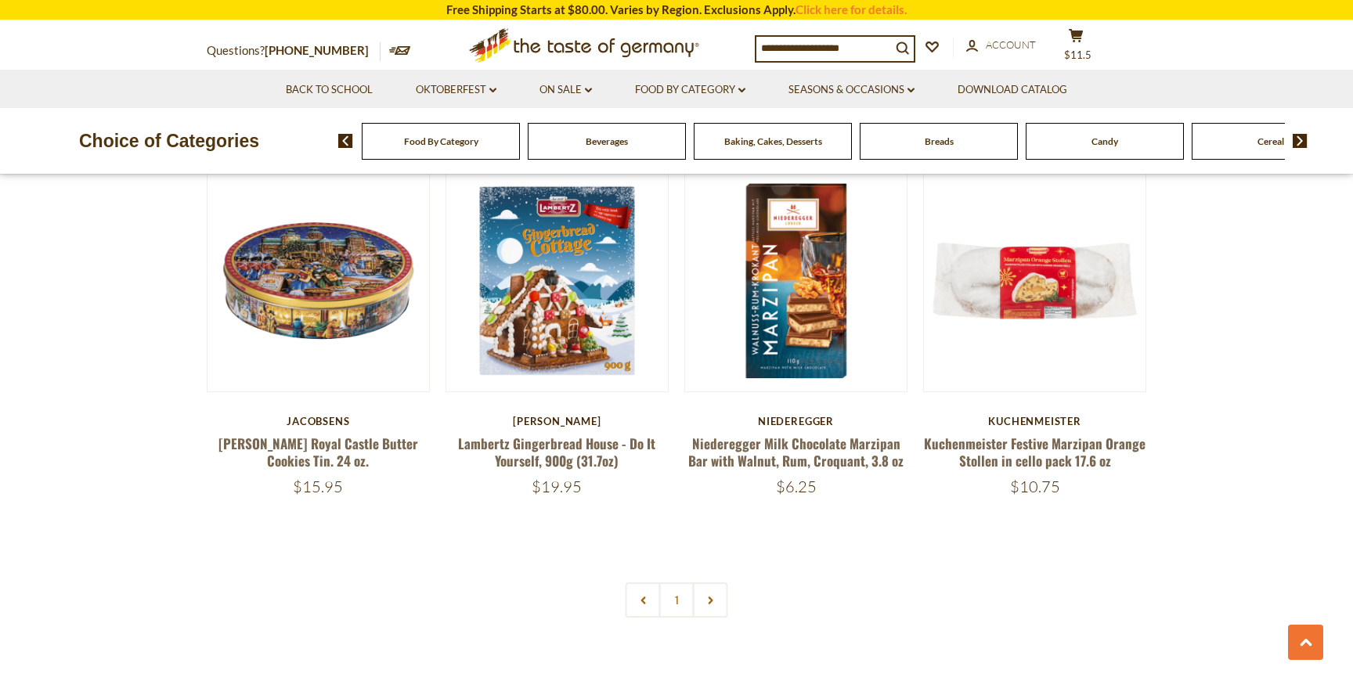
scroll to position [939, 0]
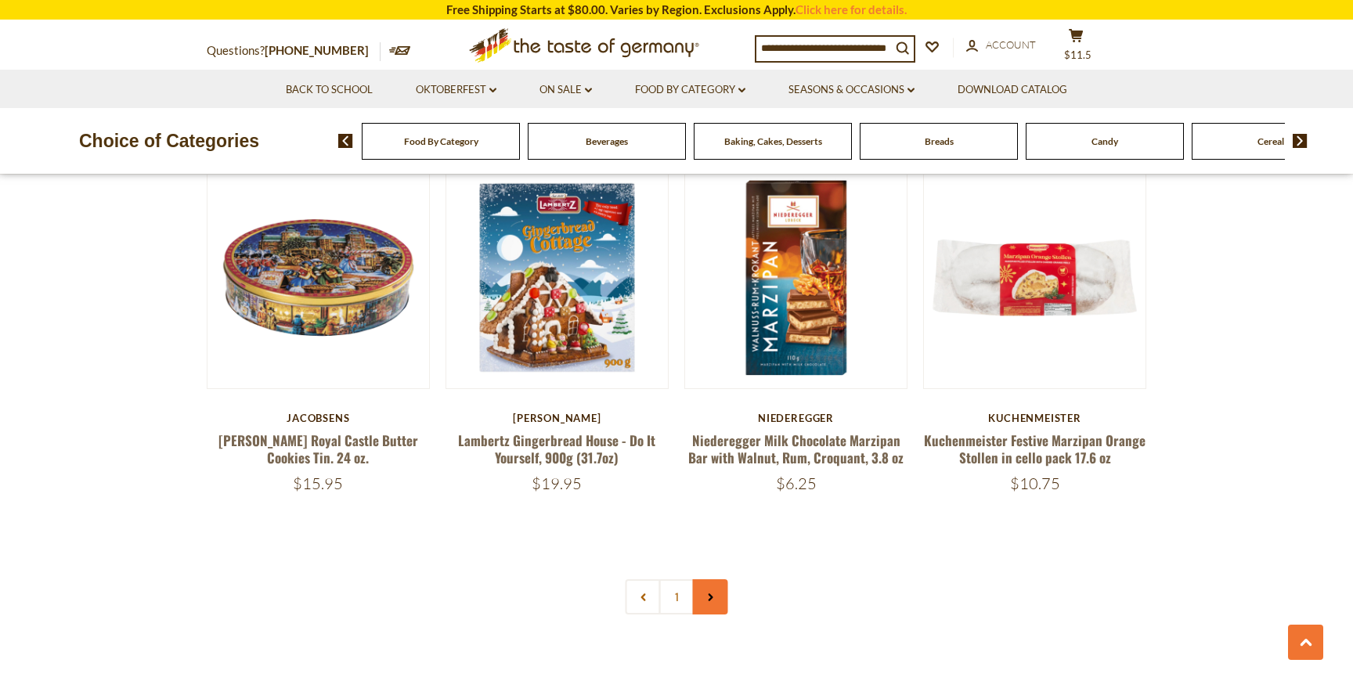
click at [706, 596] on icon at bounding box center [710, 598] width 9 height 8
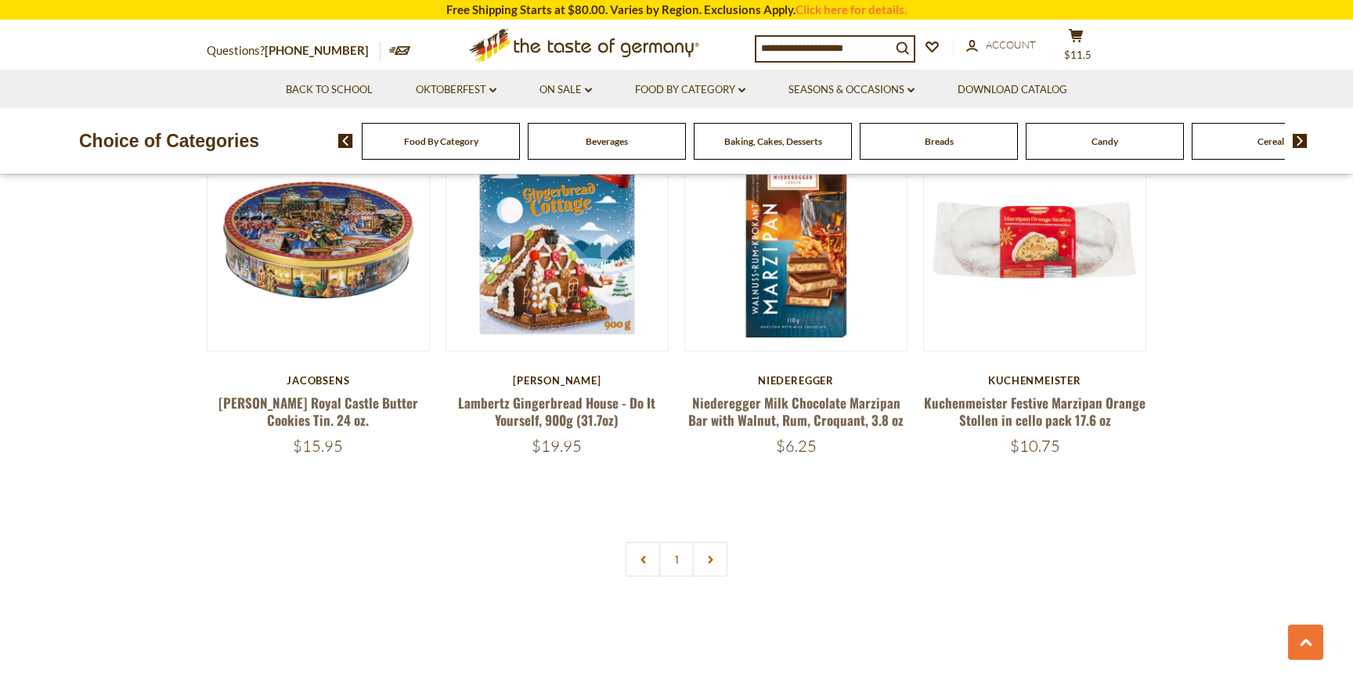
scroll to position [1040, 0]
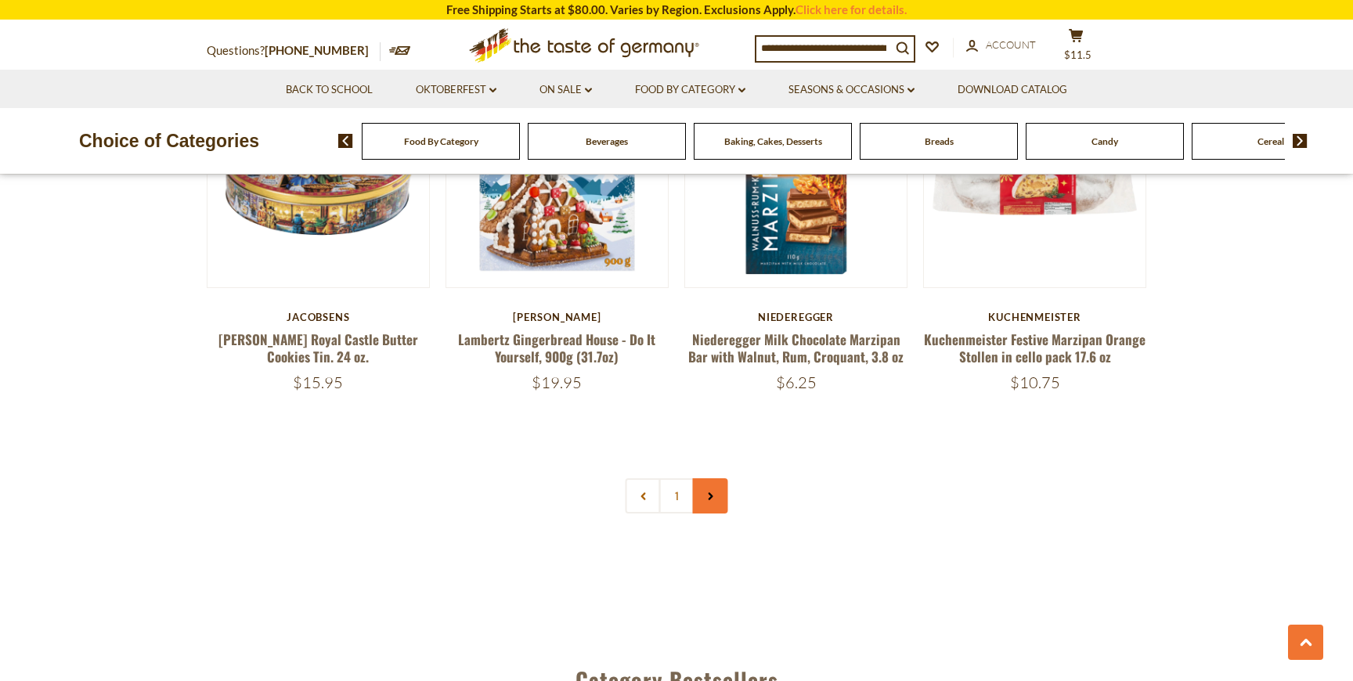
click at [706, 500] on link at bounding box center [710, 495] width 35 height 35
click at [706, 502] on link at bounding box center [710, 495] width 35 height 35
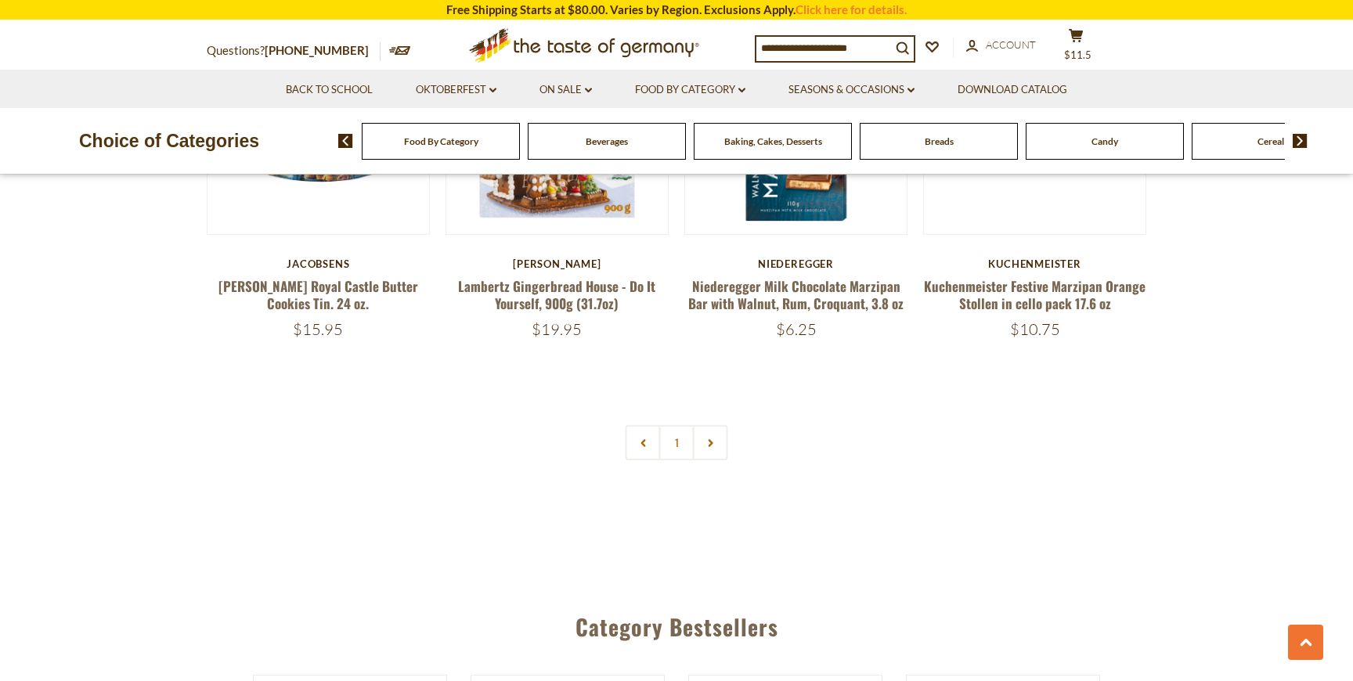
scroll to position [1118, 0]
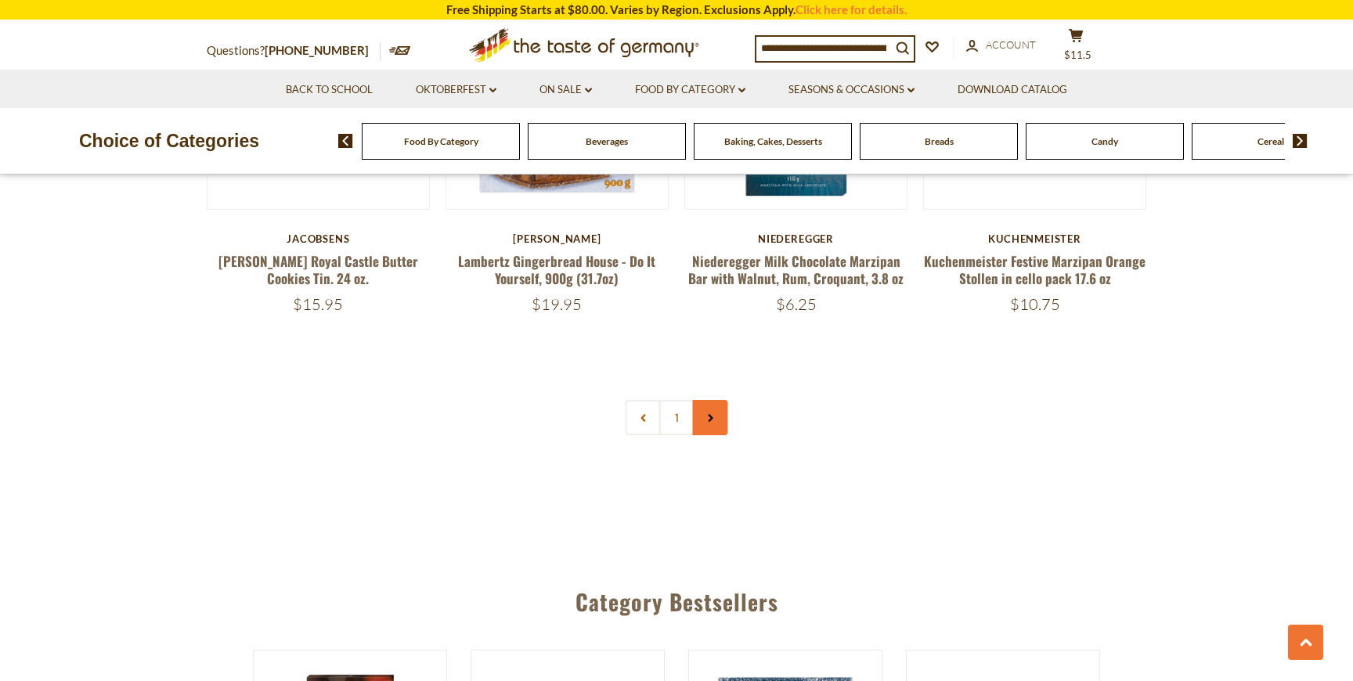
click at [717, 416] on link at bounding box center [710, 417] width 35 height 35
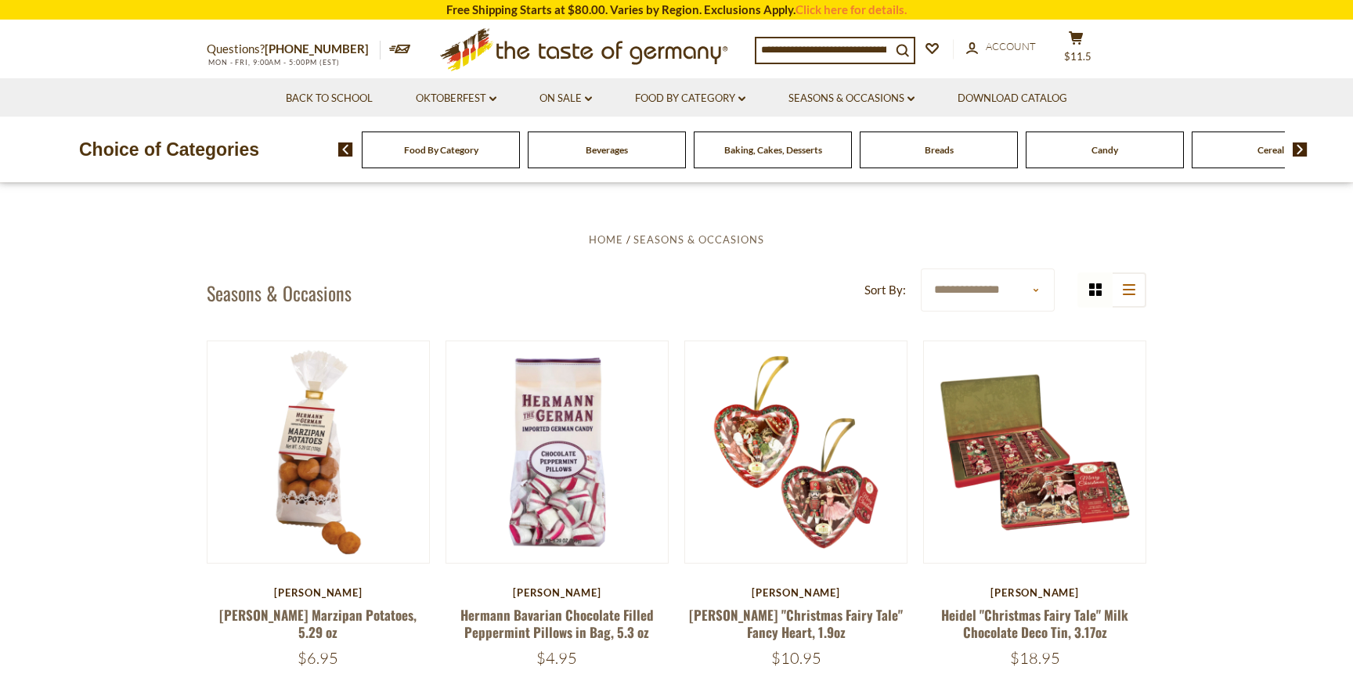
scroll to position [21, 0]
